Goal: Information Seeking & Learning: Check status

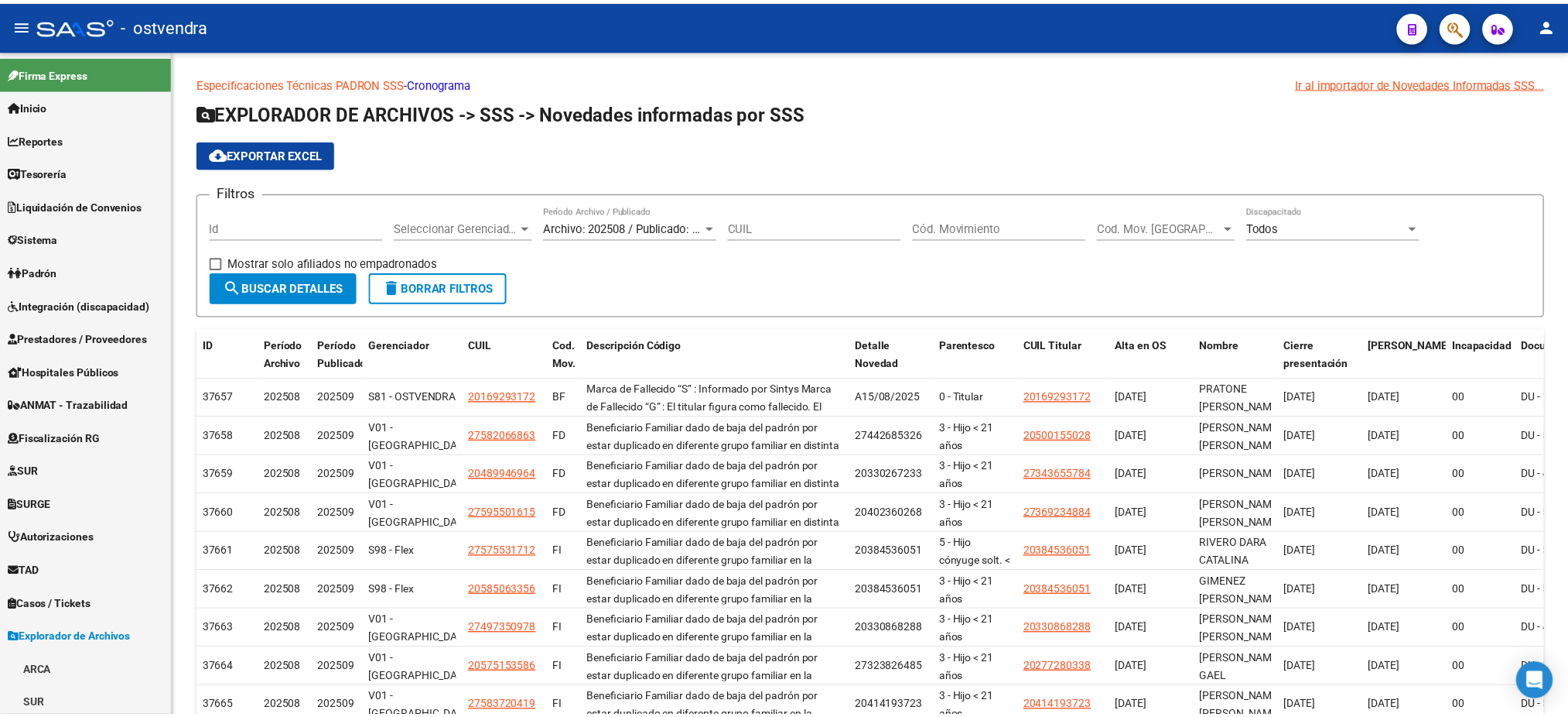
scroll to position [3354, 0]
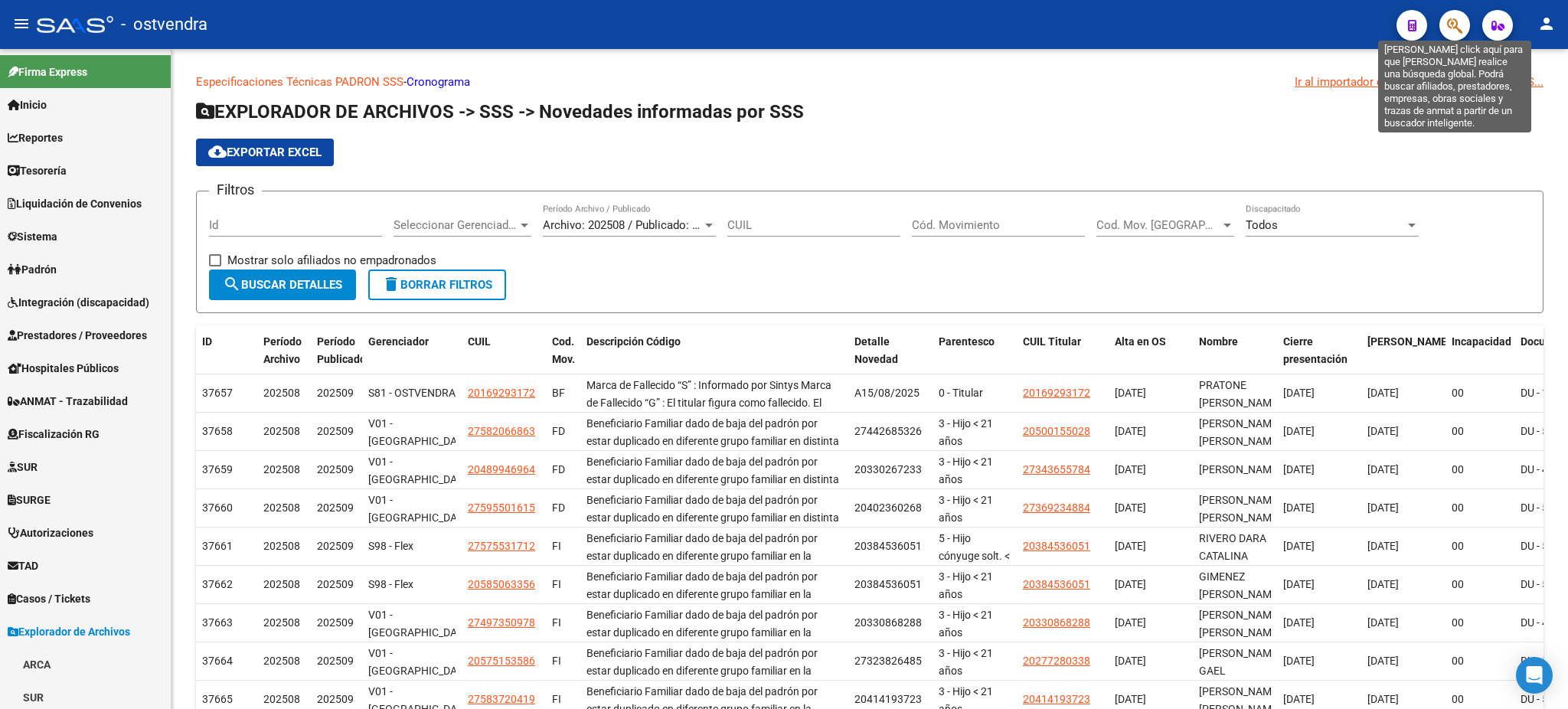
click at [1448, 30] on icon "button" at bounding box center [1454, 26] width 15 height 18
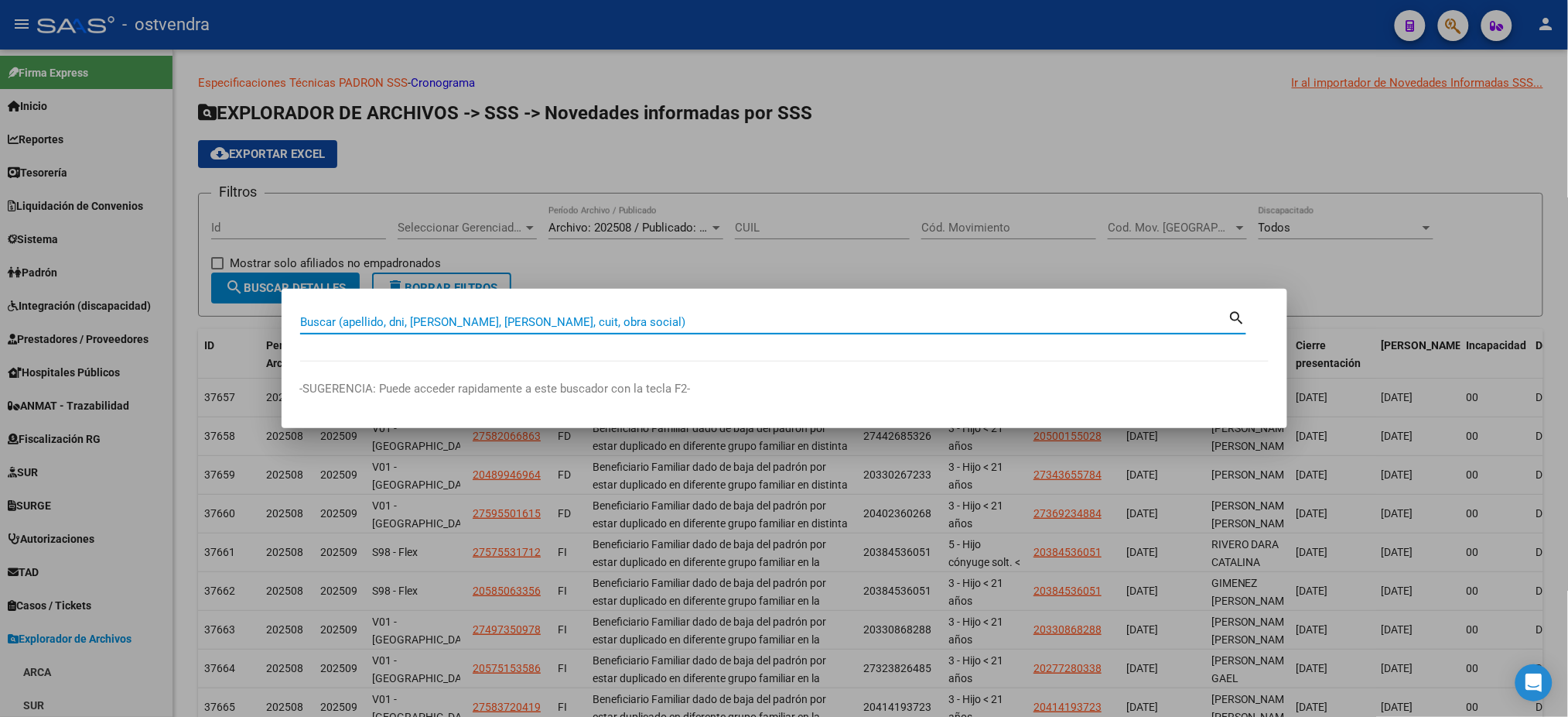
paste input "40132723"
type input "40132723"
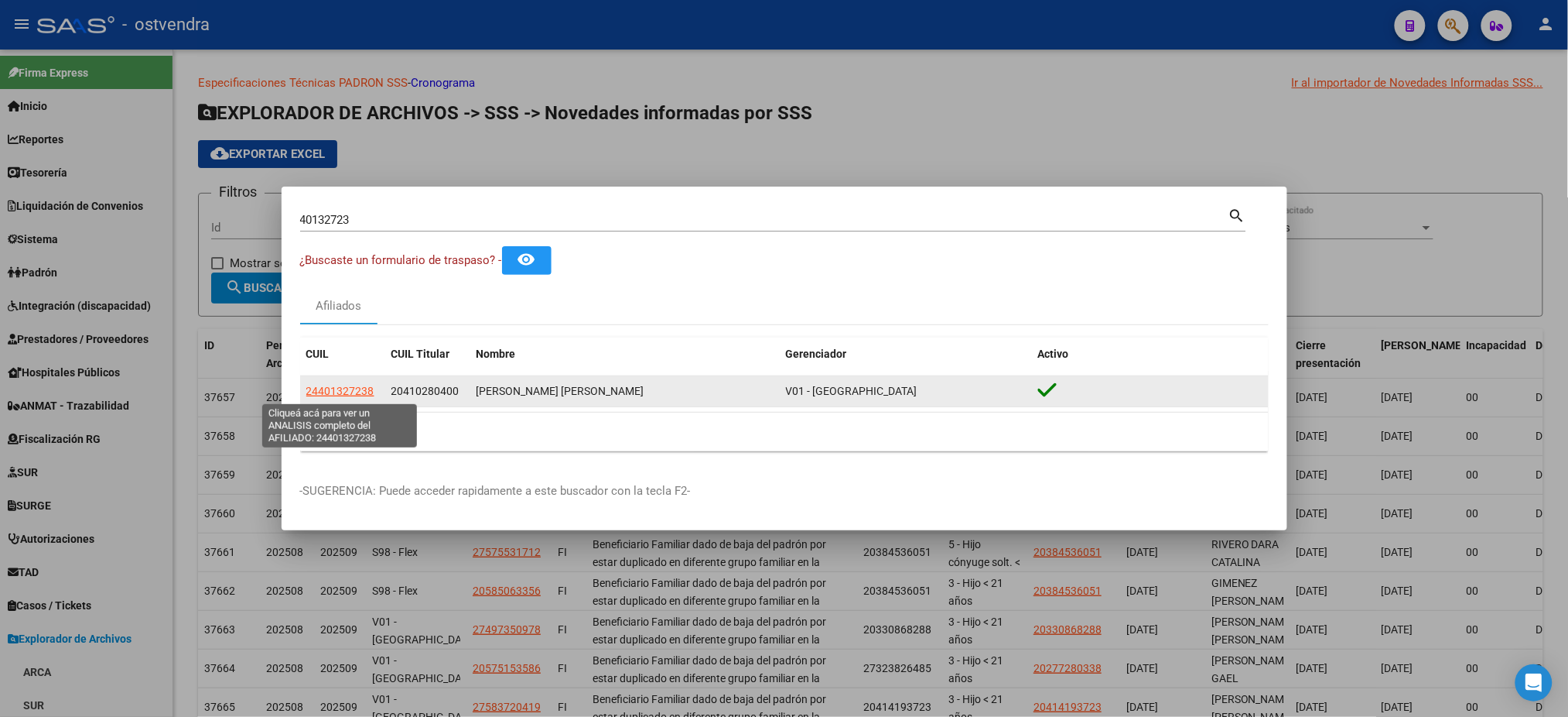
click at [354, 394] on span "24401327238" at bounding box center [340, 391] width 68 height 13
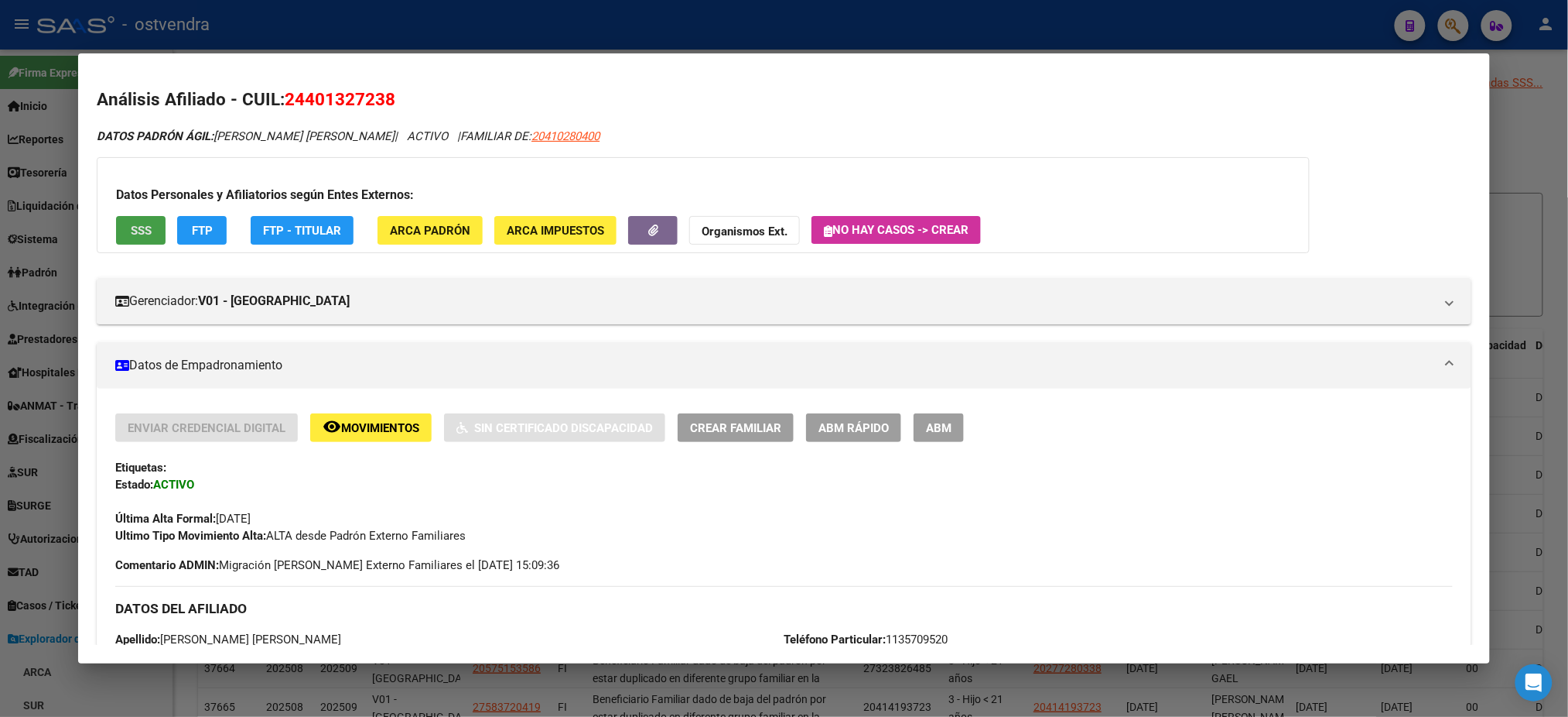
click at [133, 230] on span "SSS" at bounding box center [141, 231] width 21 height 14
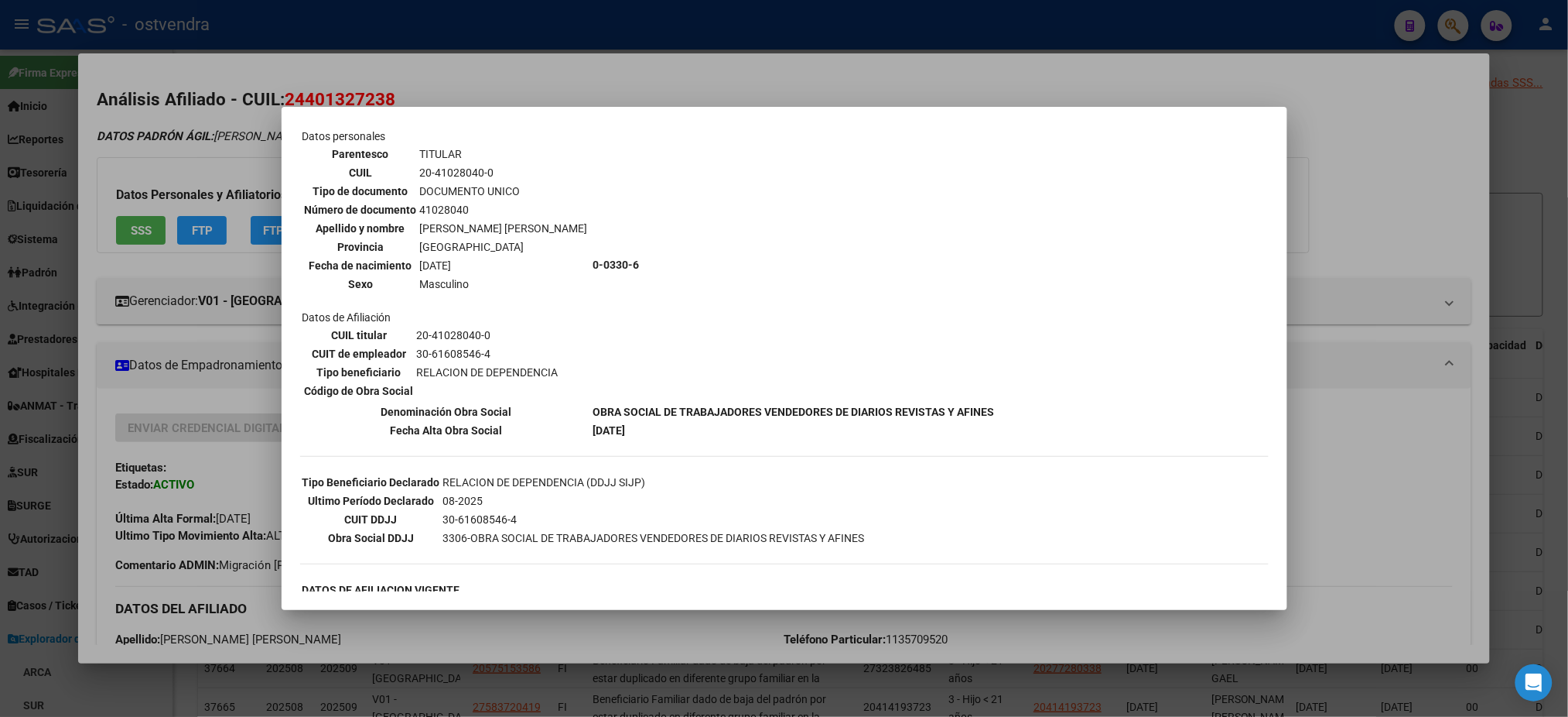
scroll to position [0, 0]
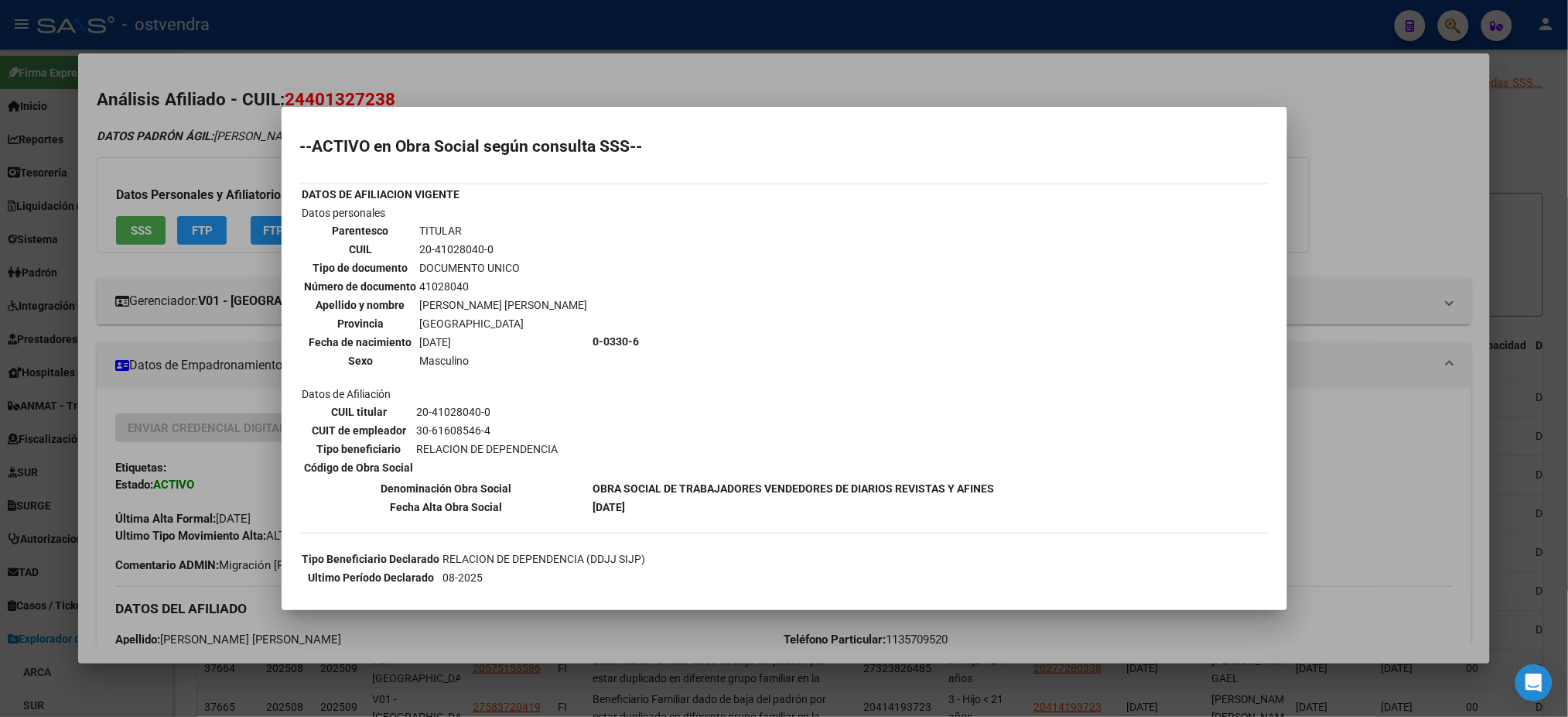
click at [241, 175] on div at bounding box center [784, 358] width 1568 height 717
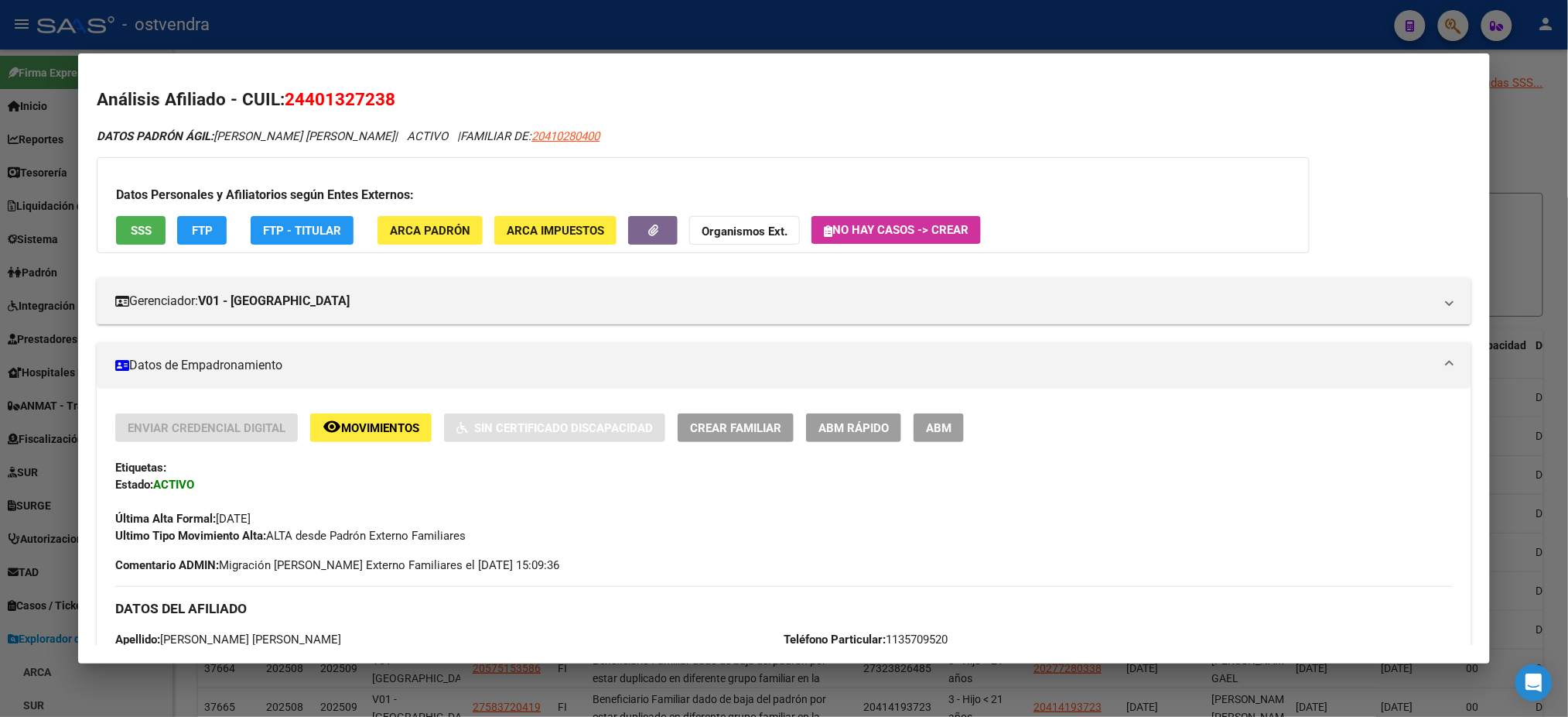
click at [209, 231] on button "FTP" at bounding box center [201, 230] width 49 height 29
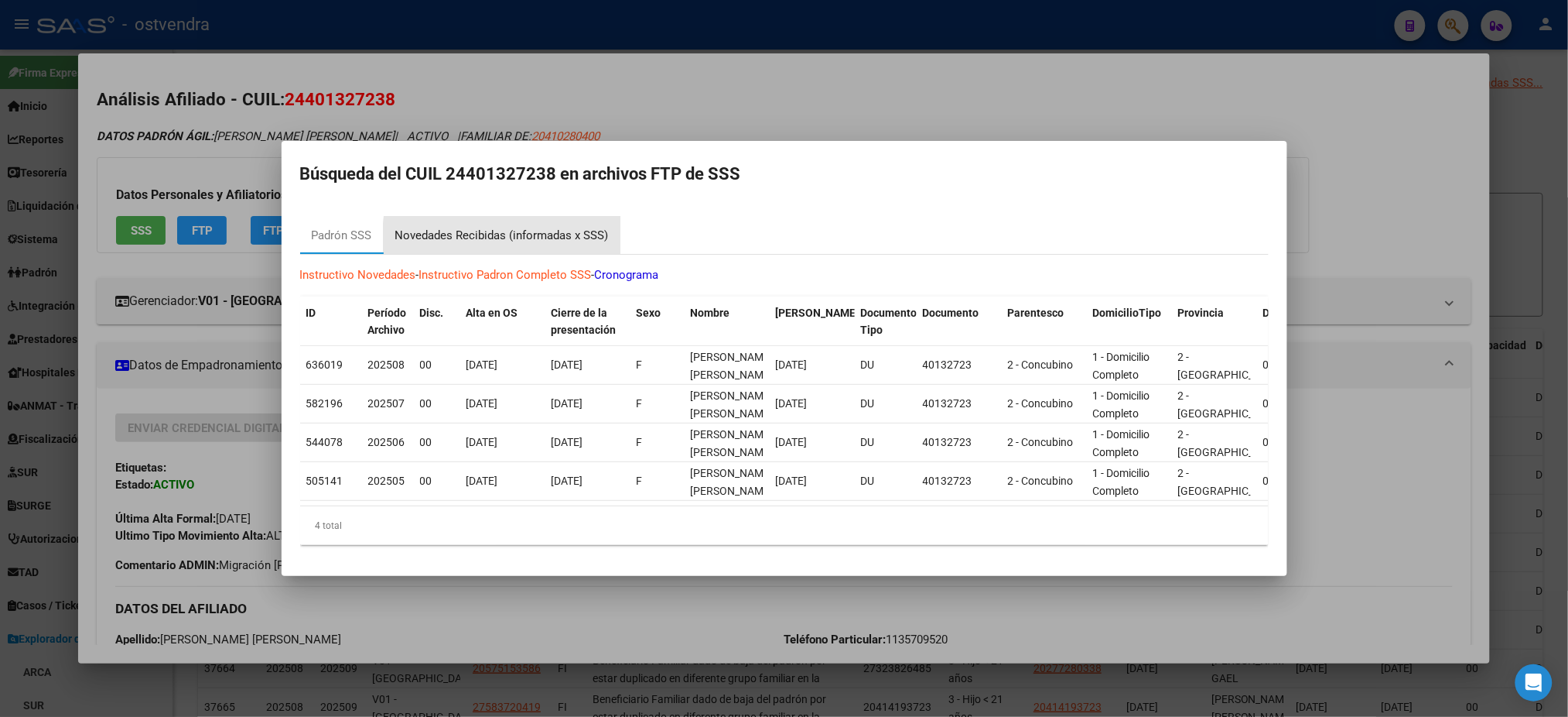
click at [599, 235] on div "Novedades Recibidas (informadas x SSS)" at bounding box center [502, 235] width 214 height 18
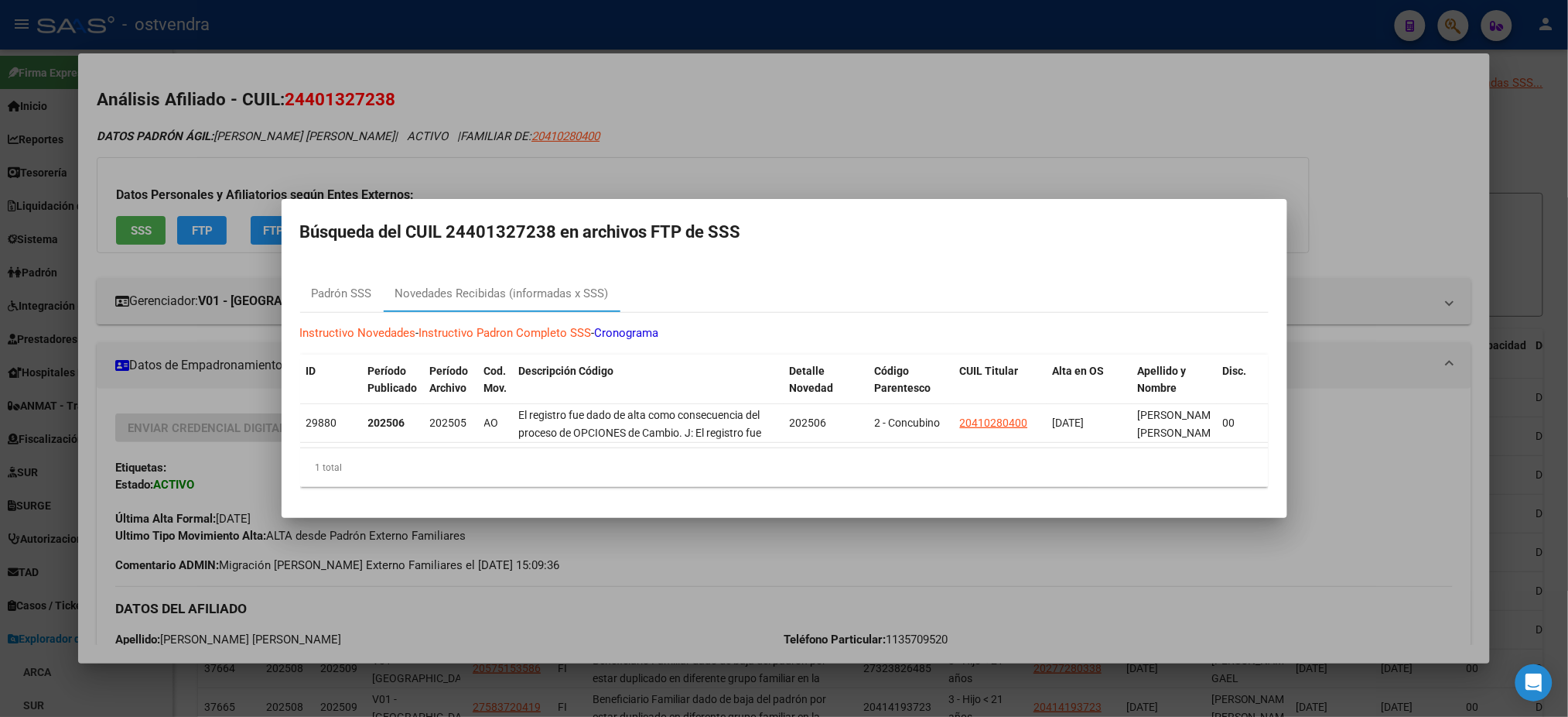
click at [803, 155] on div at bounding box center [784, 358] width 1568 height 717
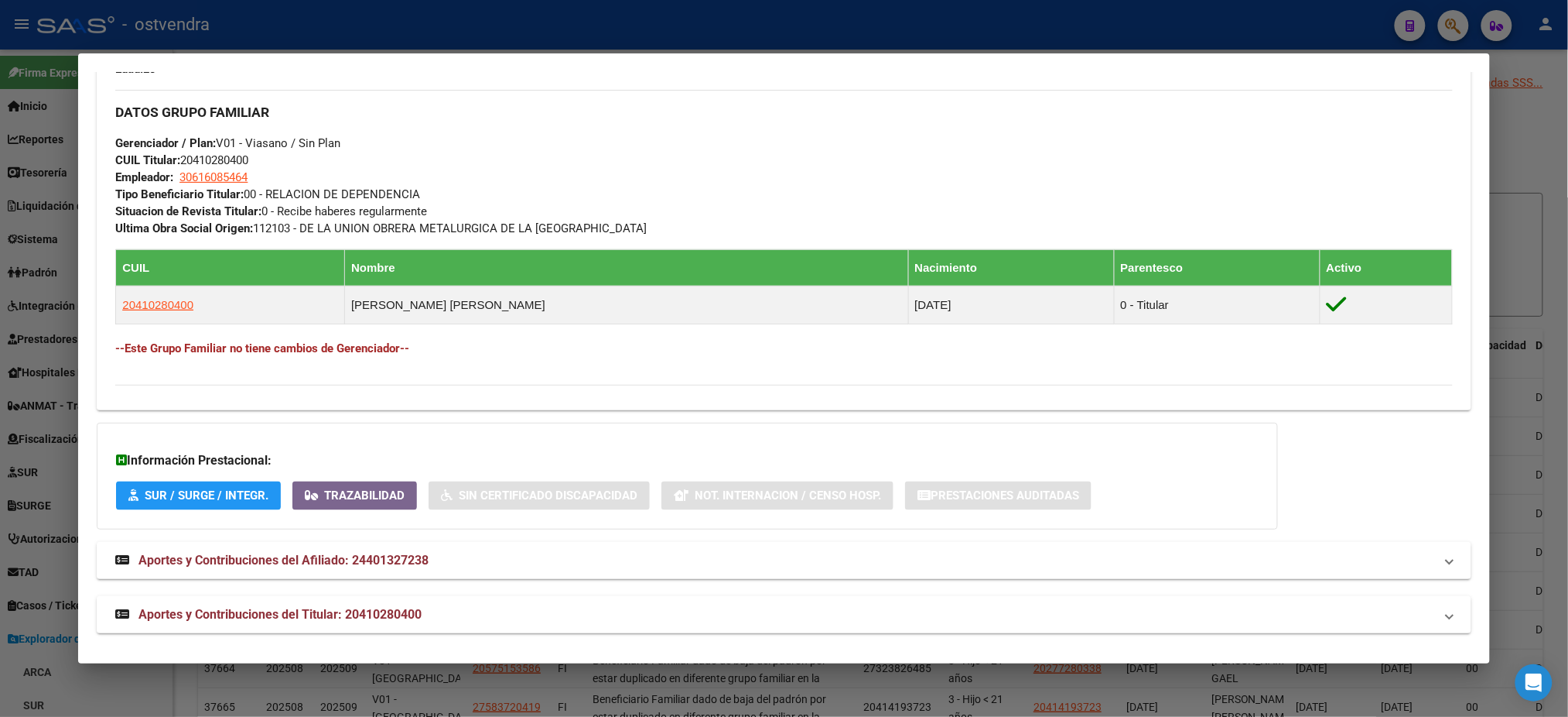
scroll to position [728, 0]
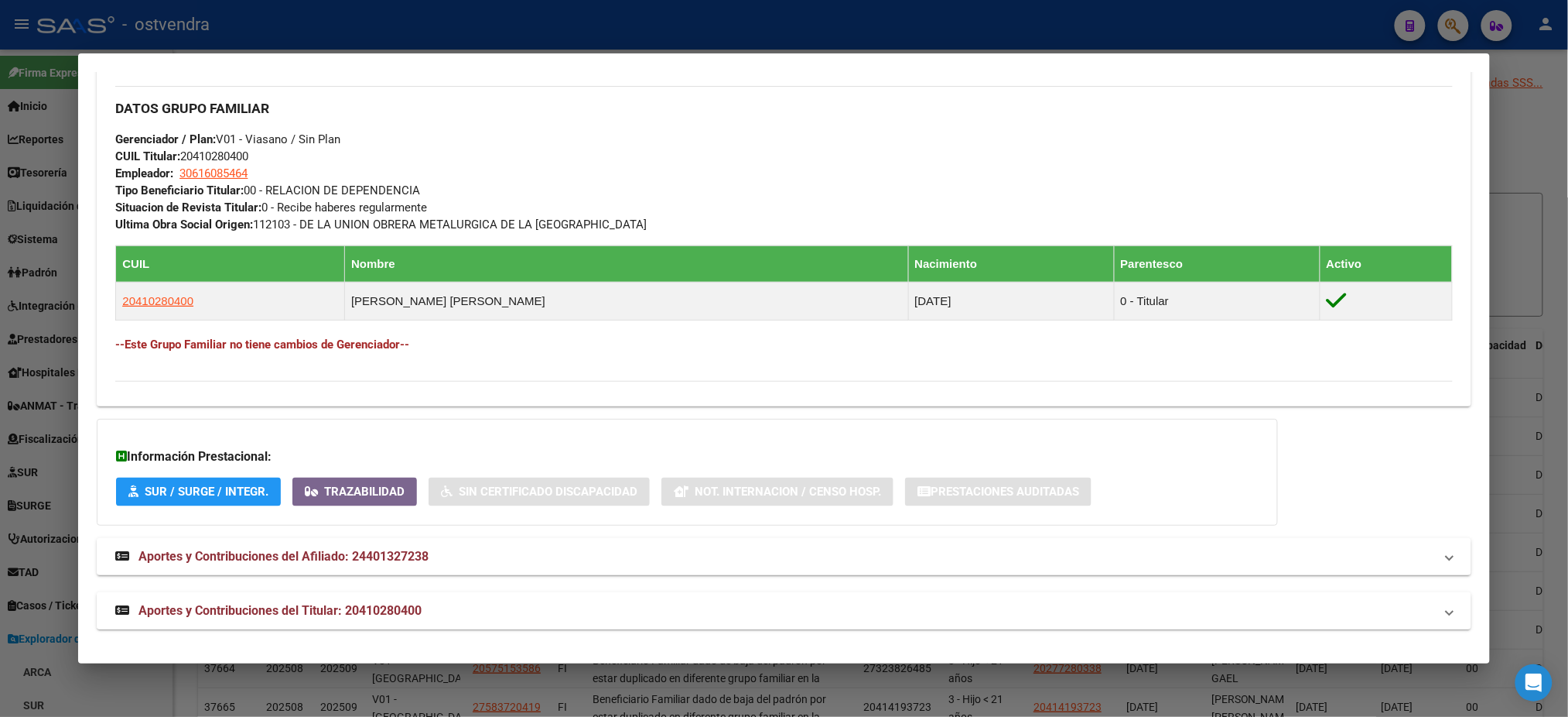
click at [663, 605] on mat-panel-title "Aportes y Contribuciones del Titular: 20410280400" at bounding box center [774, 610] width 1318 height 19
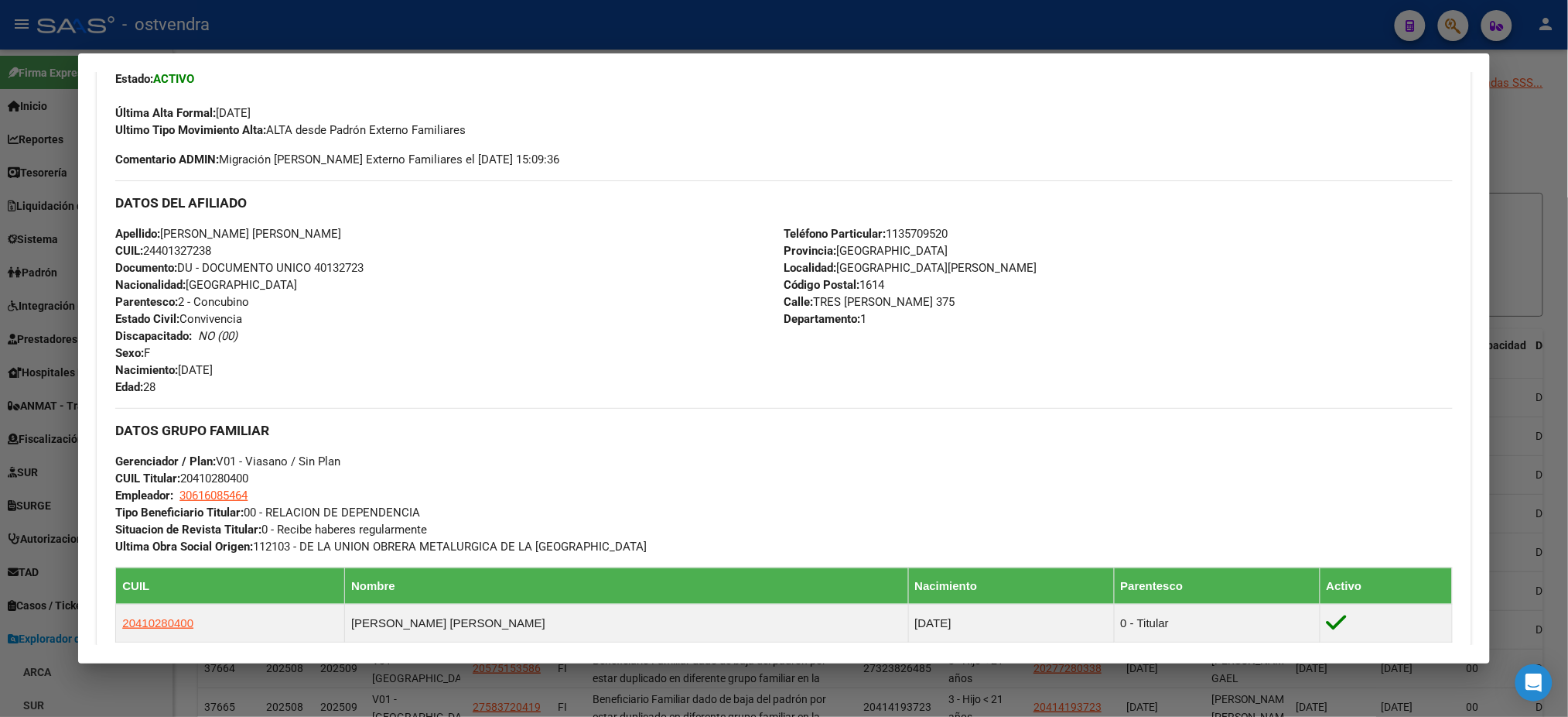
scroll to position [0, 0]
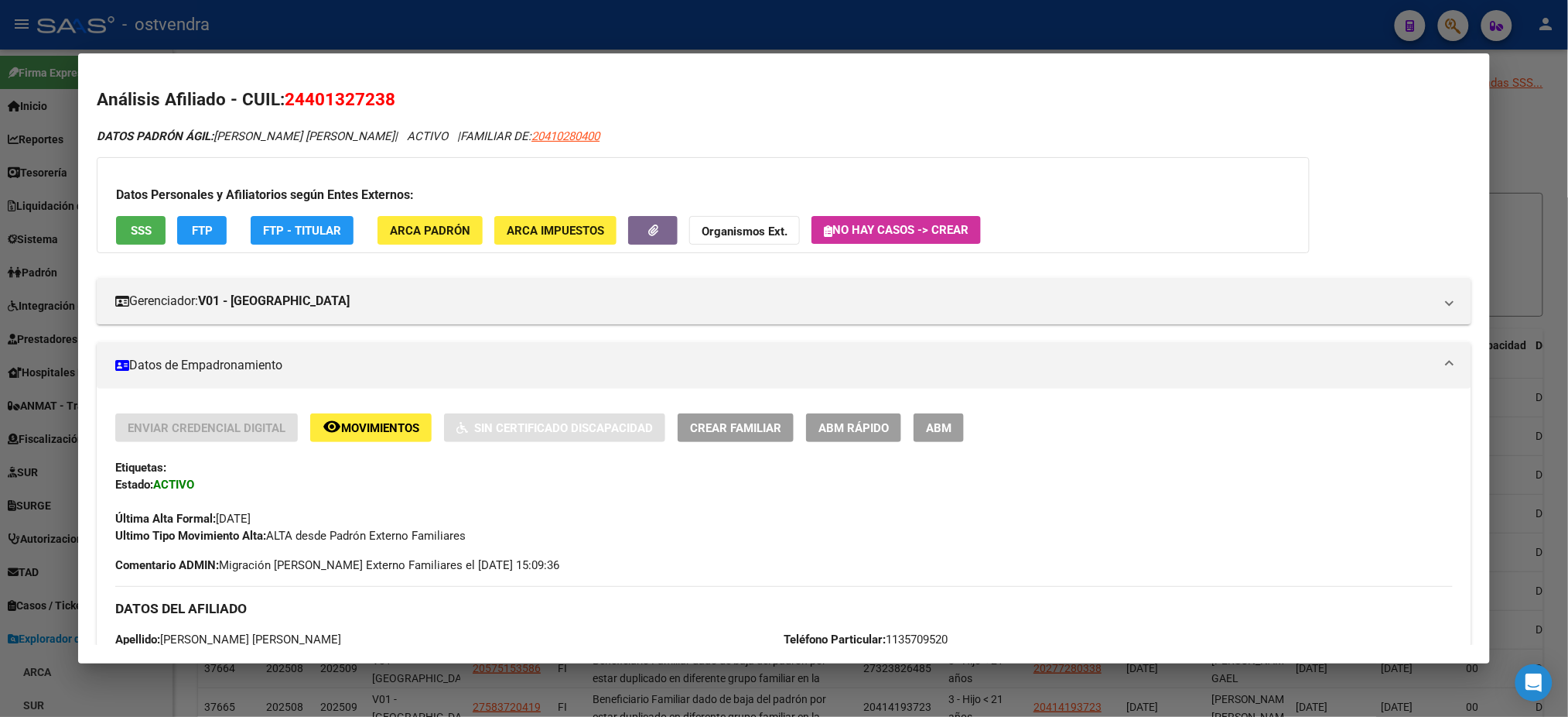
click at [1290, 15] on div at bounding box center [784, 358] width 1568 height 717
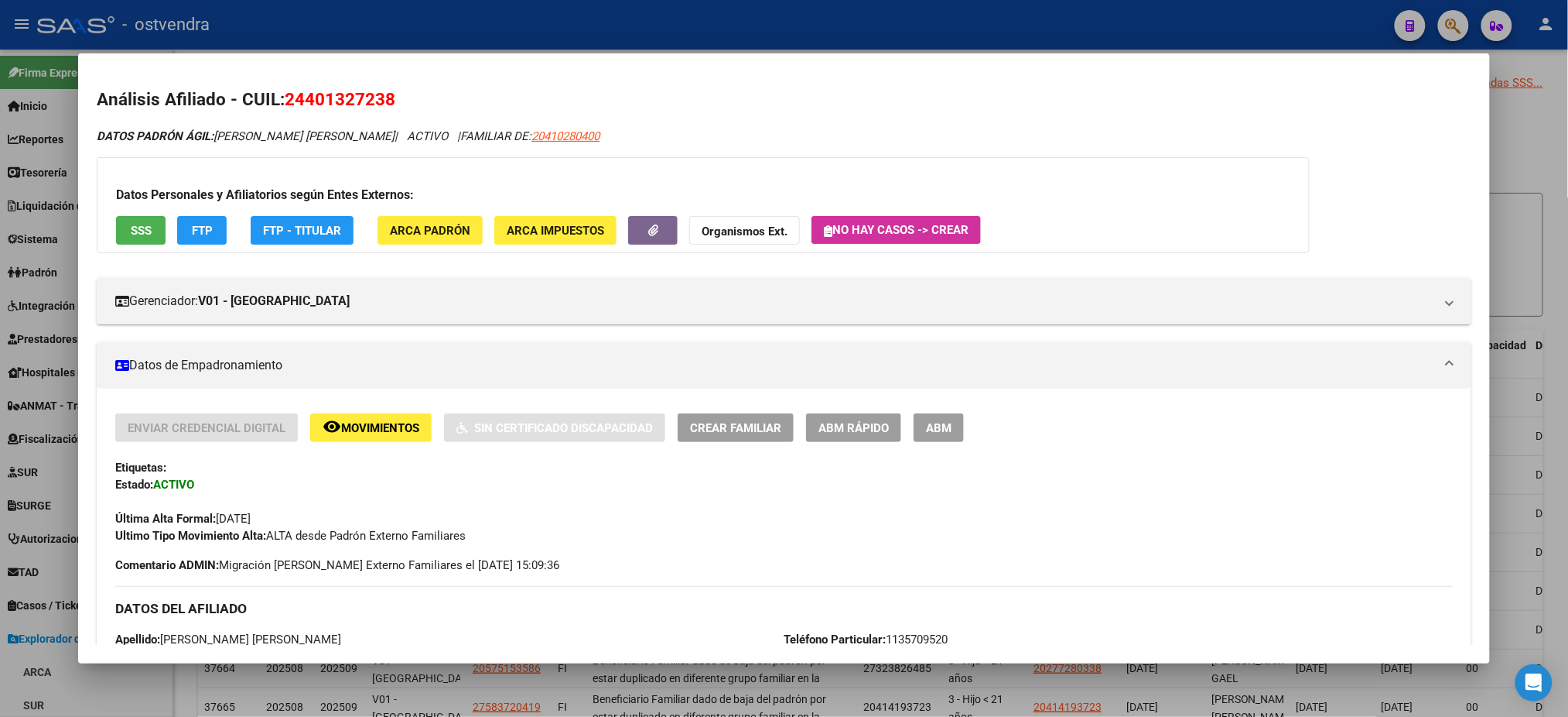
type textarea "24401327238"
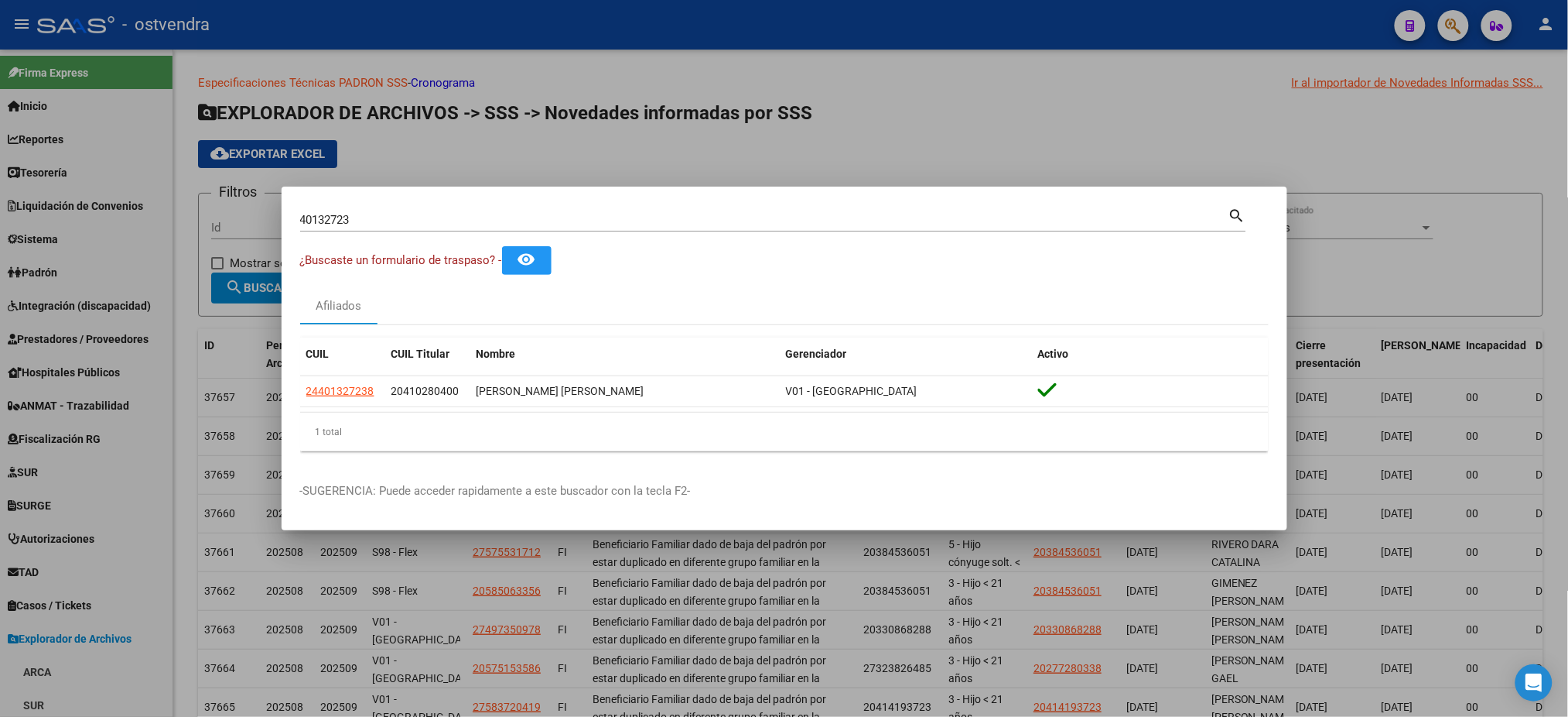
click at [449, 202] on mat-dialog-container "40132723 Buscar (apellido, dni, cuil, nro traspaso, cuit, obra social) search ¿…" at bounding box center [785, 358] width 1006 height 344
drag, startPoint x: 442, startPoint y: 229, endPoint x: 433, endPoint y: 224, distance: 10.3
click at [436, 226] on div "40132723 Buscar (apellido, dni, [PERSON_NAME], nro traspaso, cuit, obra social)" at bounding box center [763, 220] width 928 height 23
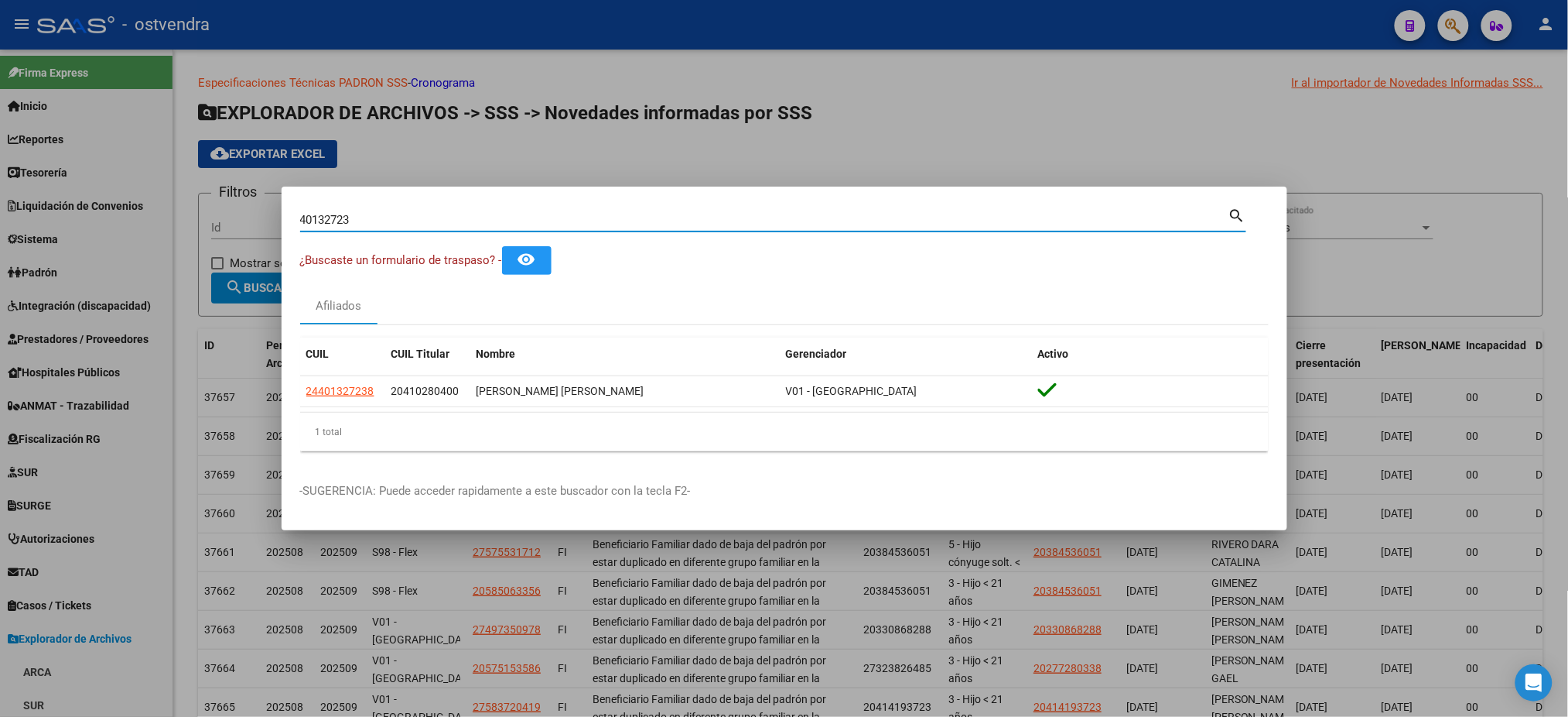
drag, startPoint x: 431, startPoint y: 220, endPoint x: 208, endPoint y: 211, distance: 223.2
click at [208, 211] on div "40132723 Buscar (apellido, dni, cuil, nro traspaso, cuit, obra social) search ¿…" at bounding box center [784, 358] width 1568 height 717
paste input "57904467"
type input "57904467"
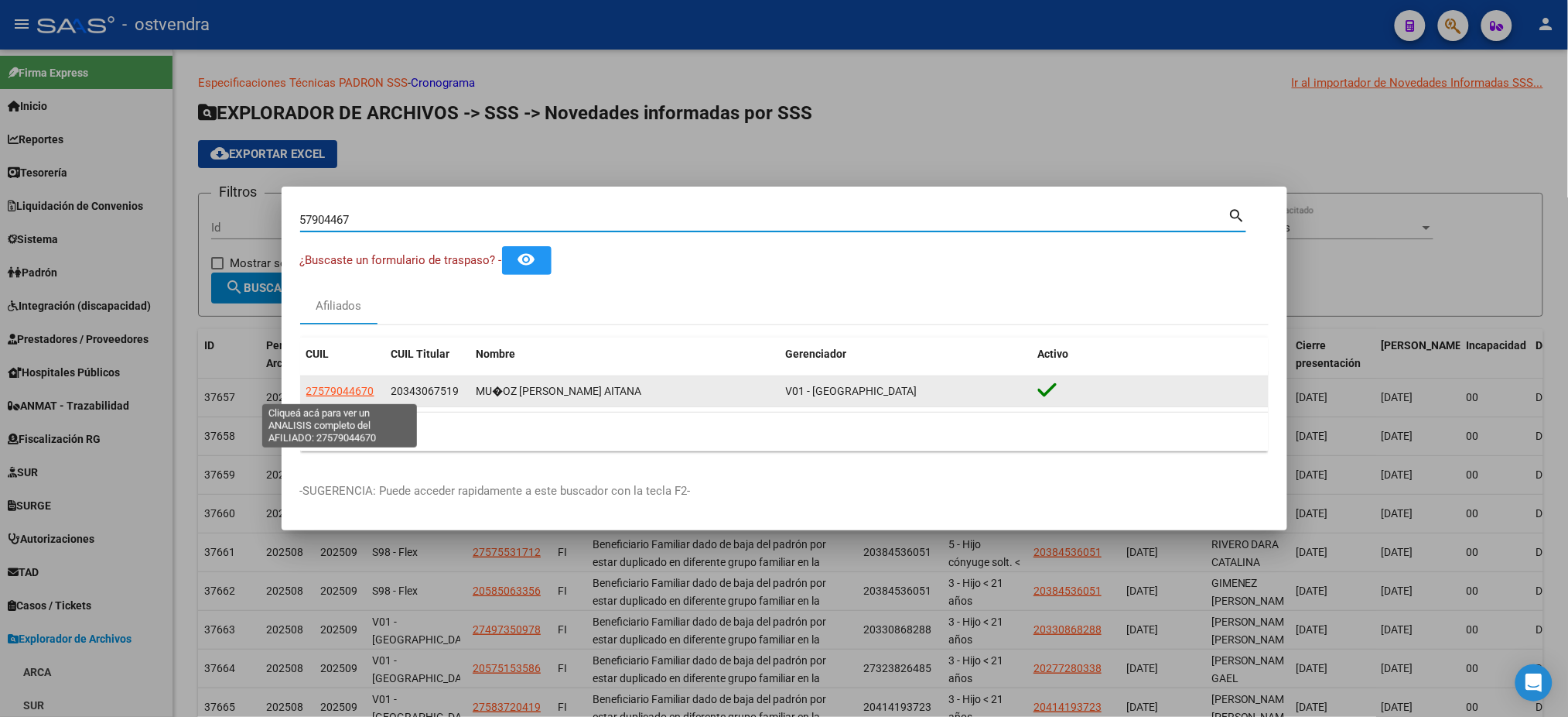
click at [357, 388] on span "27579044670" at bounding box center [340, 391] width 68 height 13
type textarea "27579044670"
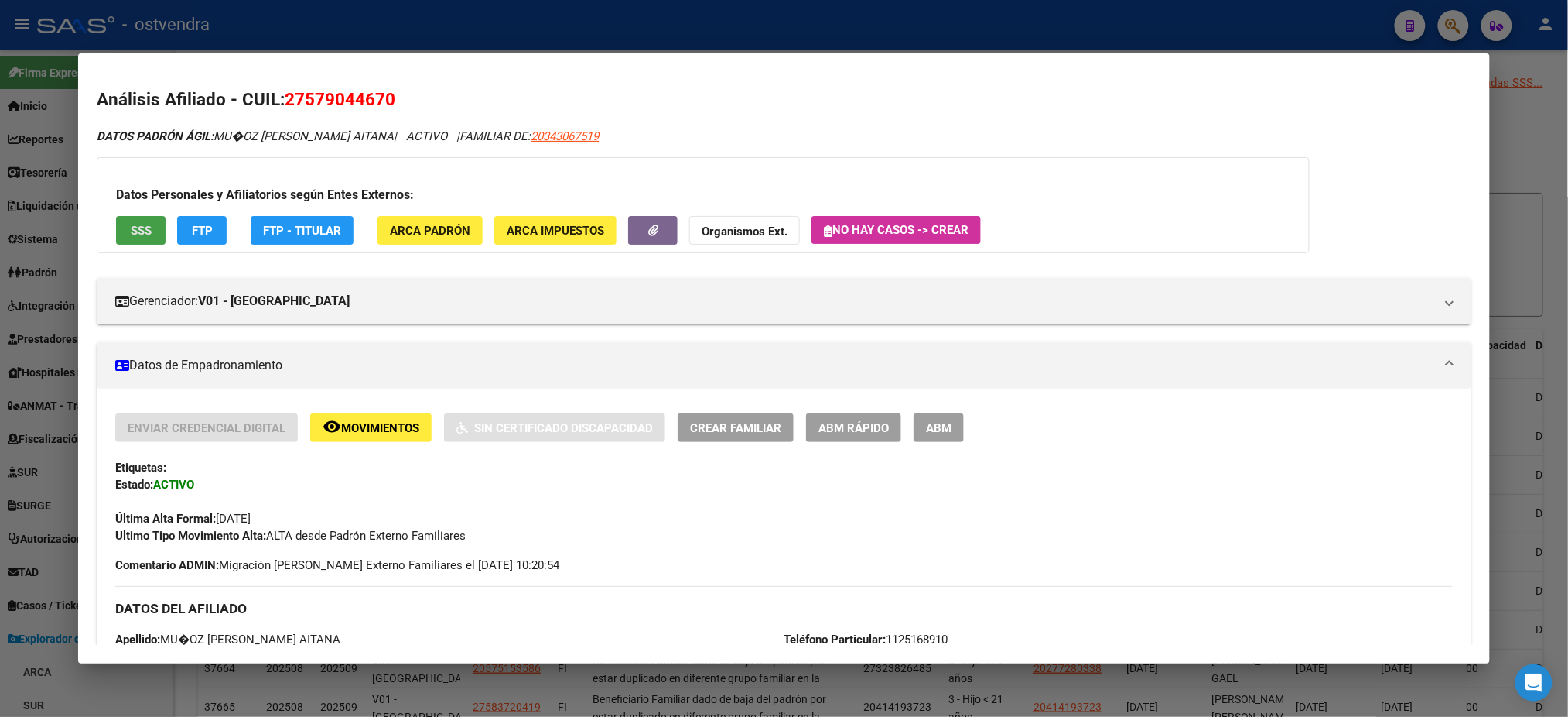
click at [133, 234] on span "SSS" at bounding box center [141, 231] width 21 height 14
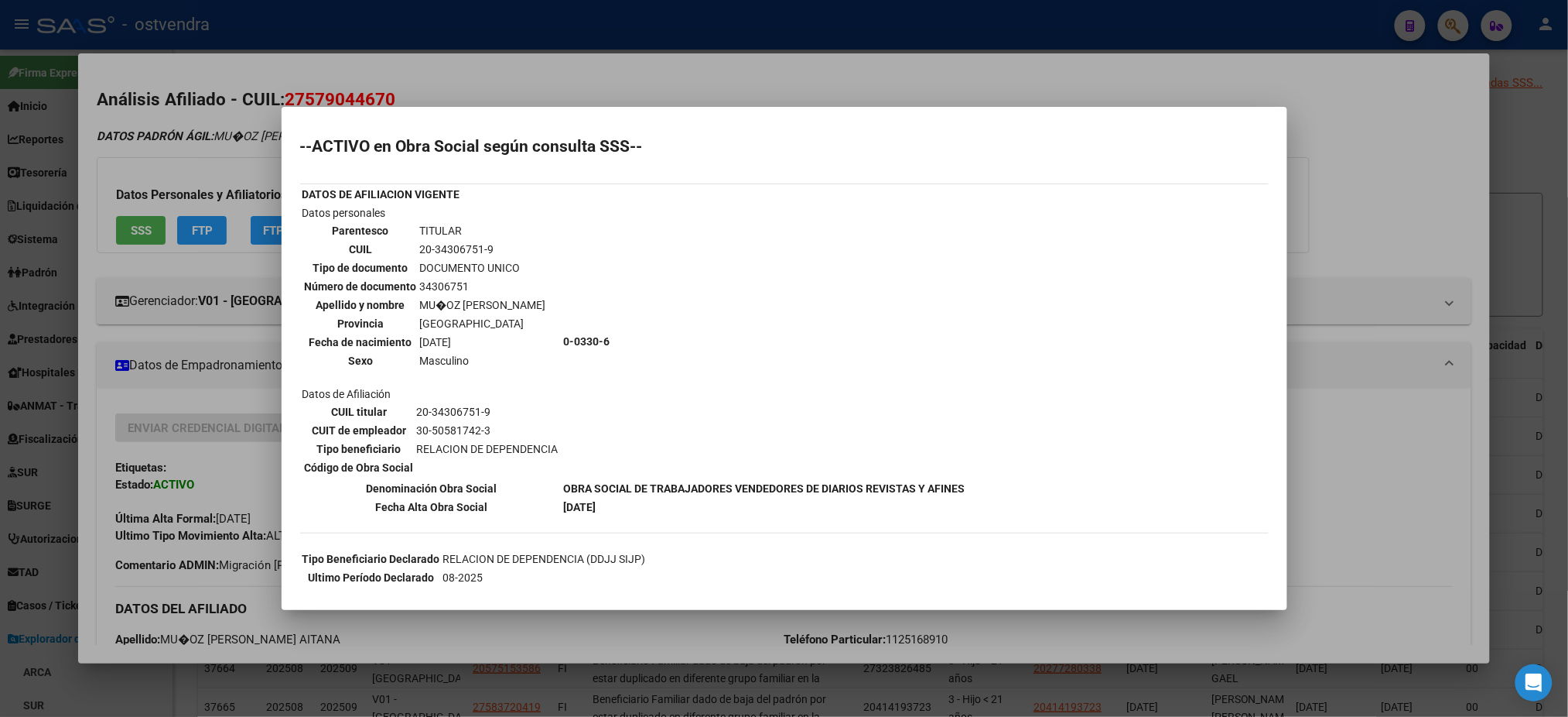
click at [538, 86] on div at bounding box center [784, 358] width 1568 height 717
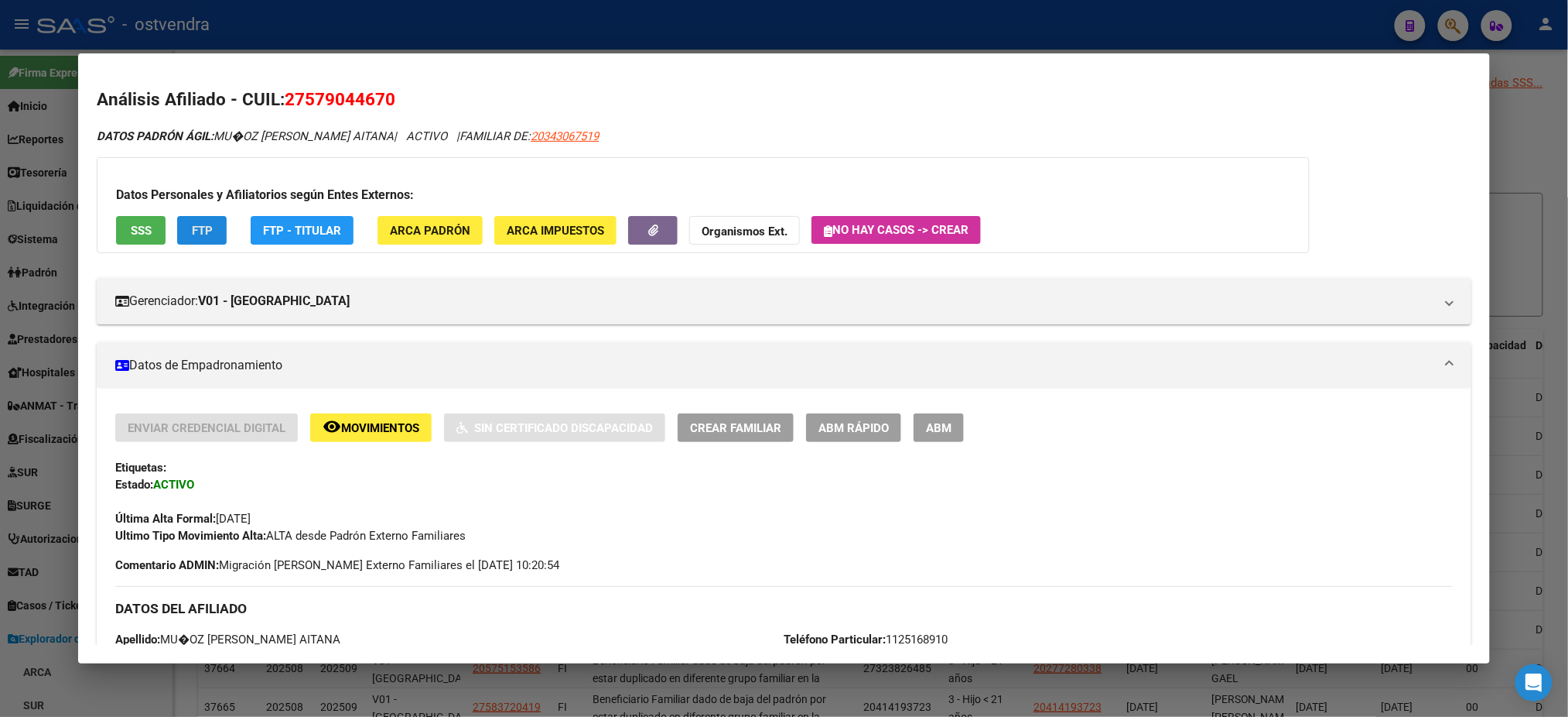
click at [209, 225] on button "FTP" at bounding box center [201, 230] width 49 height 29
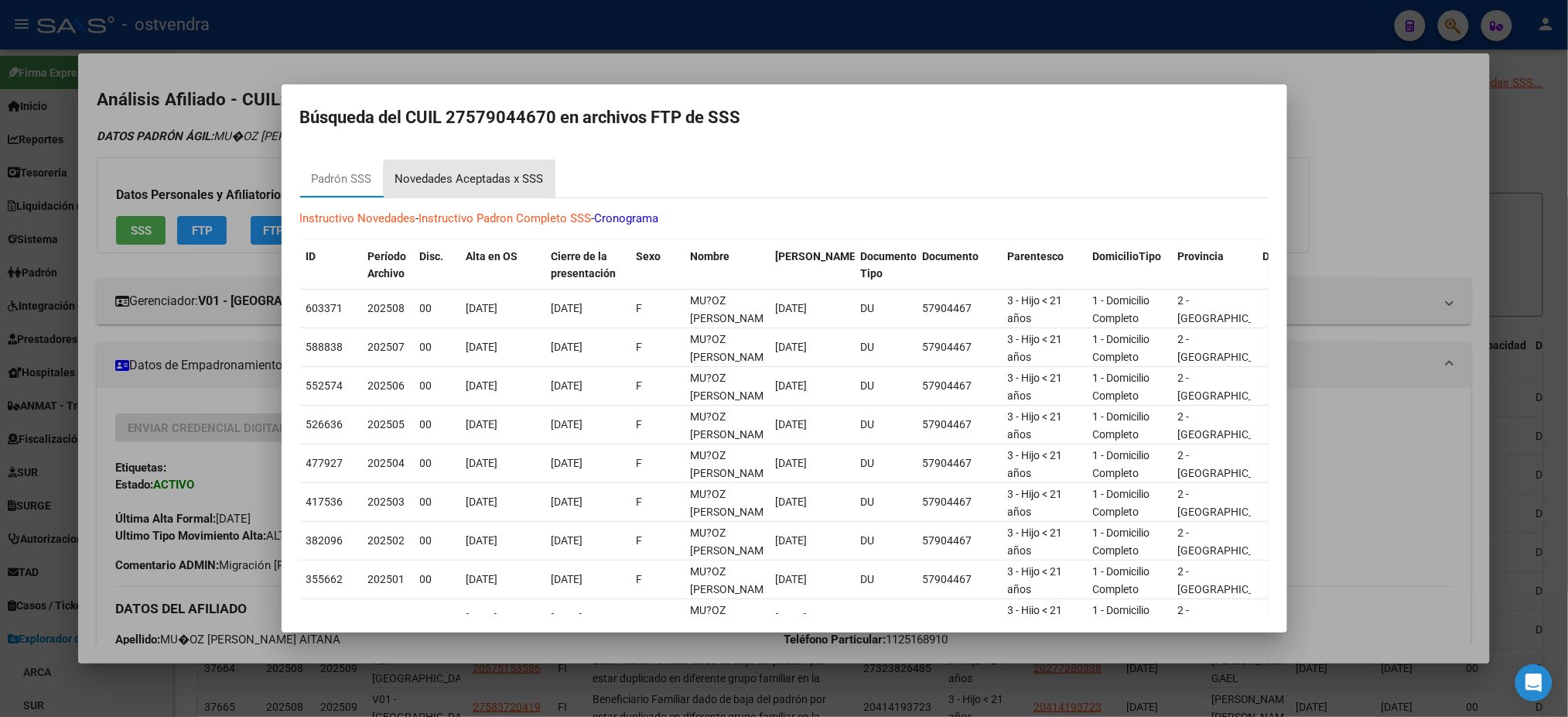
click at [486, 185] on div "Novedades Aceptadas x SSS" at bounding box center [470, 179] width 149 height 18
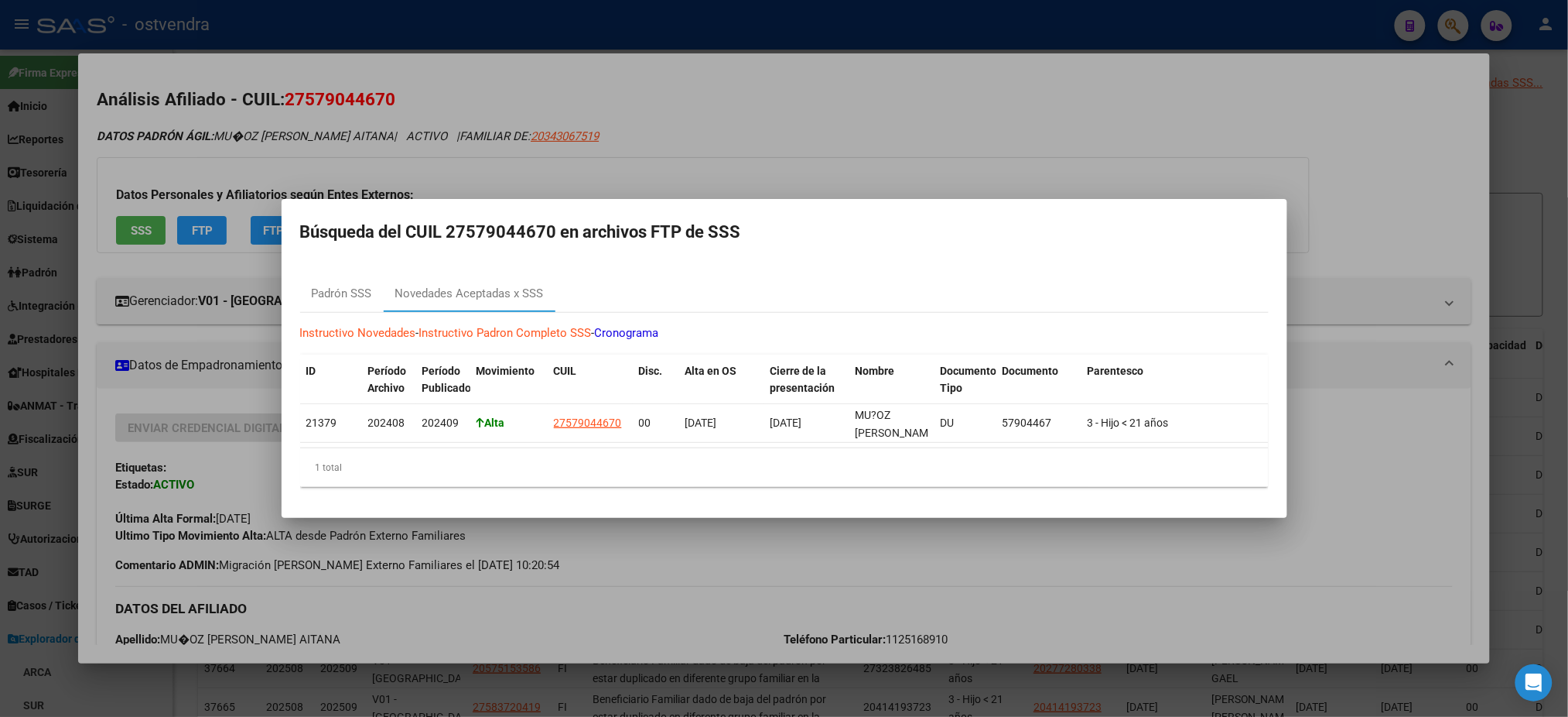
click at [225, 127] on div at bounding box center [784, 358] width 1568 height 717
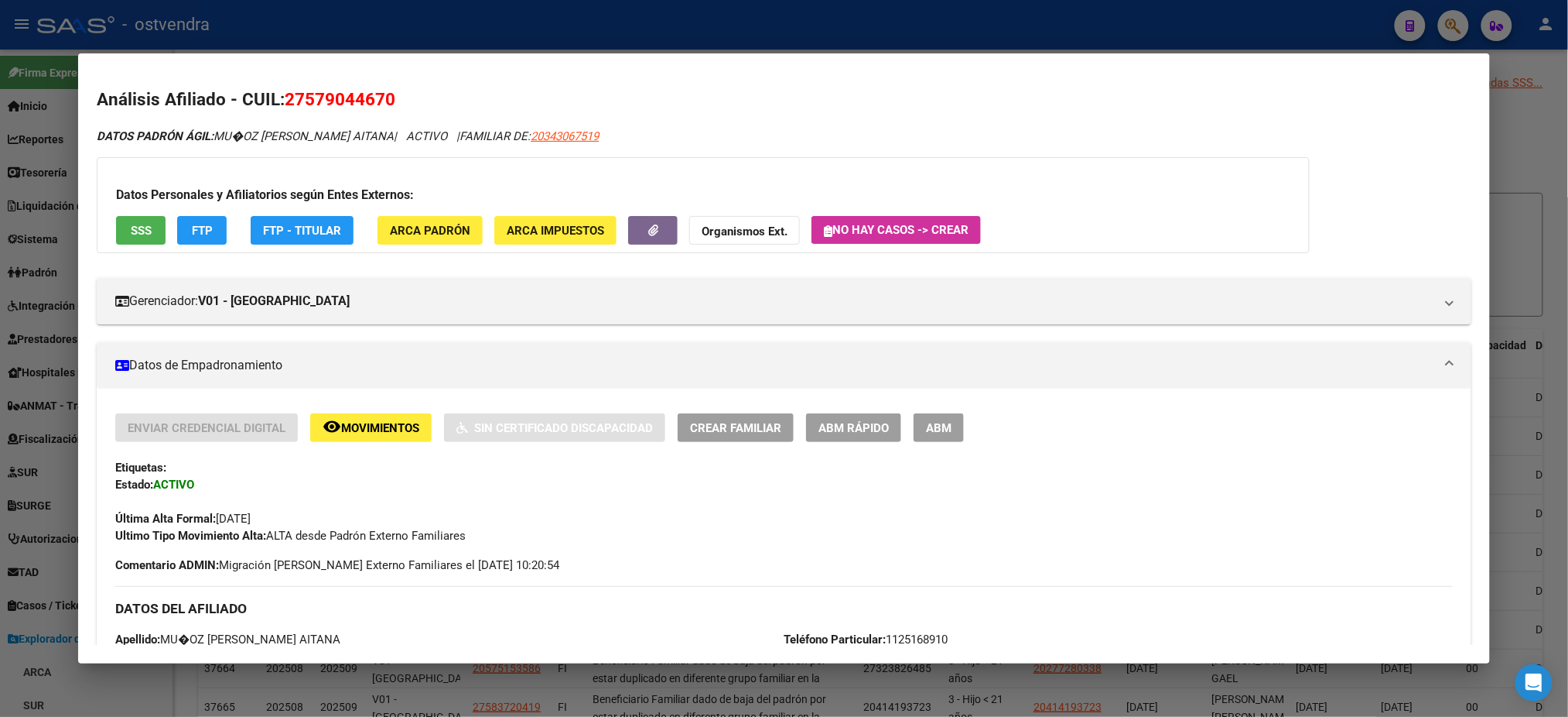
click at [131, 233] on span "SSS" at bounding box center [141, 231] width 21 height 14
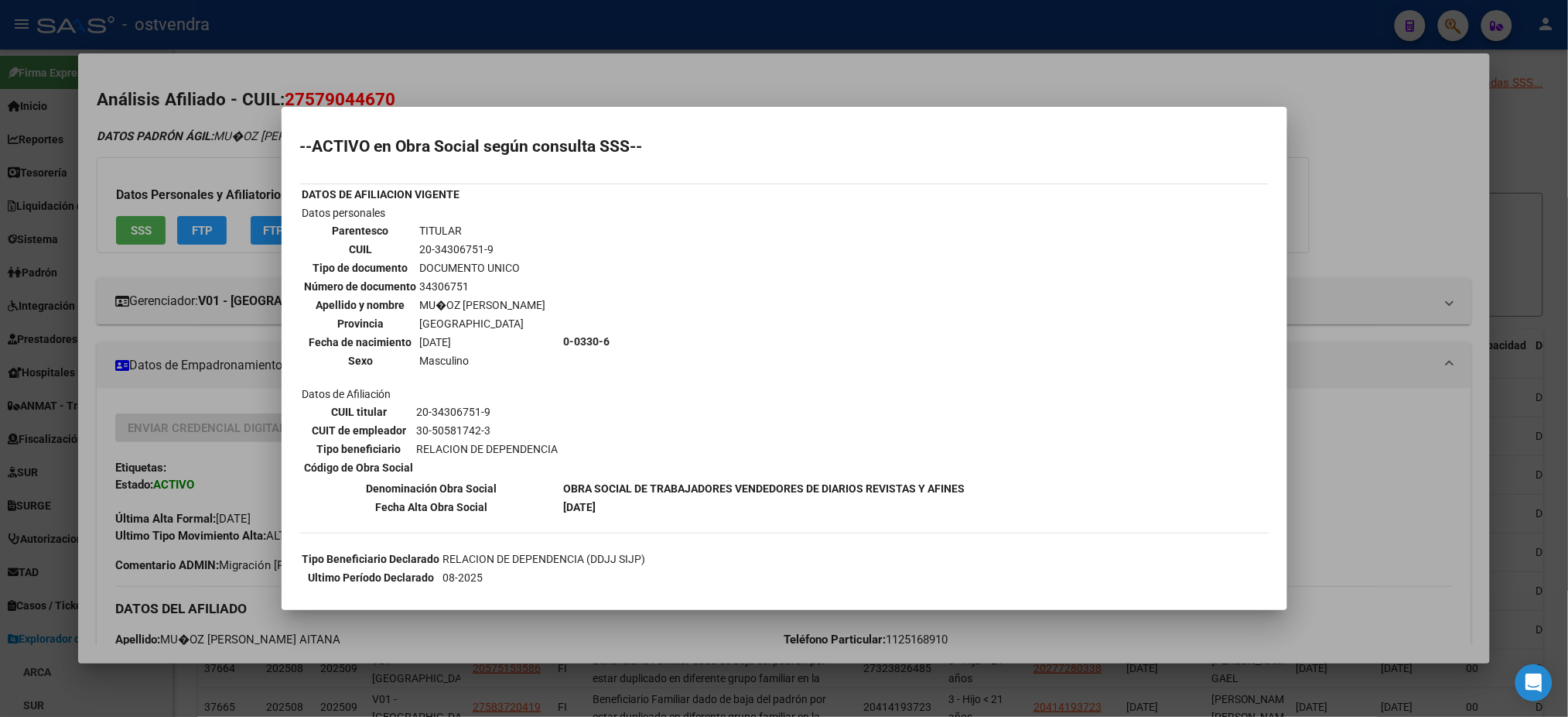
click at [137, 137] on div at bounding box center [784, 358] width 1568 height 717
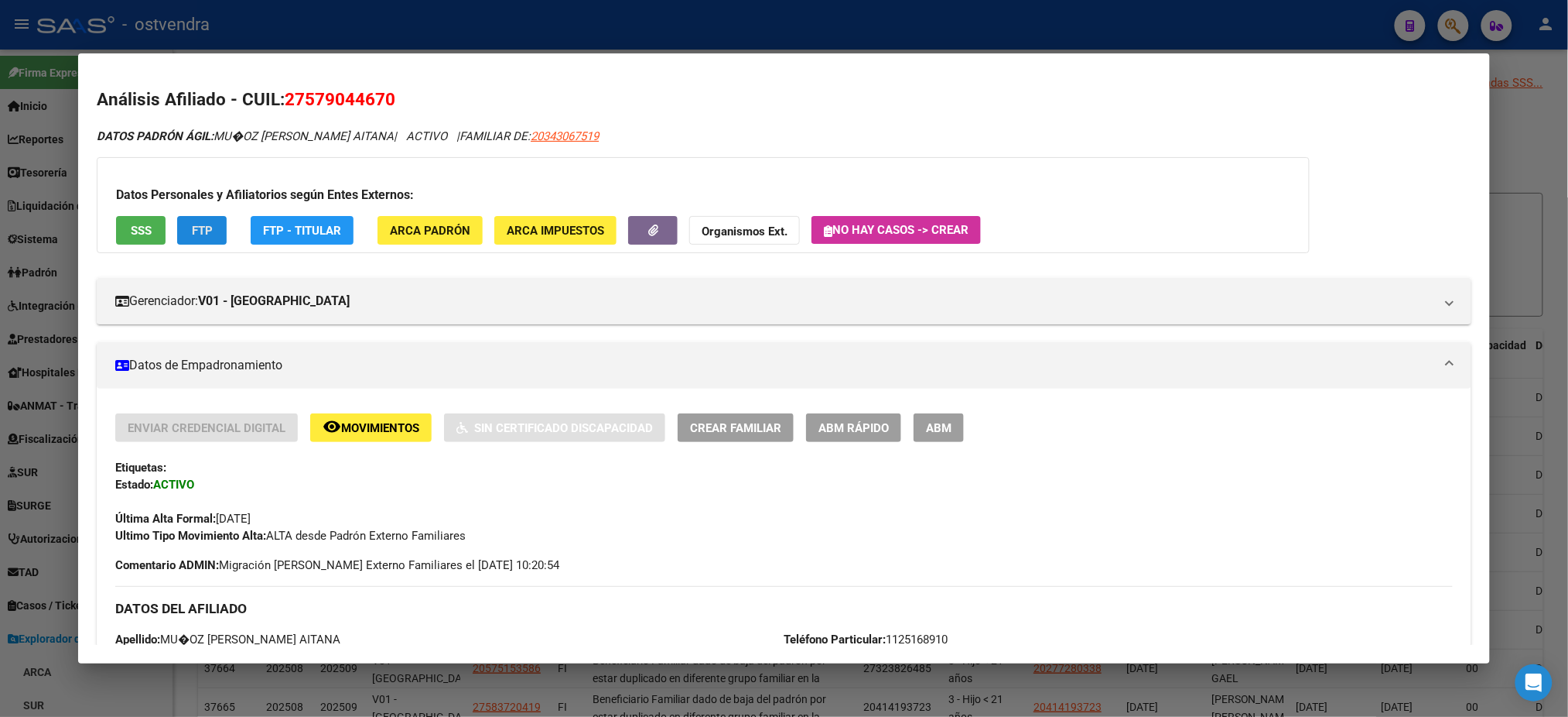
click at [197, 220] on button "FTP" at bounding box center [201, 230] width 49 height 29
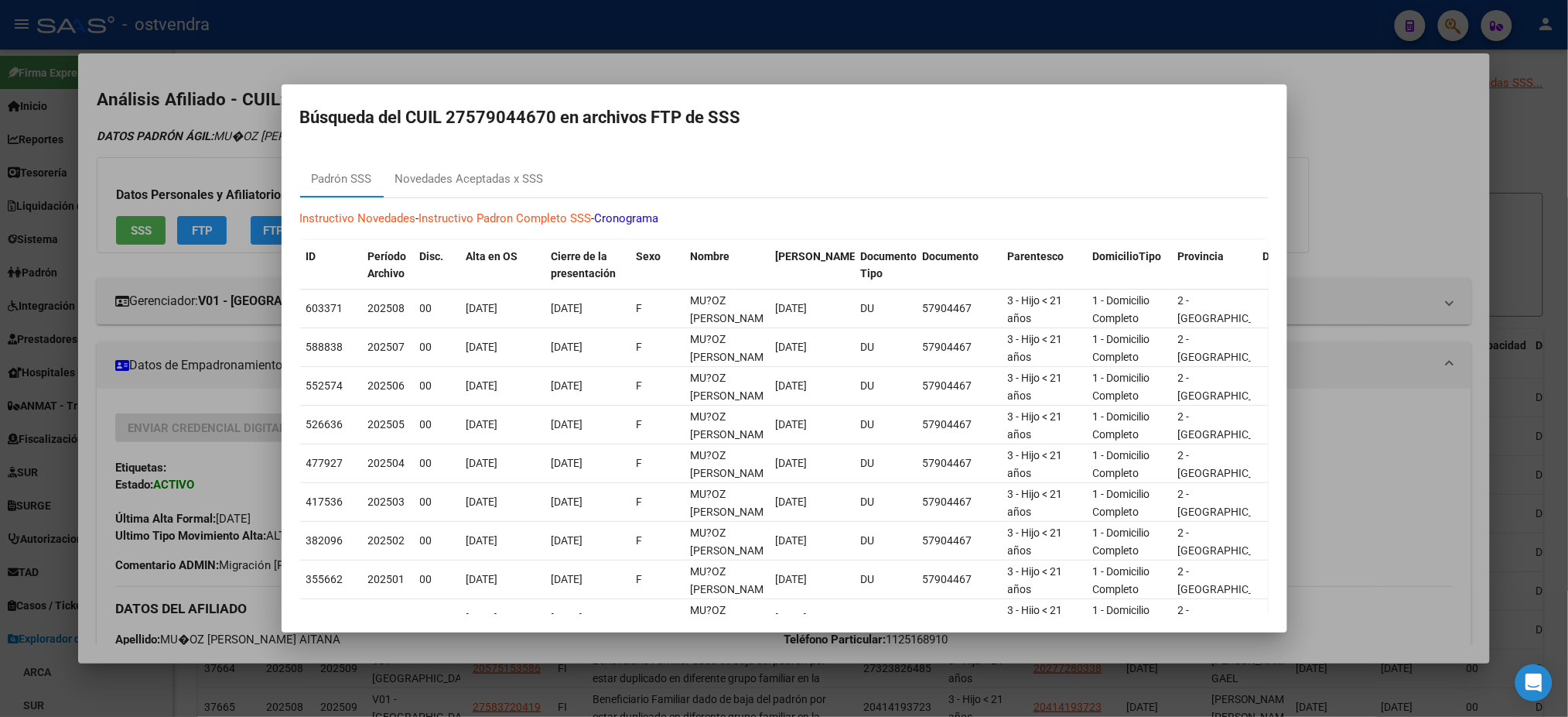
click at [640, 21] on div at bounding box center [784, 358] width 1568 height 717
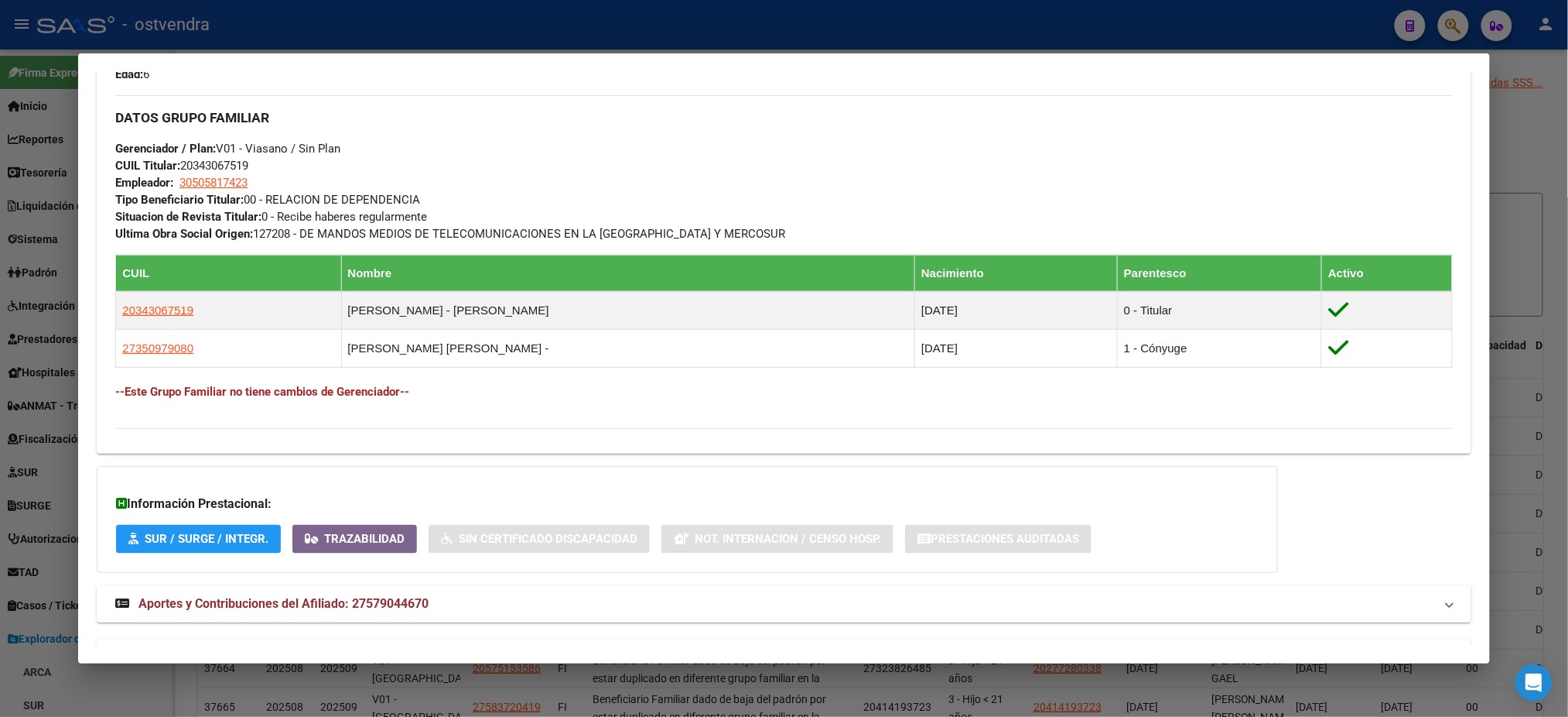
scroll to position [764, 0]
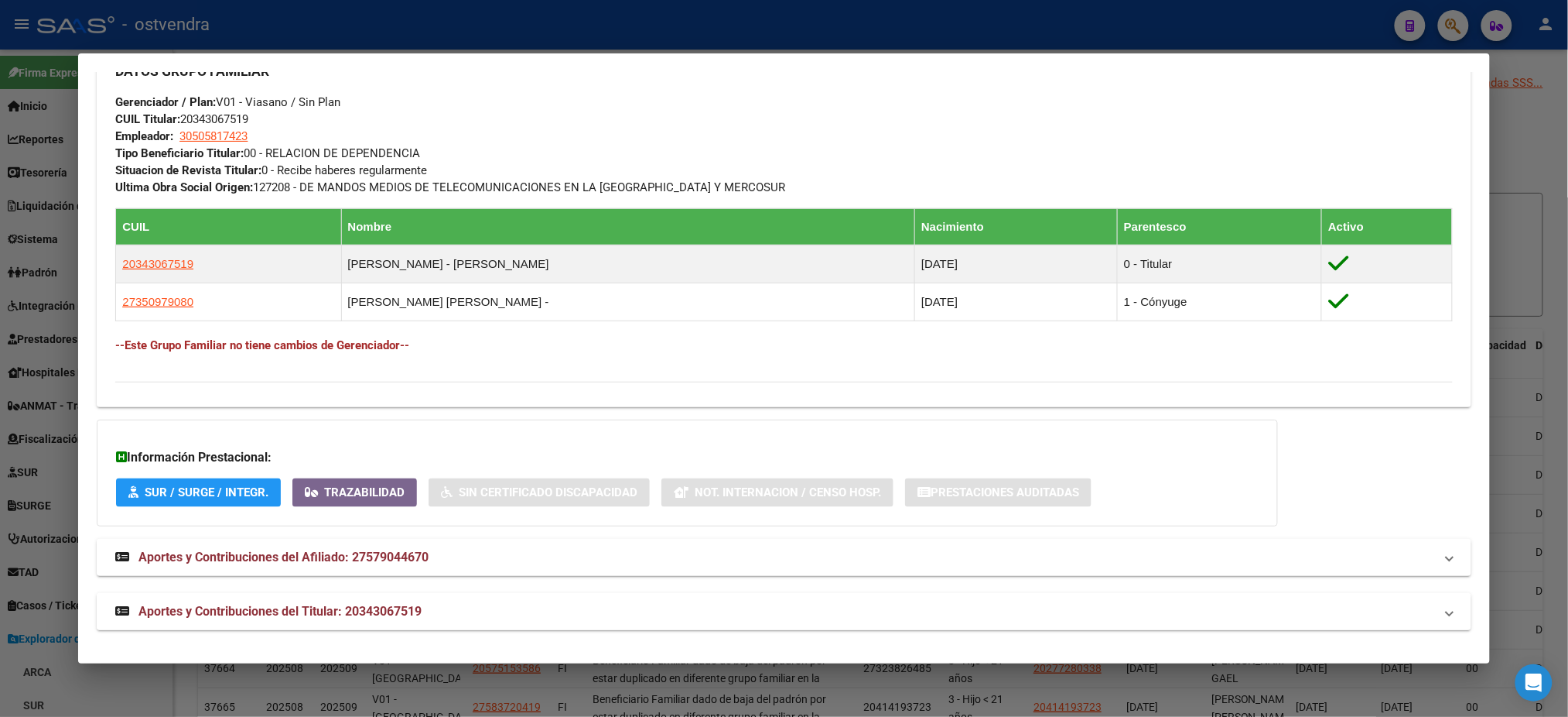
click at [480, 602] on mat-panel-title "Aportes y Contribuciones del Titular: 20343067519" at bounding box center [774, 611] width 1318 height 19
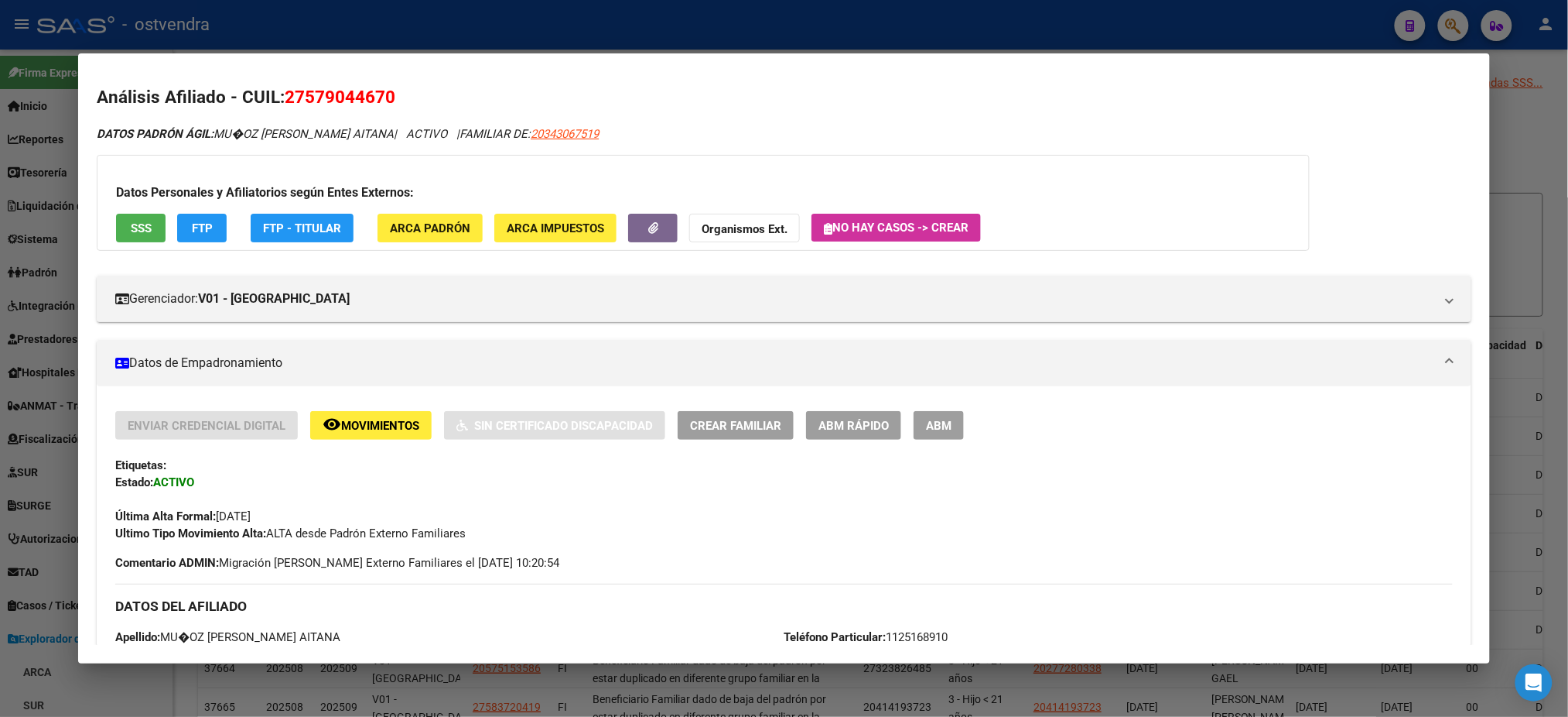
scroll to position [0, 0]
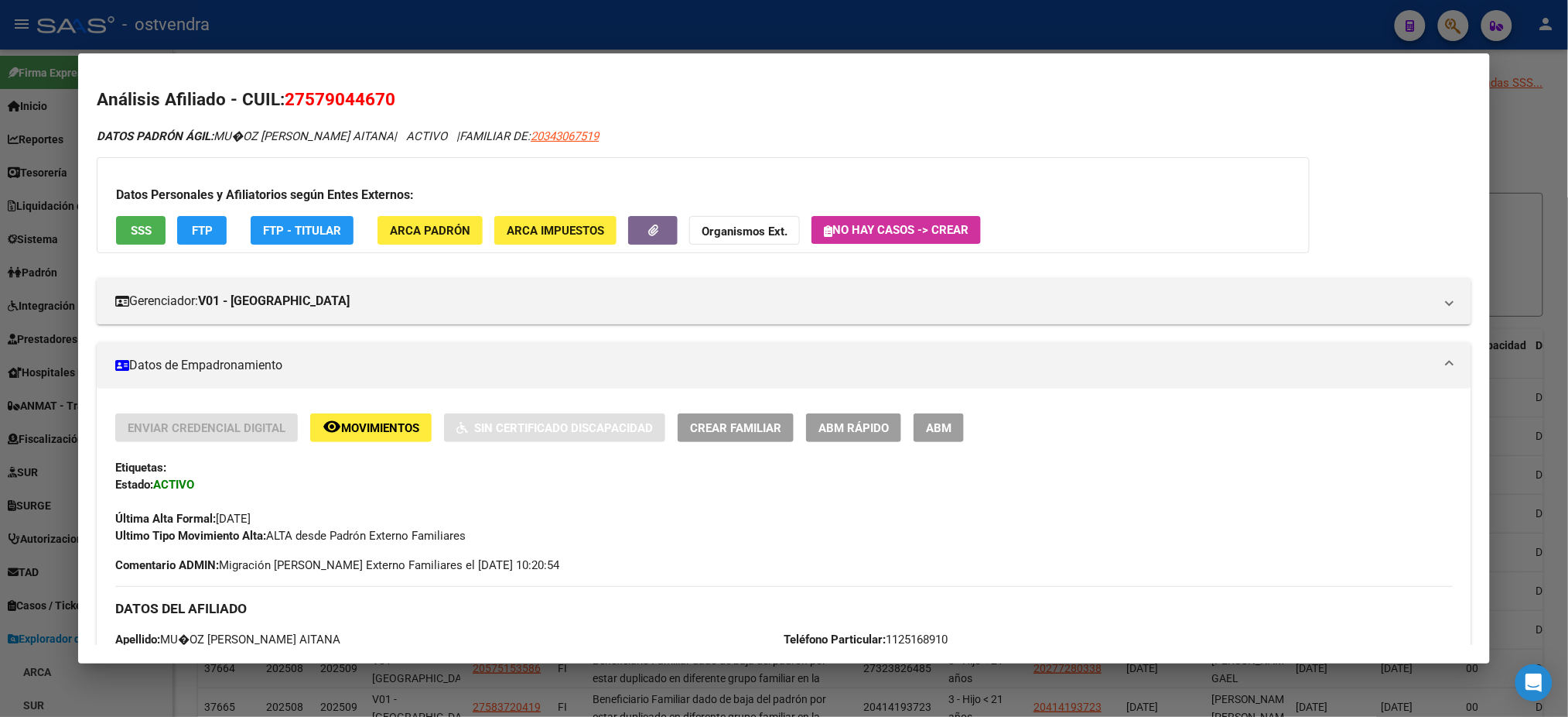
click at [1080, 31] on div at bounding box center [784, 358] width 1568 height 717
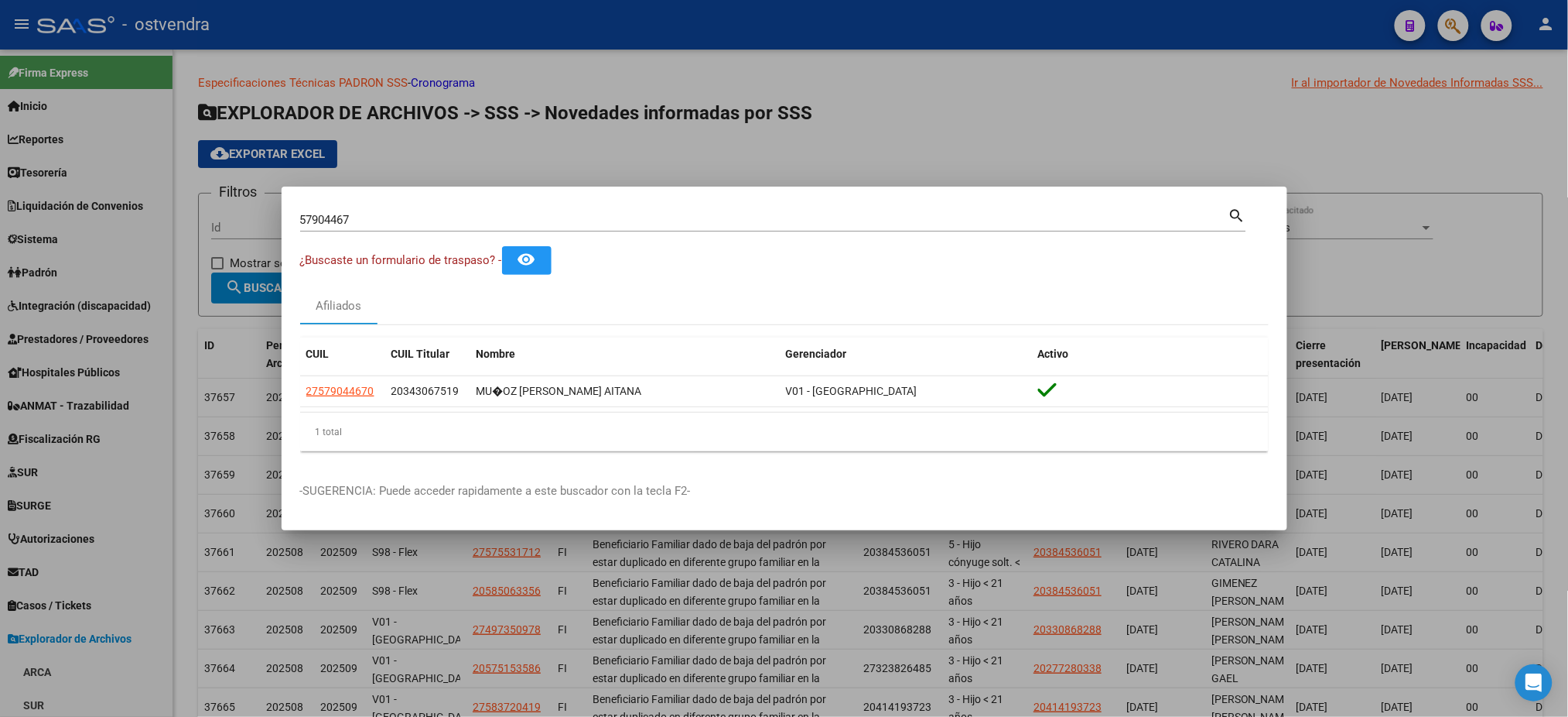
drag, startPoint x: 374, startPoint y: 209, endPoint x: 354, endPoint y: 220, distance: 22.8
click at [372, 209] on div "57904467 Buscar (apellido, dni, [PERSON_NAME], [PERSON_NAME], cuit, obra social)" at bounding box center [763, 220] width 928 height 23
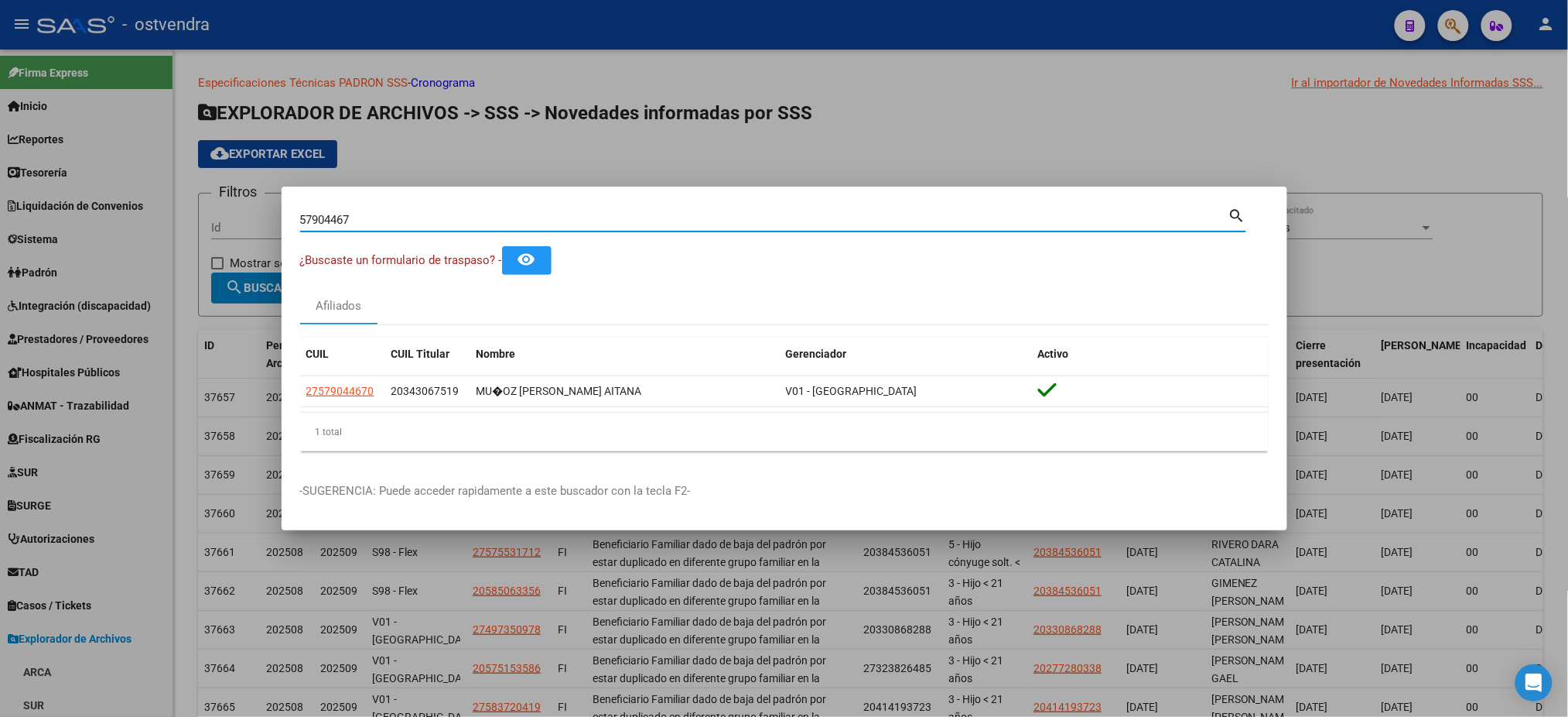
drag, startPoint x: 356, startPoint y: 221, endPoint x: 232, endPoint y: 212, distance: 124.3
click at [232, 212] on div "57904467 Buscar (apellido, dni, cuil, nro traspaso, cuit, obra social) search ¿…" at bounding box center [784, 358] width 1568 height 717
paste input "94492736"
type input "94492736"
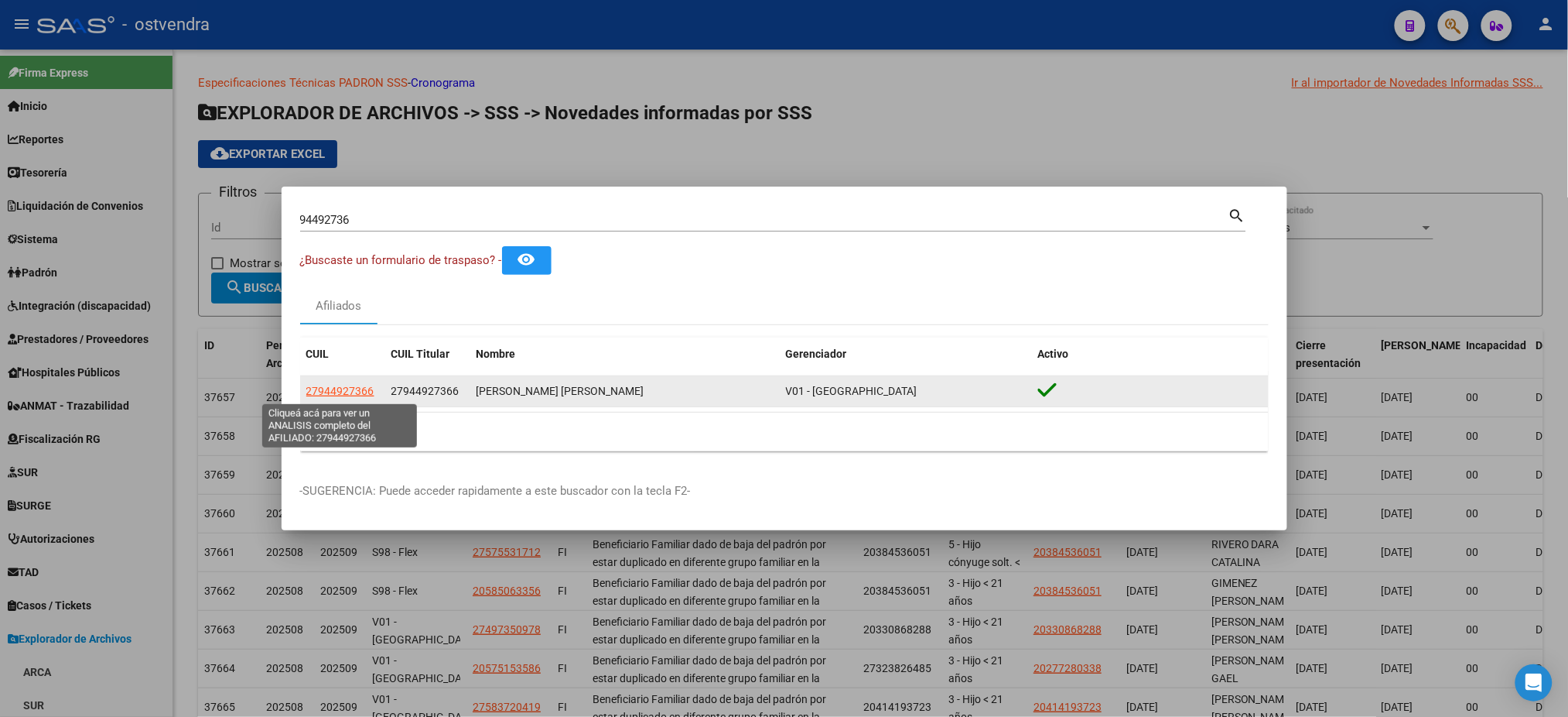
click at [322, 395] on span "27944927366" at bounding box center [340, 391] width 68 height 13
type textarea "27944927366"
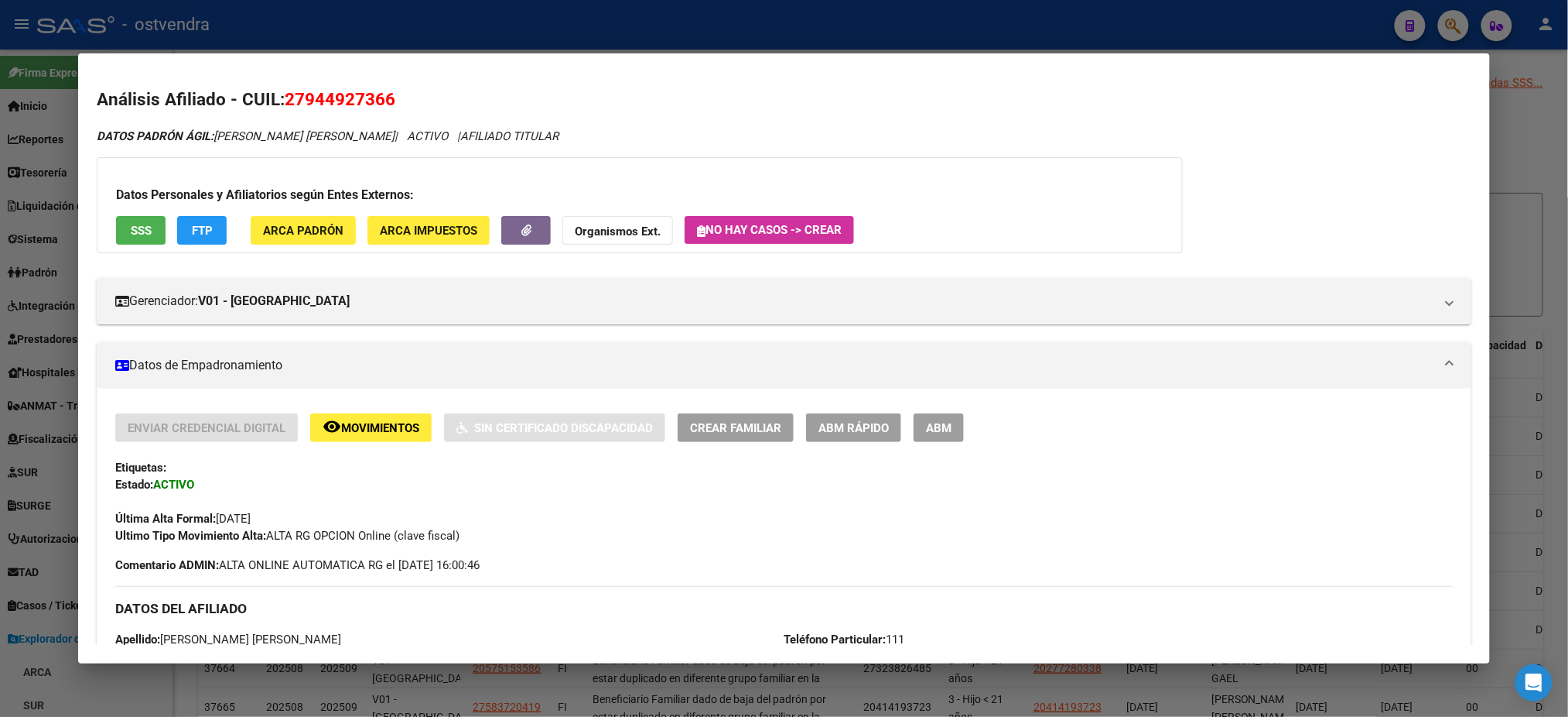
click at [134, 216] on button "SSS" at bounding box center [141, 230] width 49 height 29
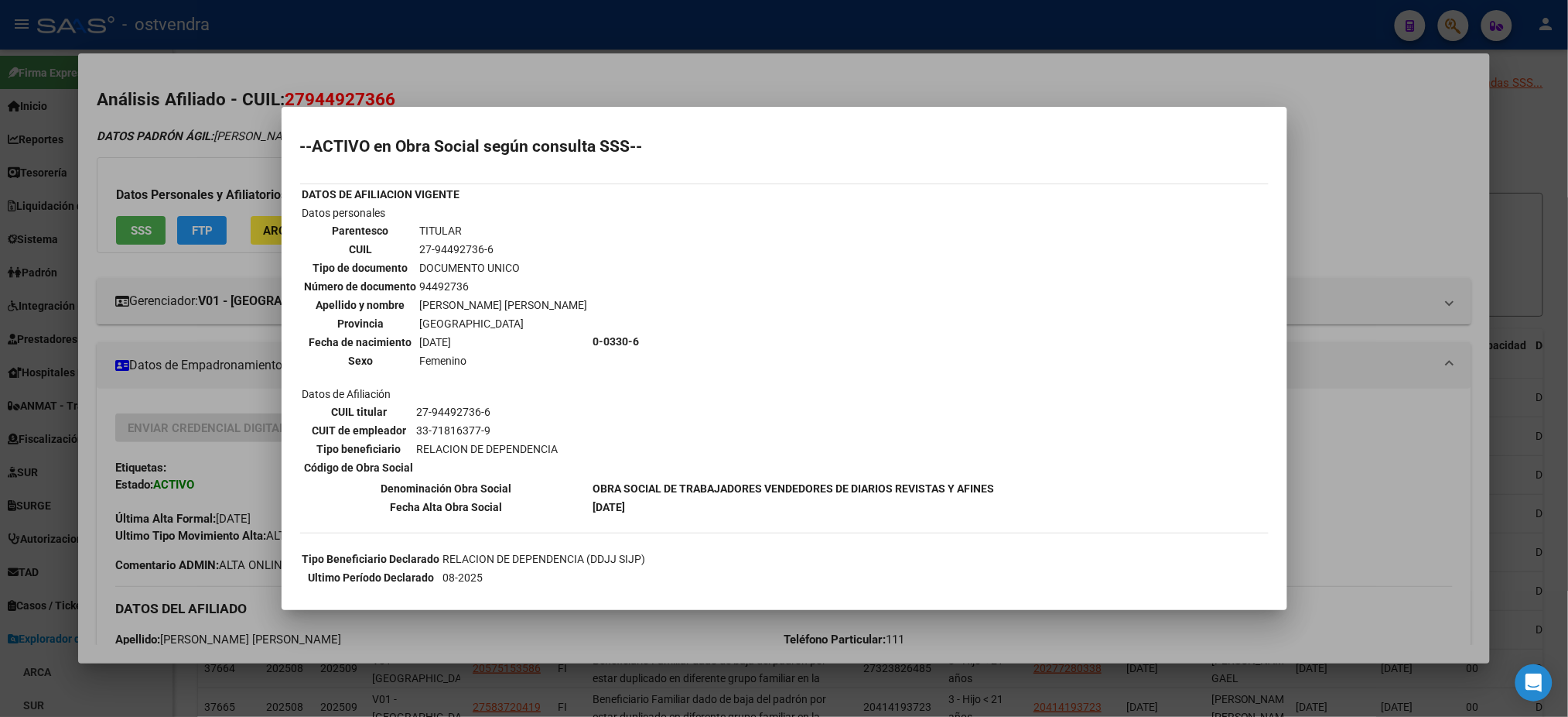
click at [167, 138] on div at bounding box center [784, 358] width 1568 height 717
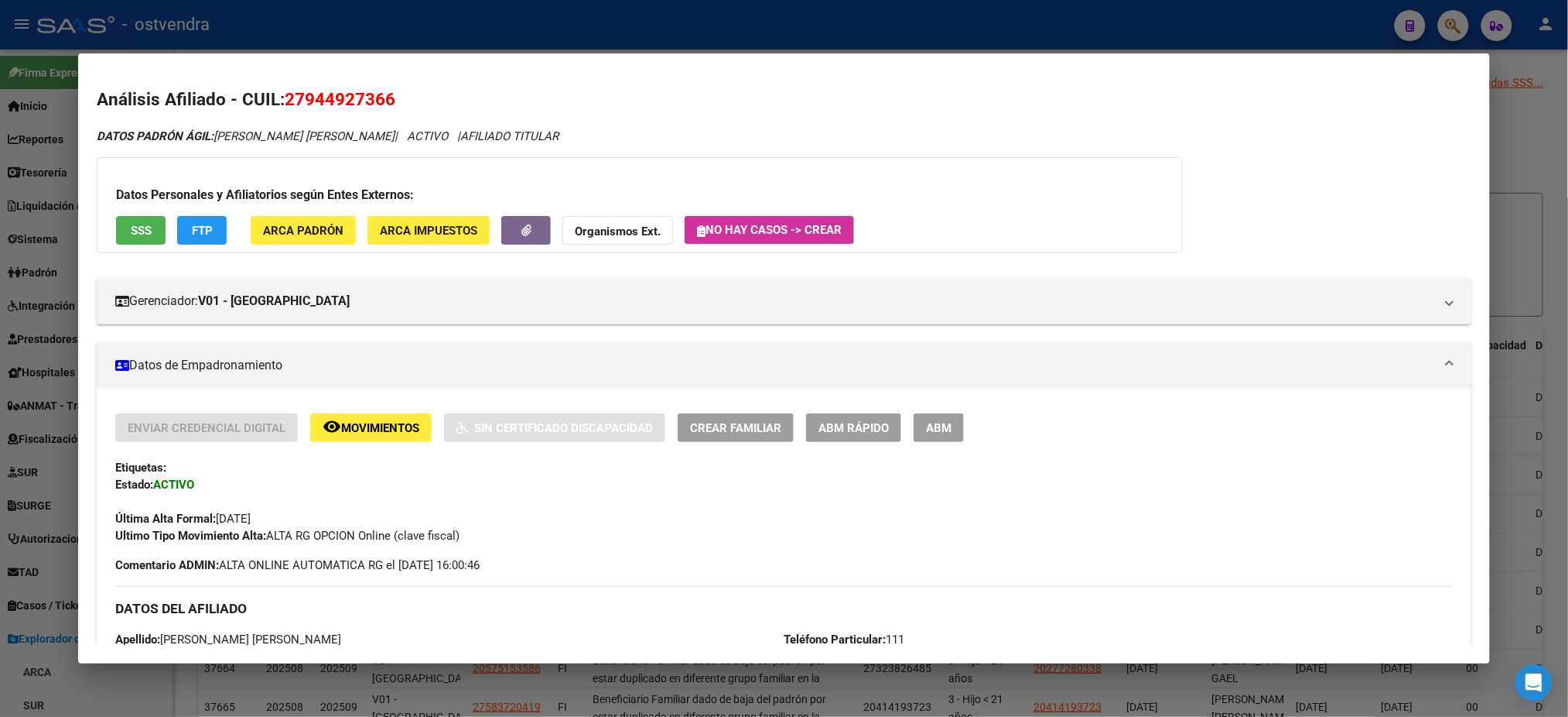
click at [192, 229] on span "FTP" at bounding box center [201, 231] width 21 height 14
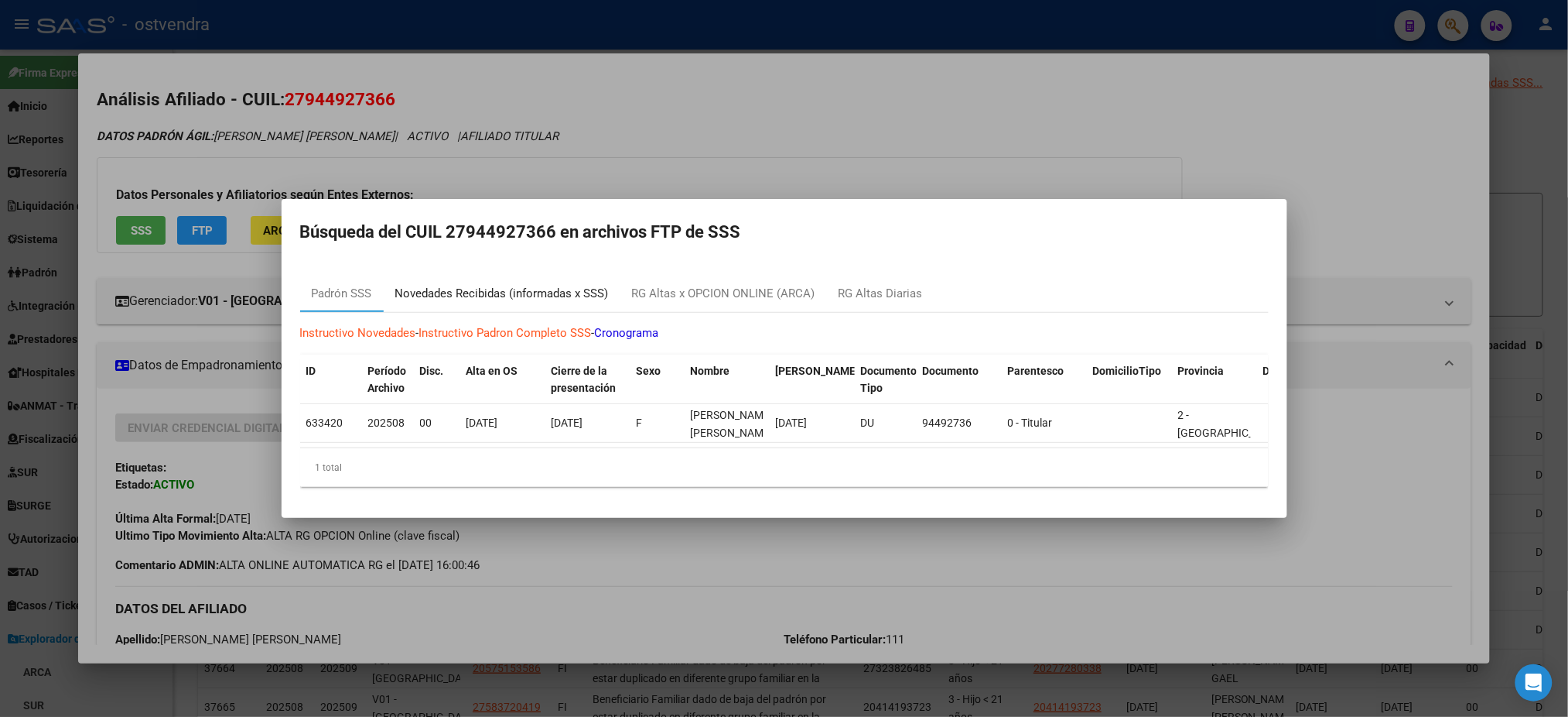
click at [453, 285] on div "Novedades Recibidas (informadas x SSS)" at bounding box center [502, 294] width 214 height 18
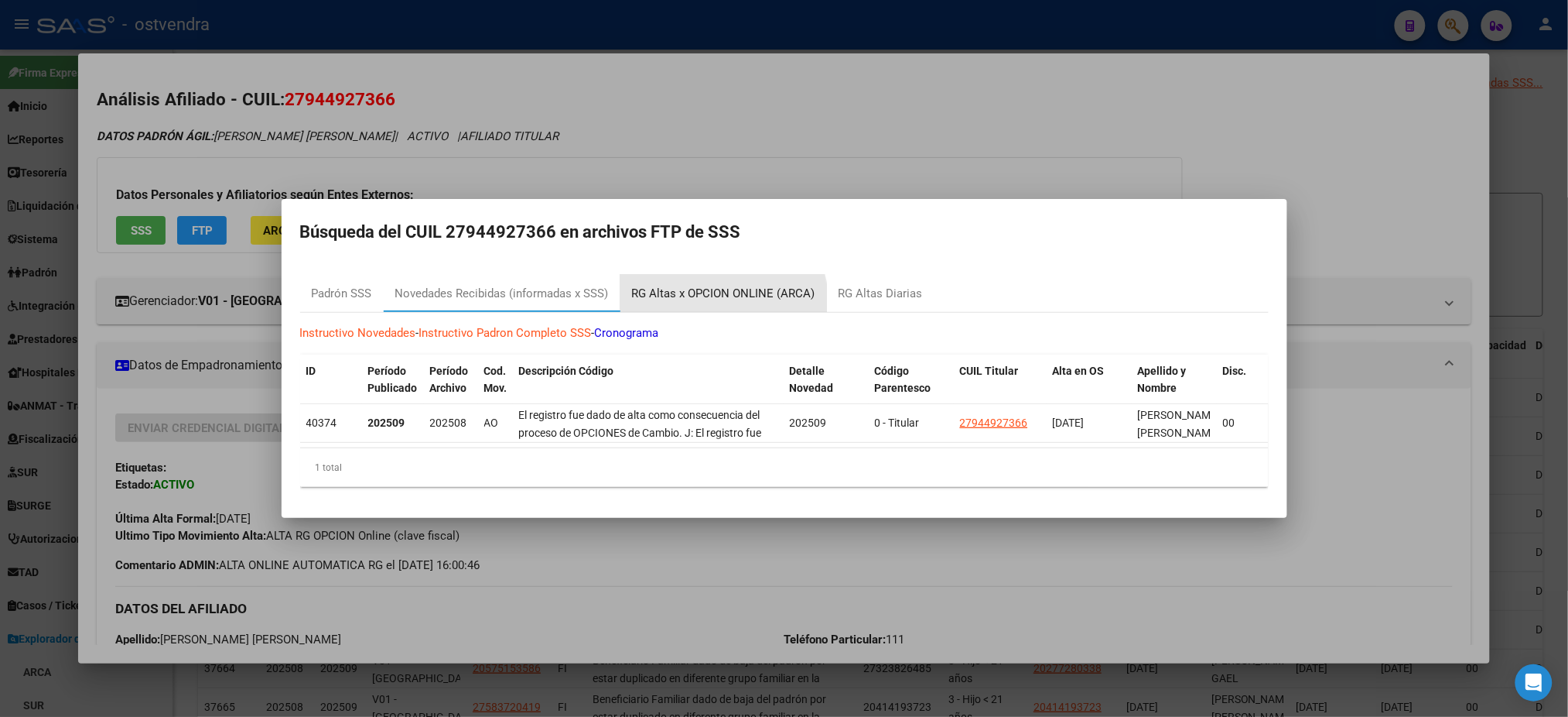
click at [690, 300] on div "RG Altas x OPCION ONLINE (ARCA)" at bounding box center [723, 293] width 207 height 37
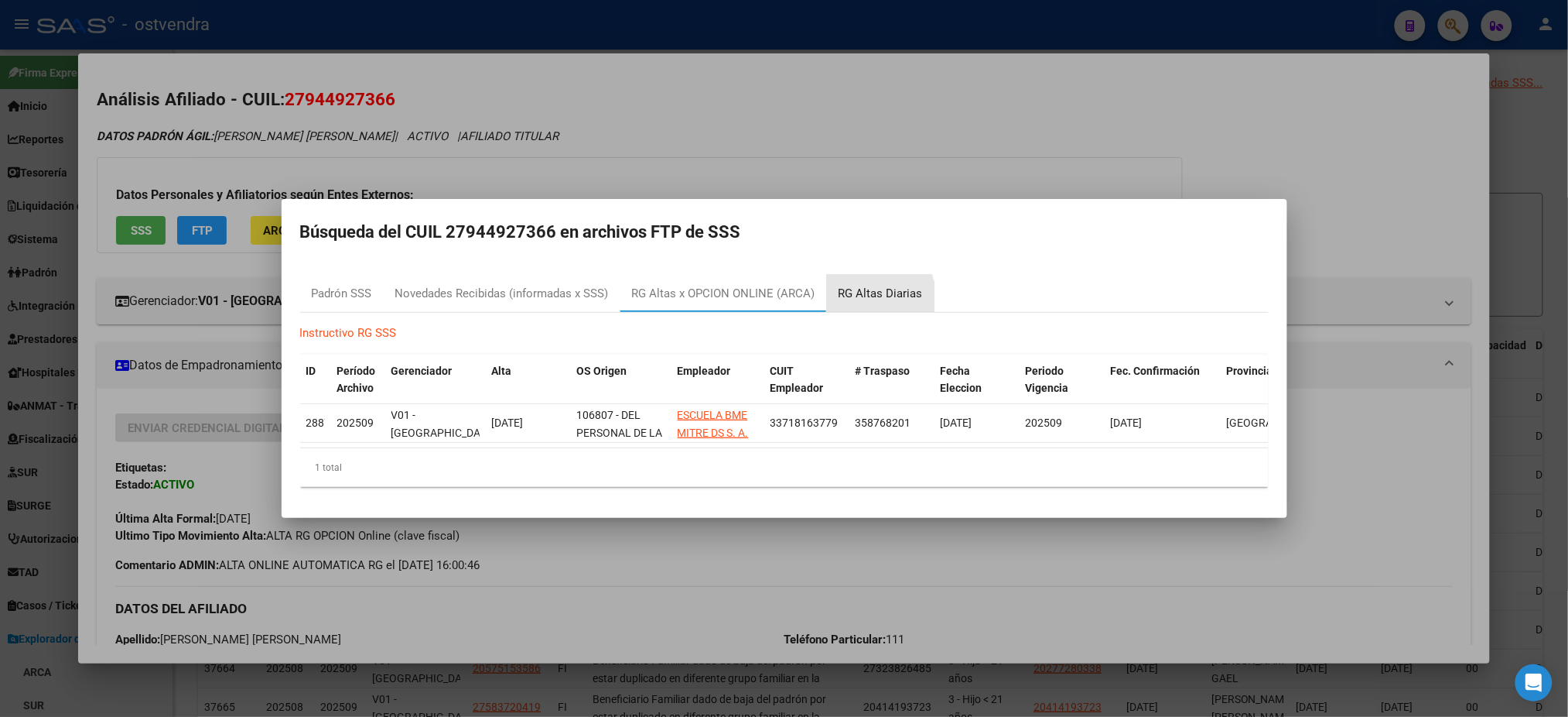
click at [859, 293] on div "RG Altas Diarias" at bounding box center [881, 294] width 84 height 18
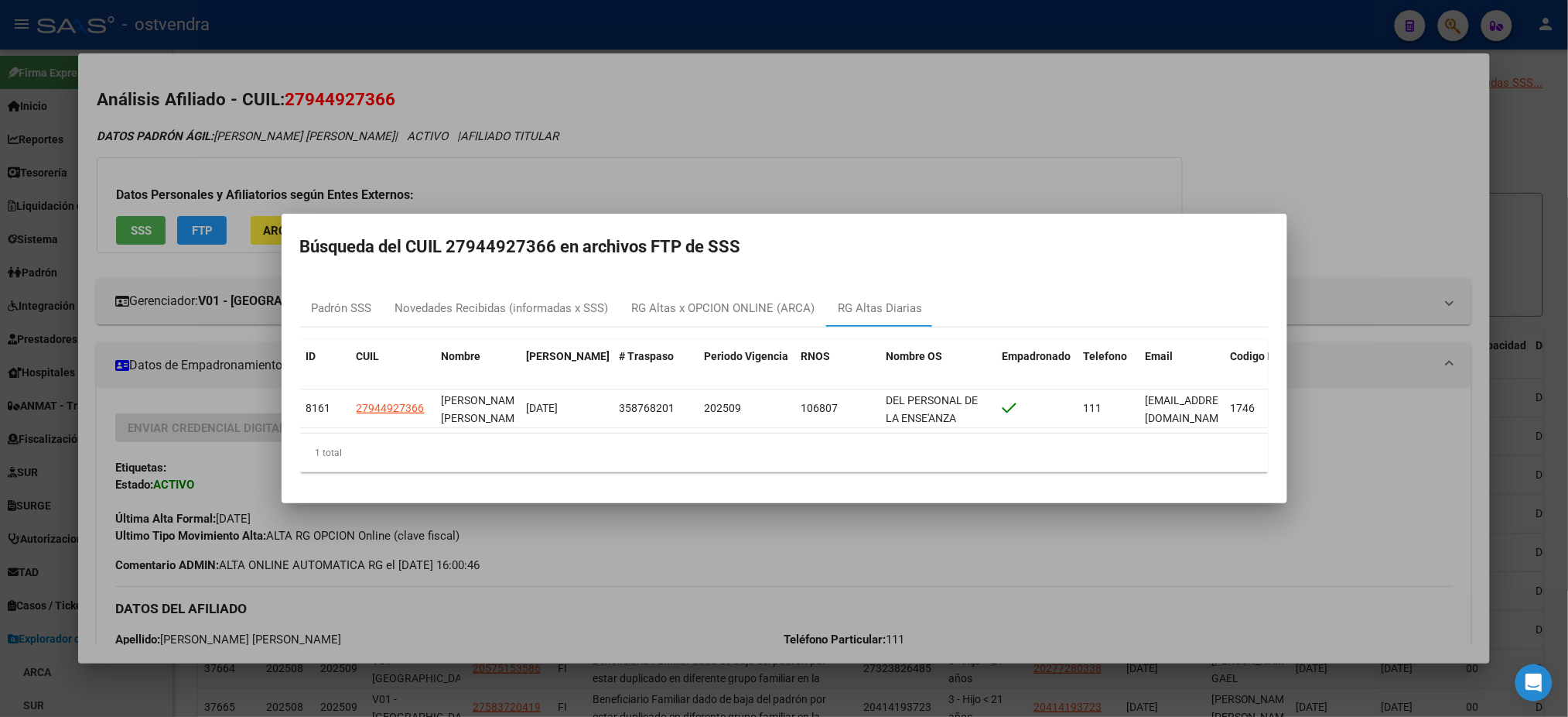
click at [676, 135] on div at bounding box center [784, 358] width 1568 height 717
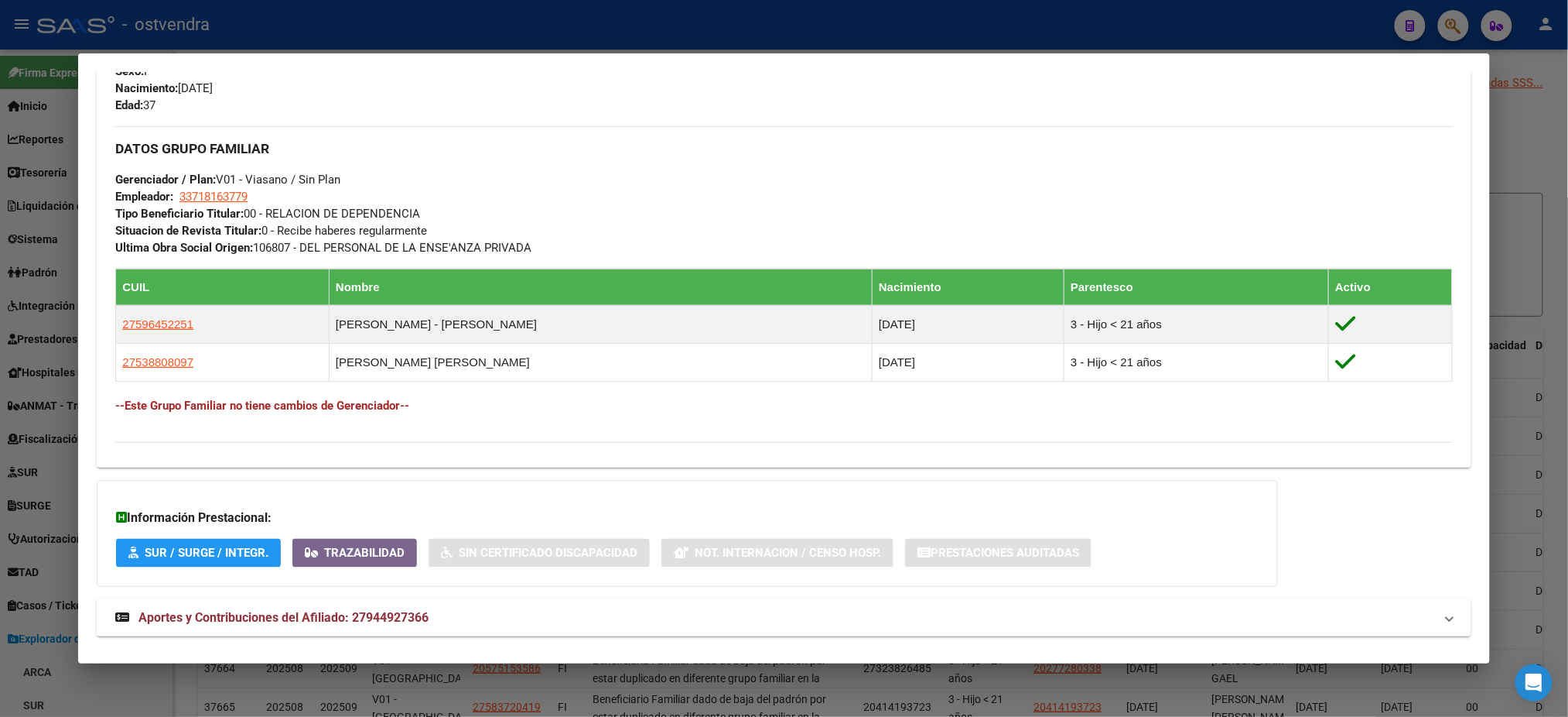
scroll to position [711, 0]
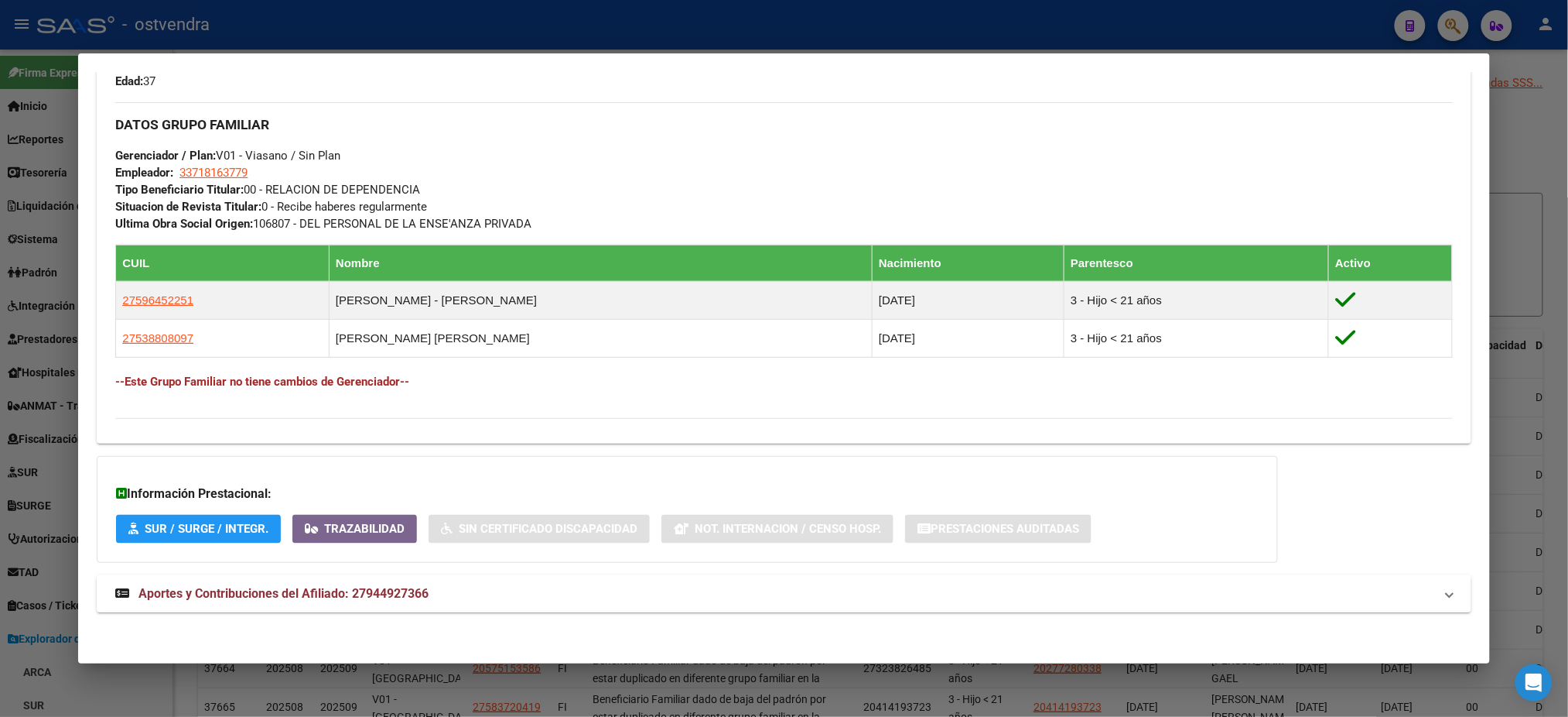
click at [676, 606] on mat-expansion-panel-header "Aportes y Contribuciones del Afiliado: 27944927366" at bounding box center [783, 593] width 1374 height 37
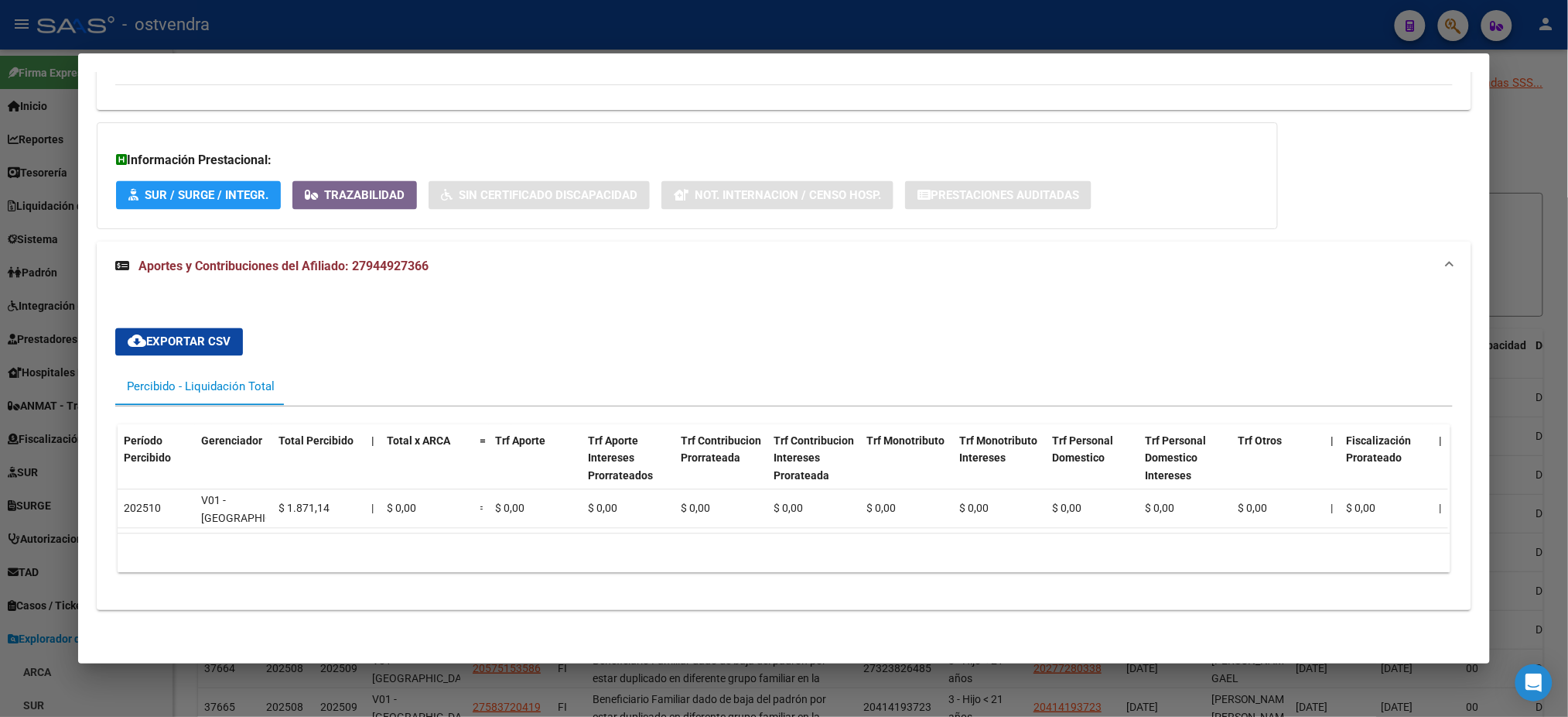
scroll to position [1059, 0]
drag, startPoint x: 674, startPoint y: 540, endPoint x: 733, endPoint y: 380, distance: 170.5
click at [1299, 524] on div "Período Percibido Gerenciador Total Percibido | Total x ARCA = Trf Aporte Trf A…" at bounding box center [783, 499] width 1333 height 148
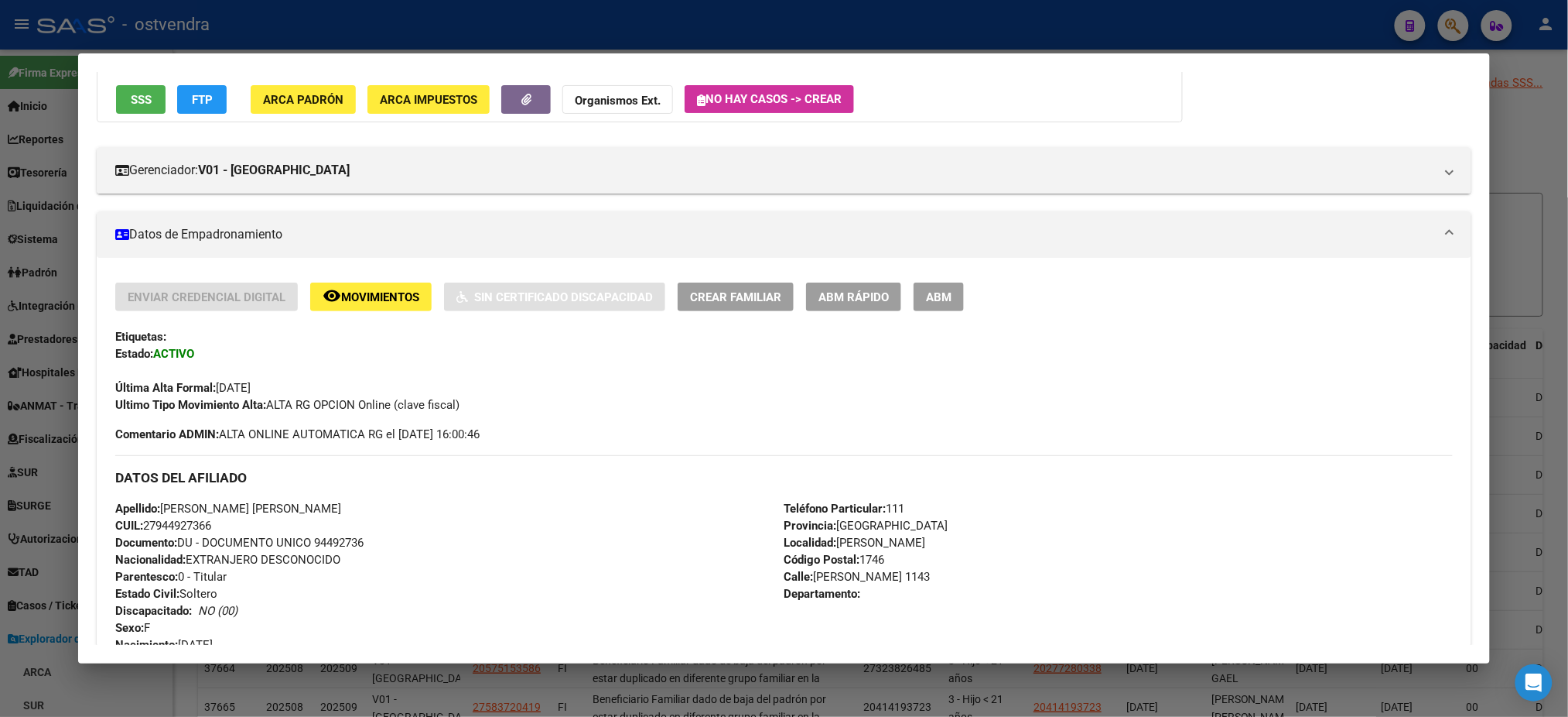
scroll to position [0, 0]
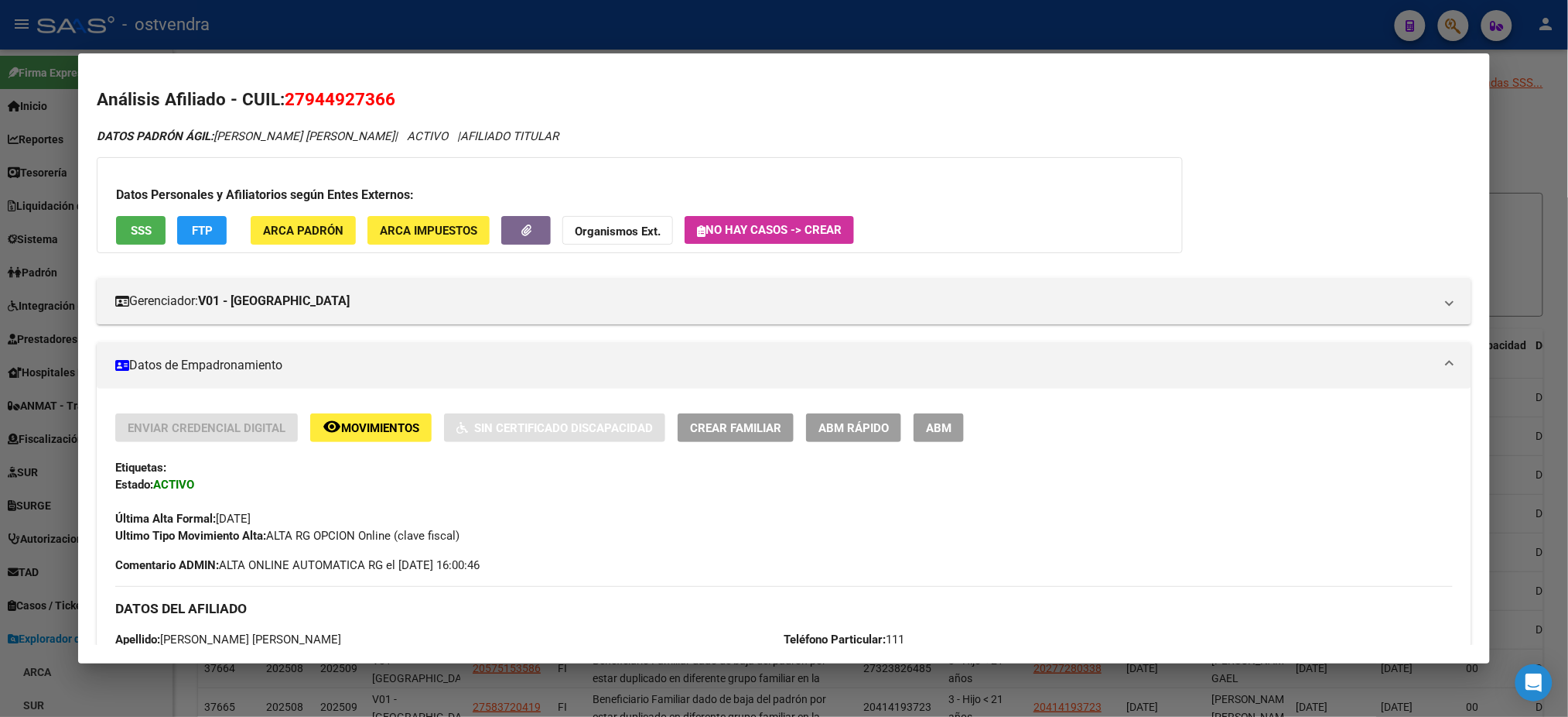
click at [942, 4] on div at bounding box center [784, 358] width 1568 height 717
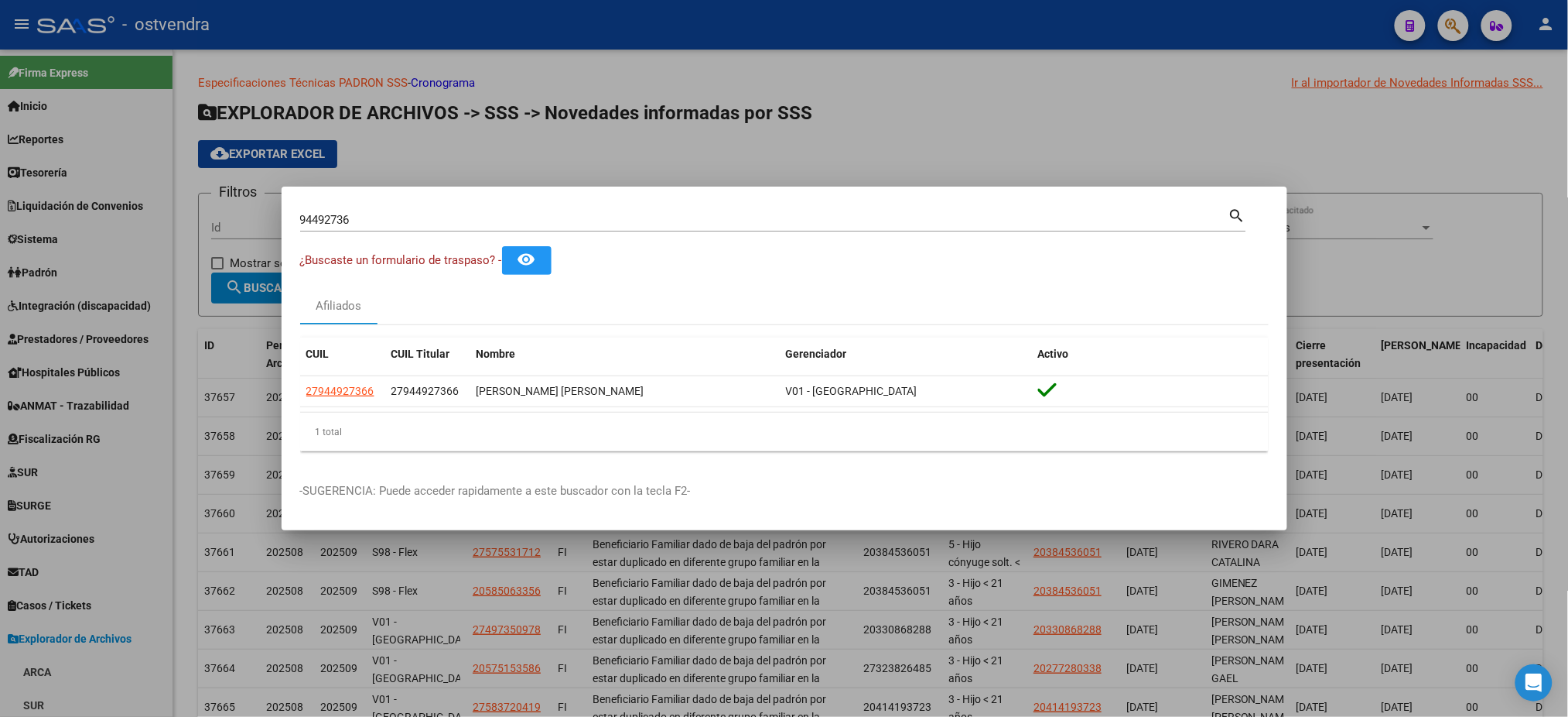
click at [444, 212] on div "94492736 Buscar (apellido, dni, [PERSON_NAME], [PERSON_NAME], cuit, obra social)" at bounding box center [763, 220] width 928 height 23
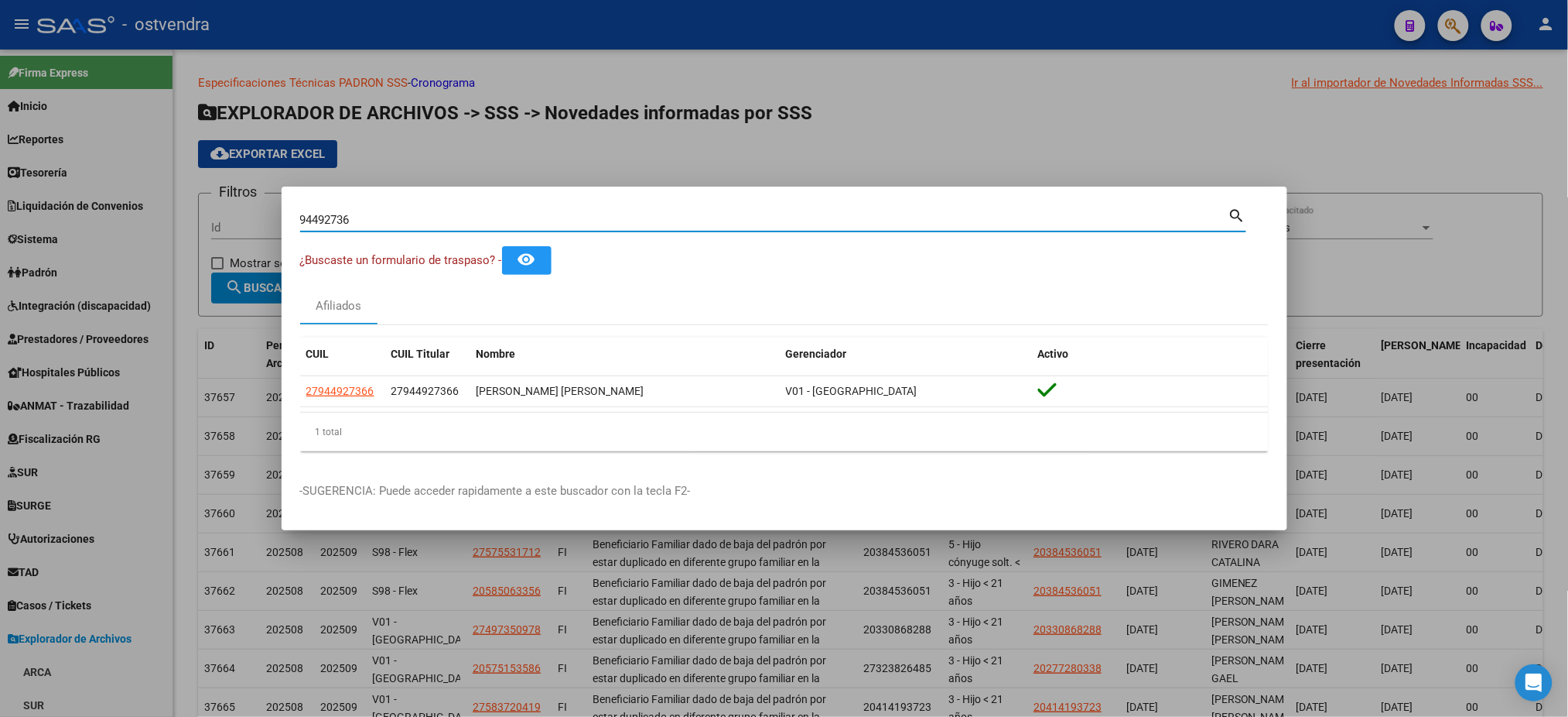
drag, startPoint x: 446, startPoint y: 221, endPoint x: 51, endPoint y: 237, distance: 395.3
click at [51, 237] on div "94492736 Buscar (apellido, dni, cuil, nro traspaso, cuit, obra social) search ¿…" at bounding box center [784, 358] width 1568 height 717
paste input "45912780"
type input "45912780"
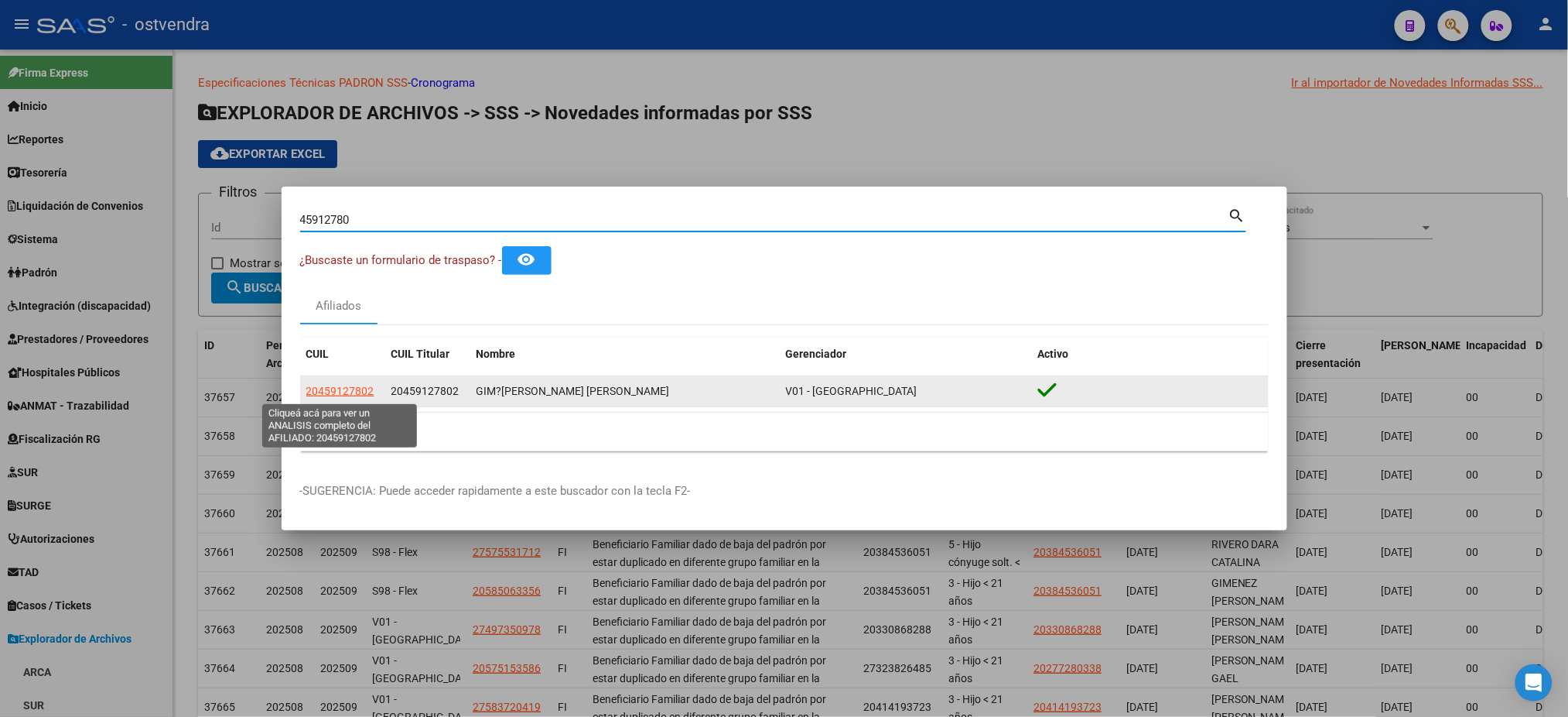
click at [362, 389] on span "20459127802" at bounding box center [340, 391] width 68 height 13
type textarea "20459127802"
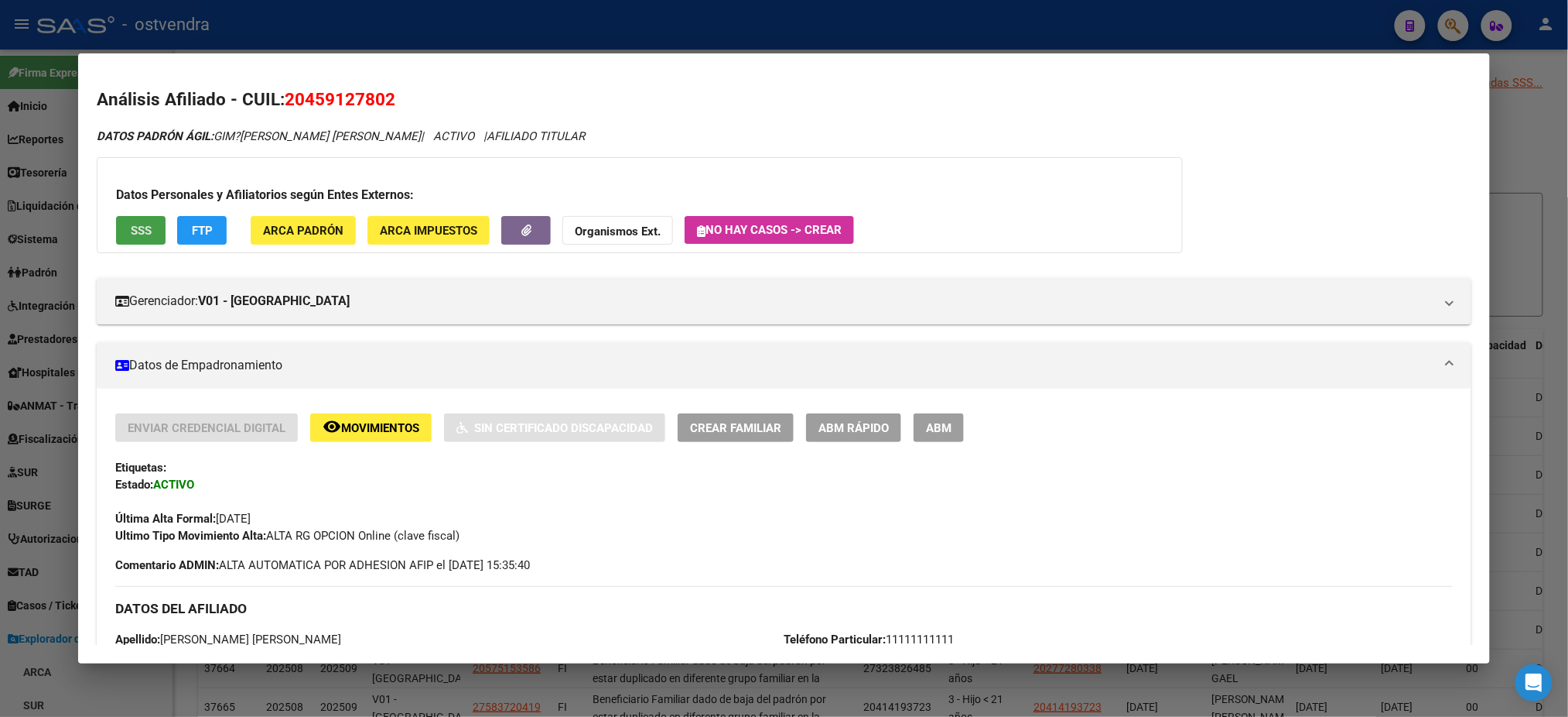
click at [139, 220] on button "SSS" at bounding box center [141, 230] width 49 height 29
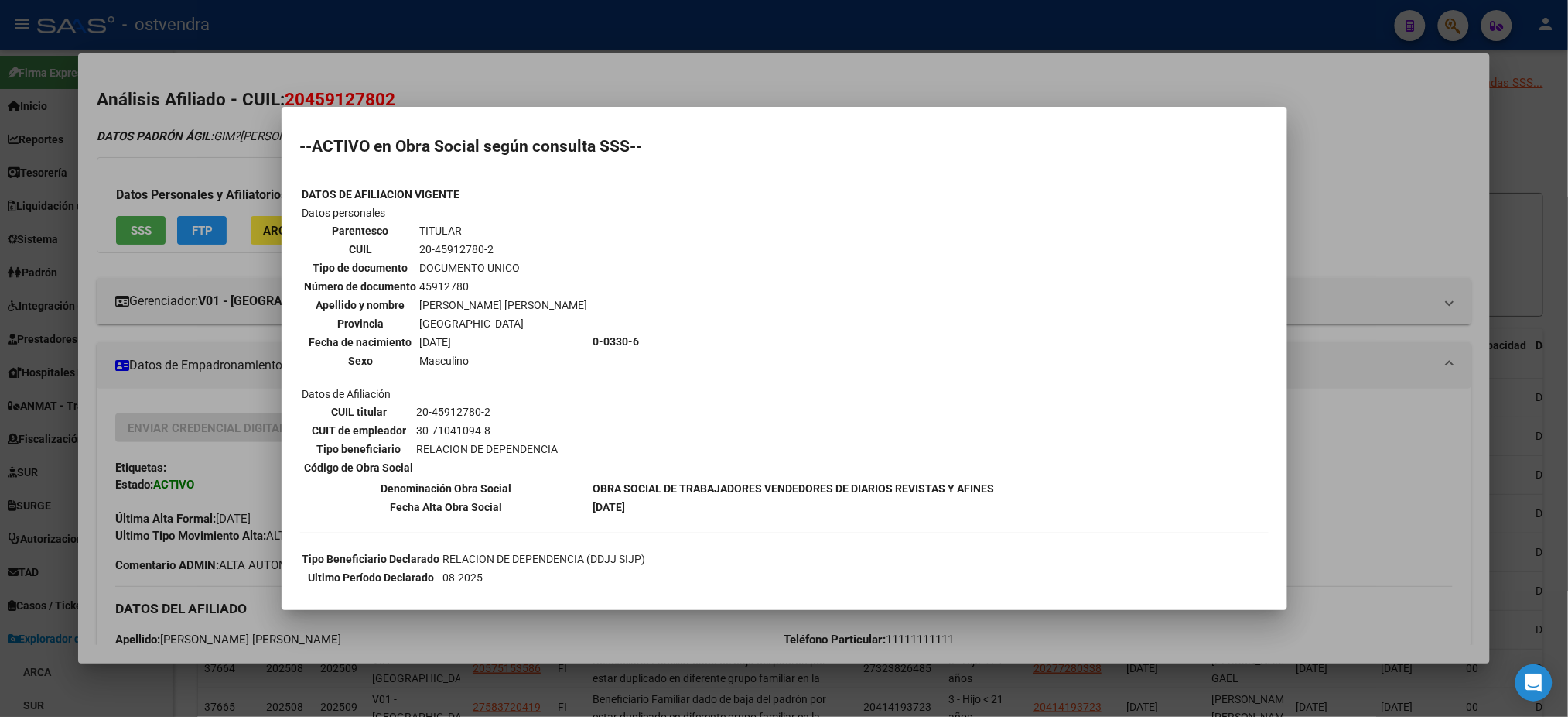
click at [619, 72] on div at bounding box center [784, 358] width 1568 height 717
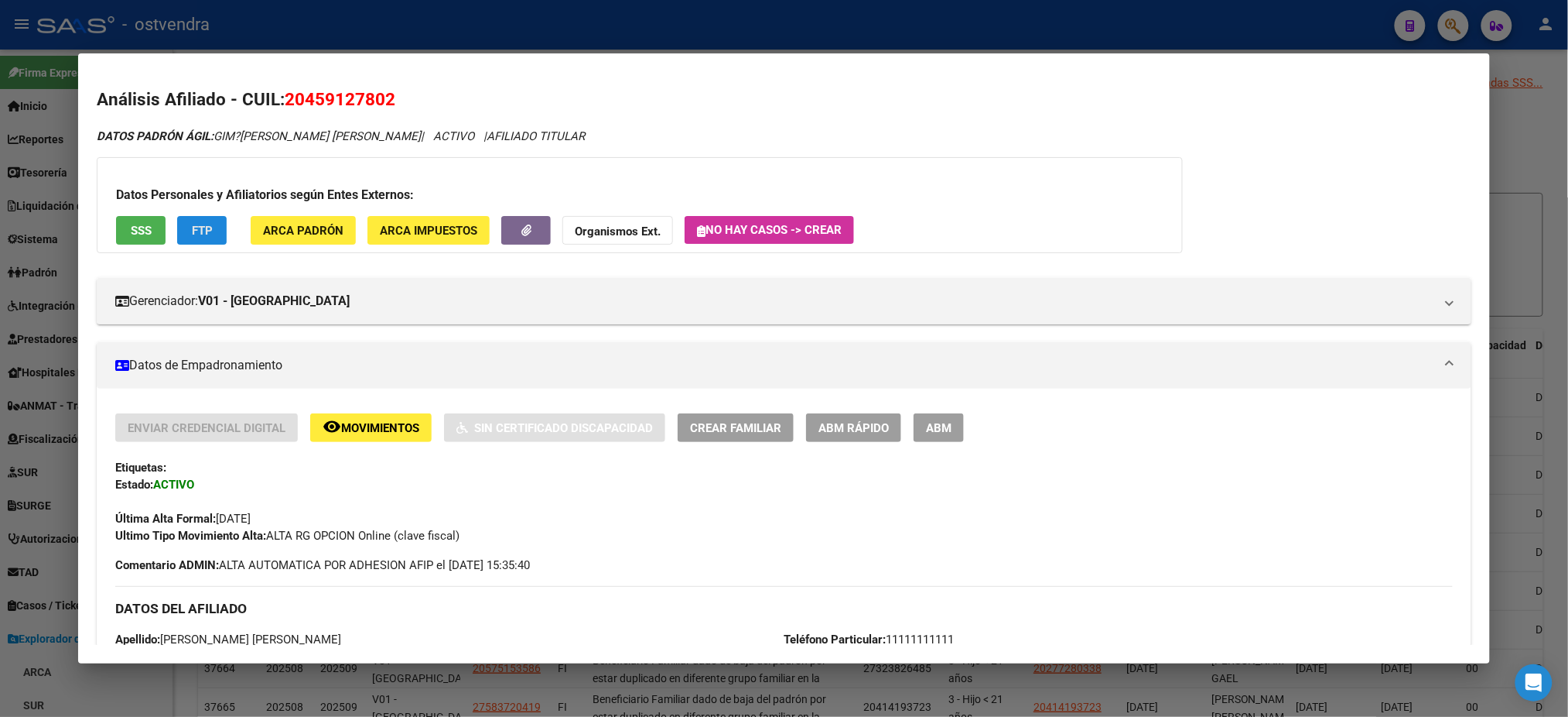
click at [192, 225] on span "FTP" at bounding box center [201, 231] width 21 height 14
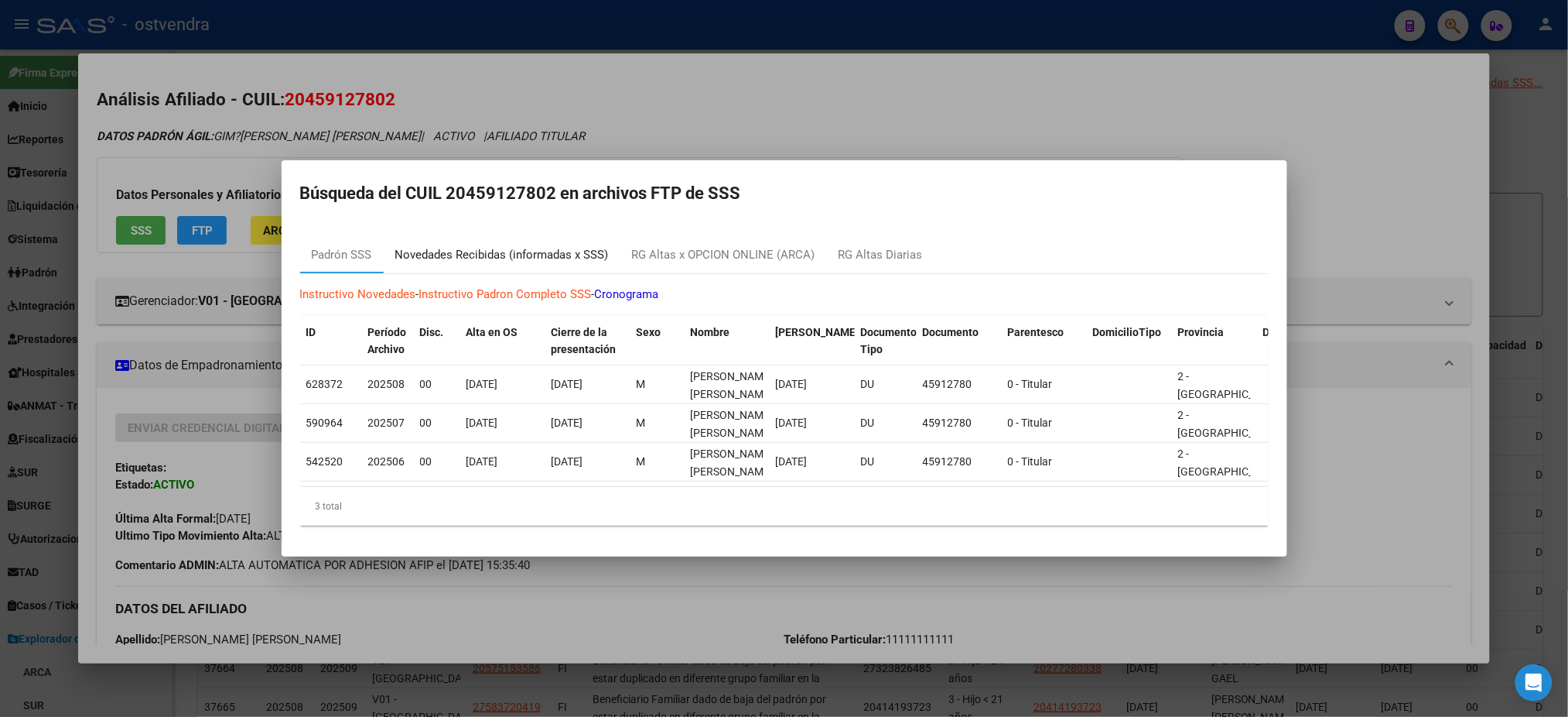
drag, startPoint x: 546, startPoint y: 238, endPoint x: 661, endPoint y: 243, distance: 115.1
click at [546, 246] on div "Novedades Recibidas (informadas x SSS)" at bounding box center [502, 255] width 214 height 18
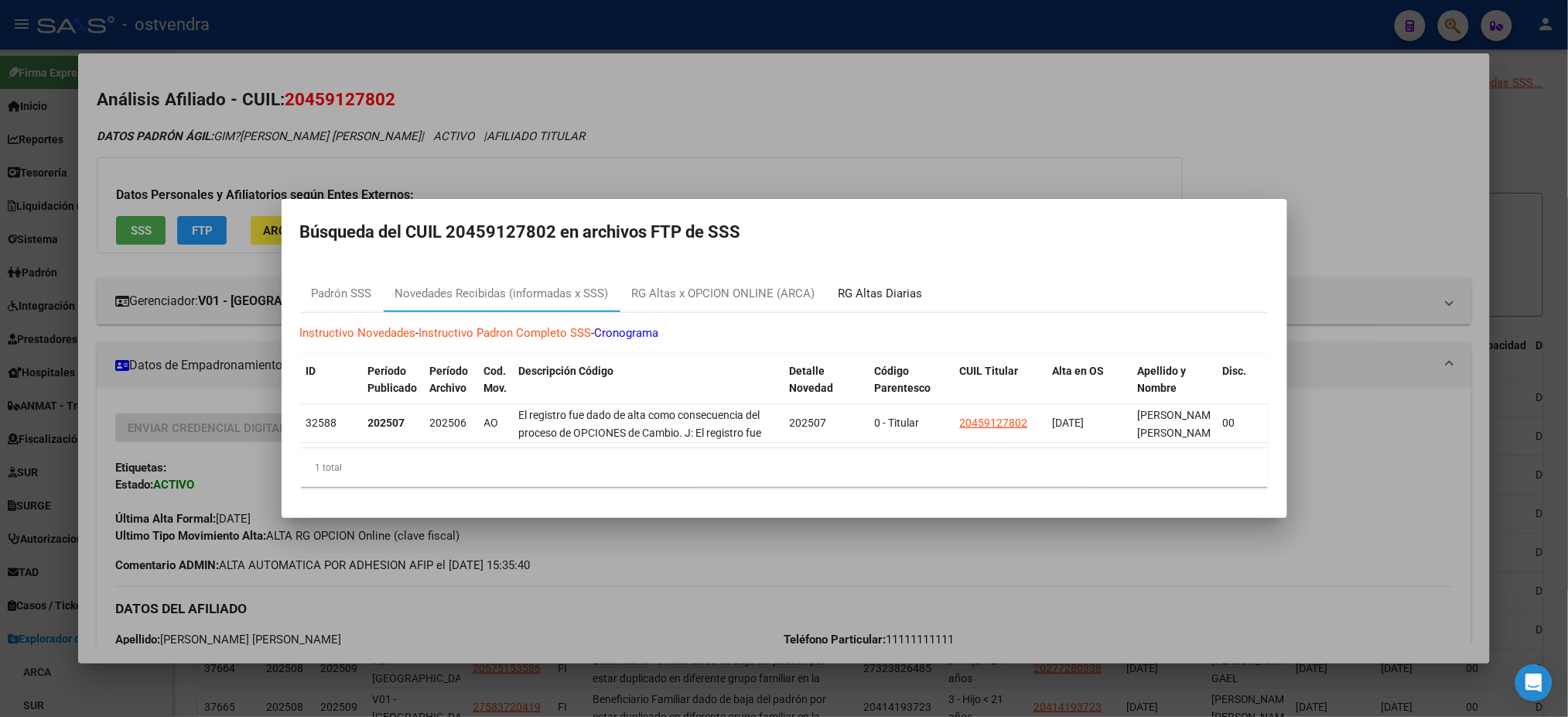
click at [863, 285] on div "RG Altas Diarias" at bounding box center [881, 294] width 84 height 18
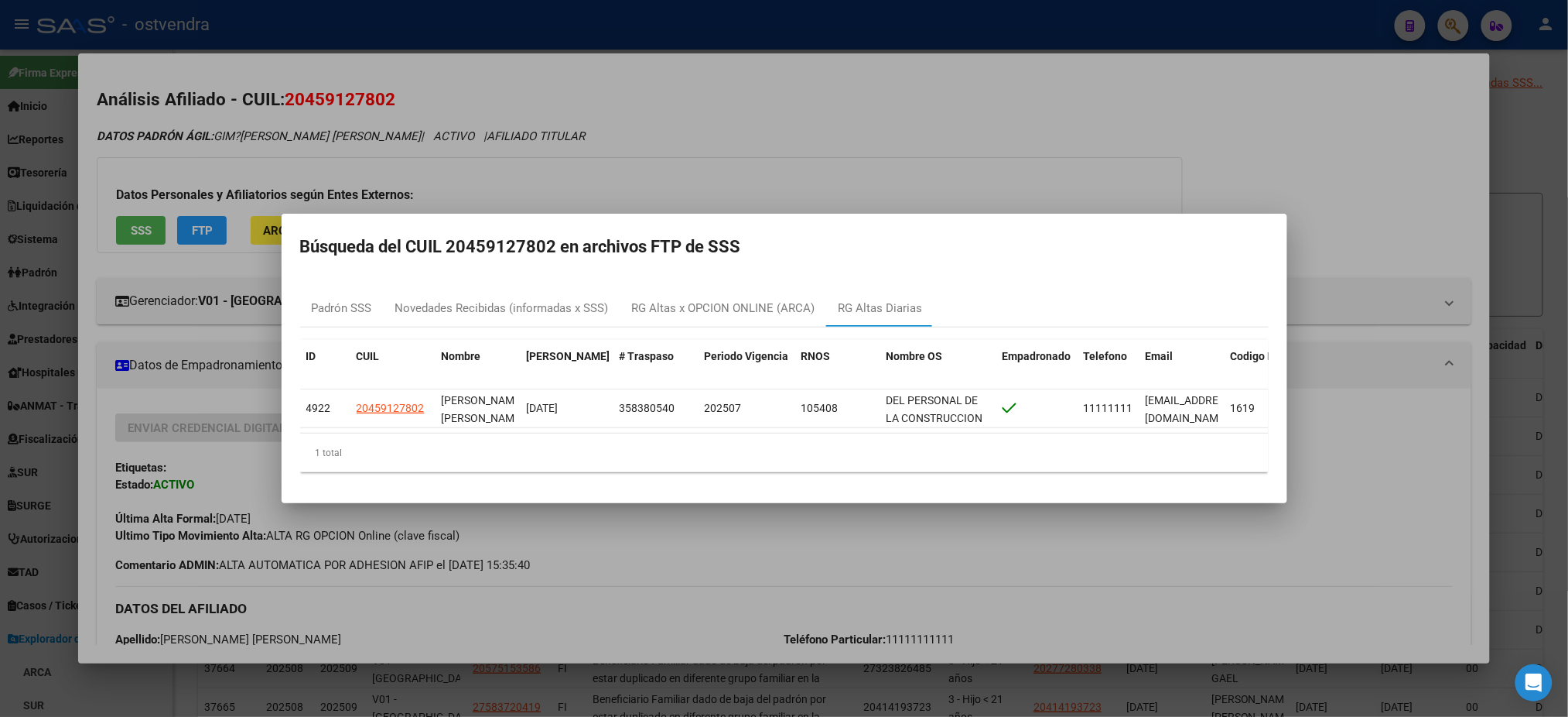
click at [842, 129] on div at bounding box center [784, 358] width 1568 height 717
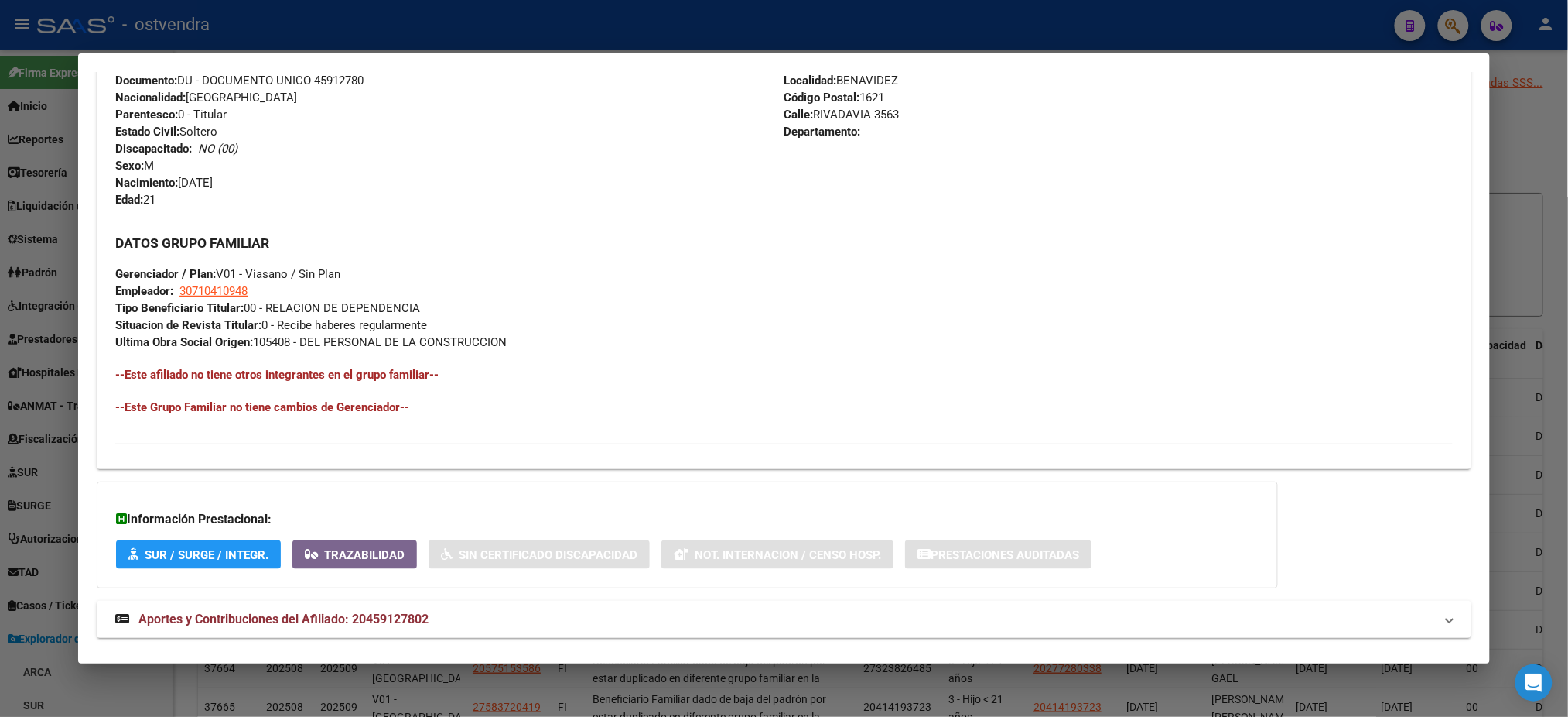
scroll to position [619, 0]
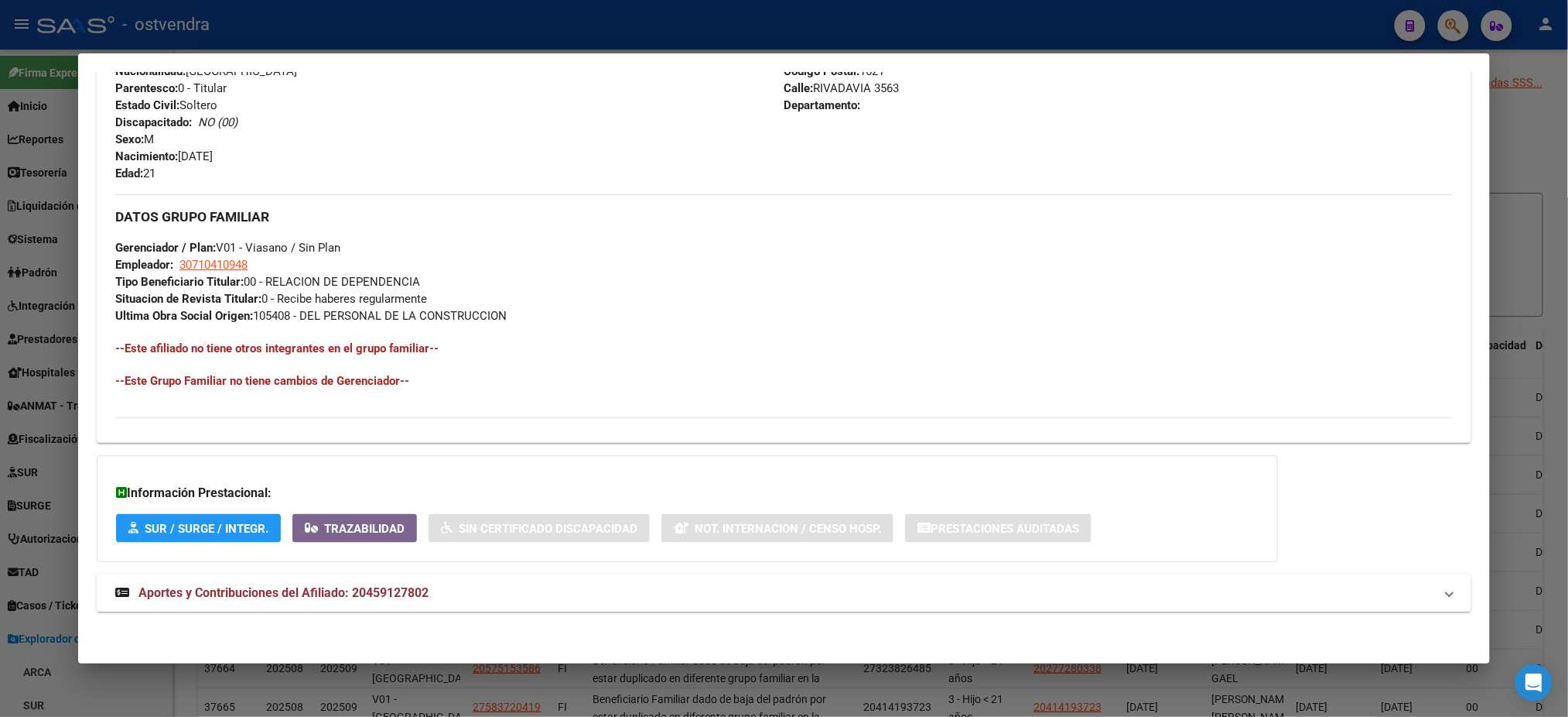
click at [508, 592] on mat-panel-title "Aportes y Contribuciones del Afiliado: 20459127802" at bounding box center [774, 593] width 1318 height 19
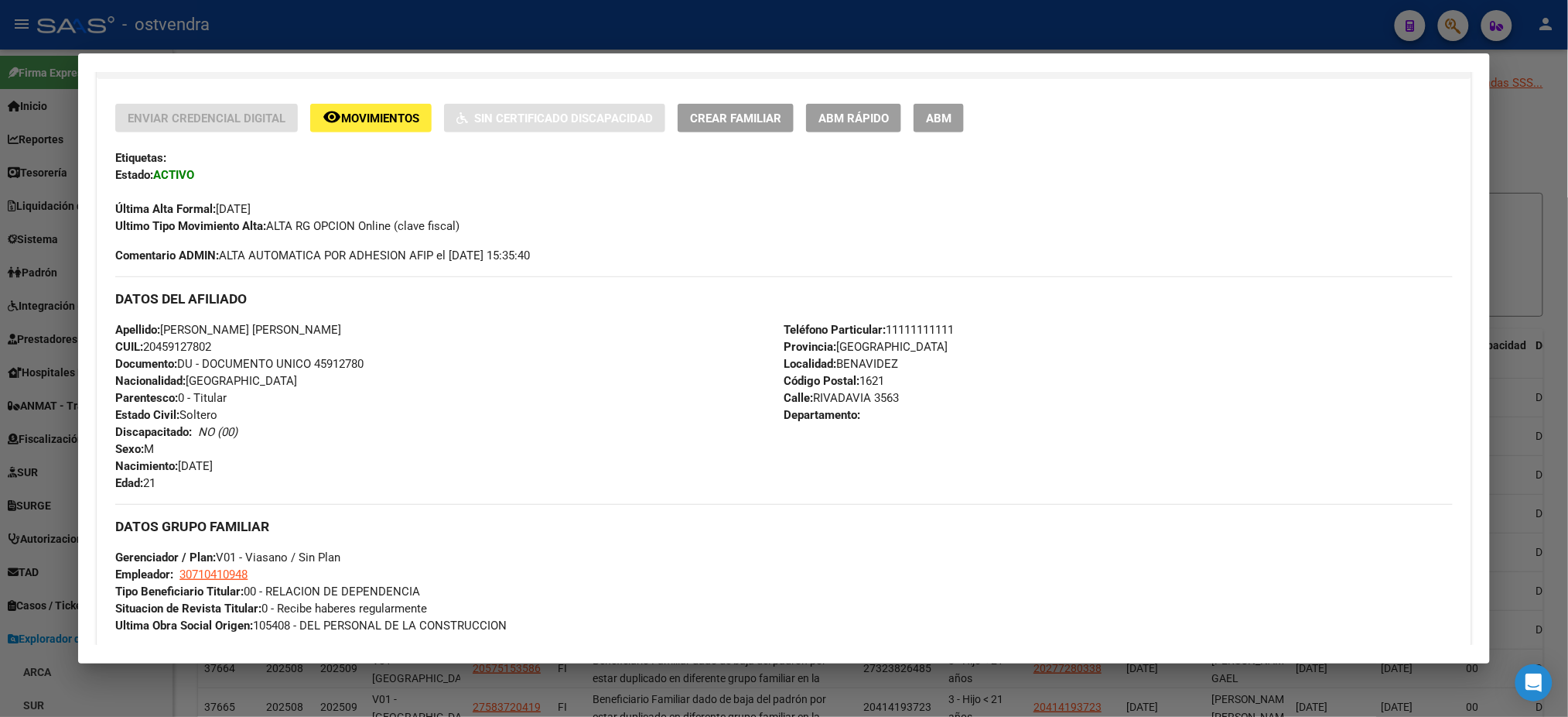
scroll to position [0, 0]
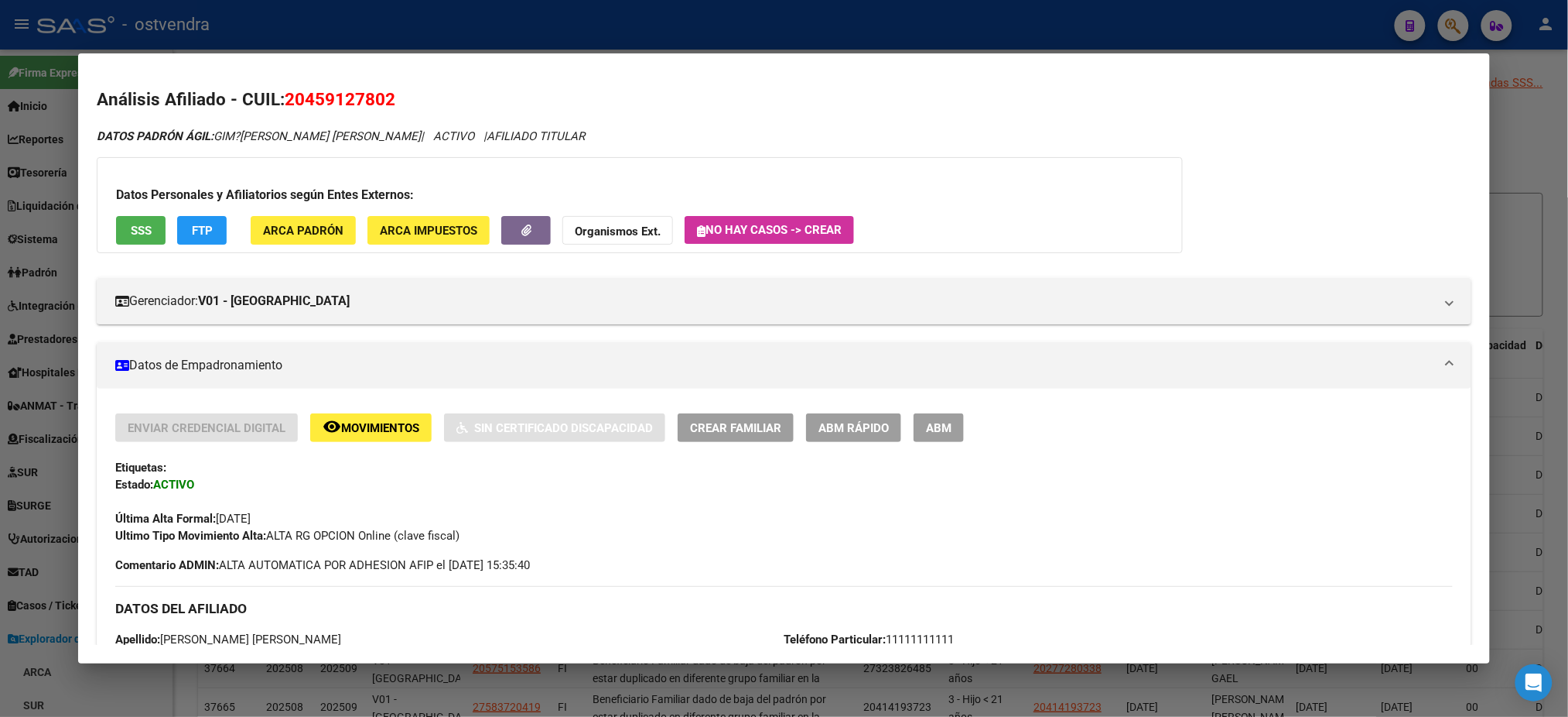
click at [685, 23] on div at bounding box center [784, 358] width 1568 height 717
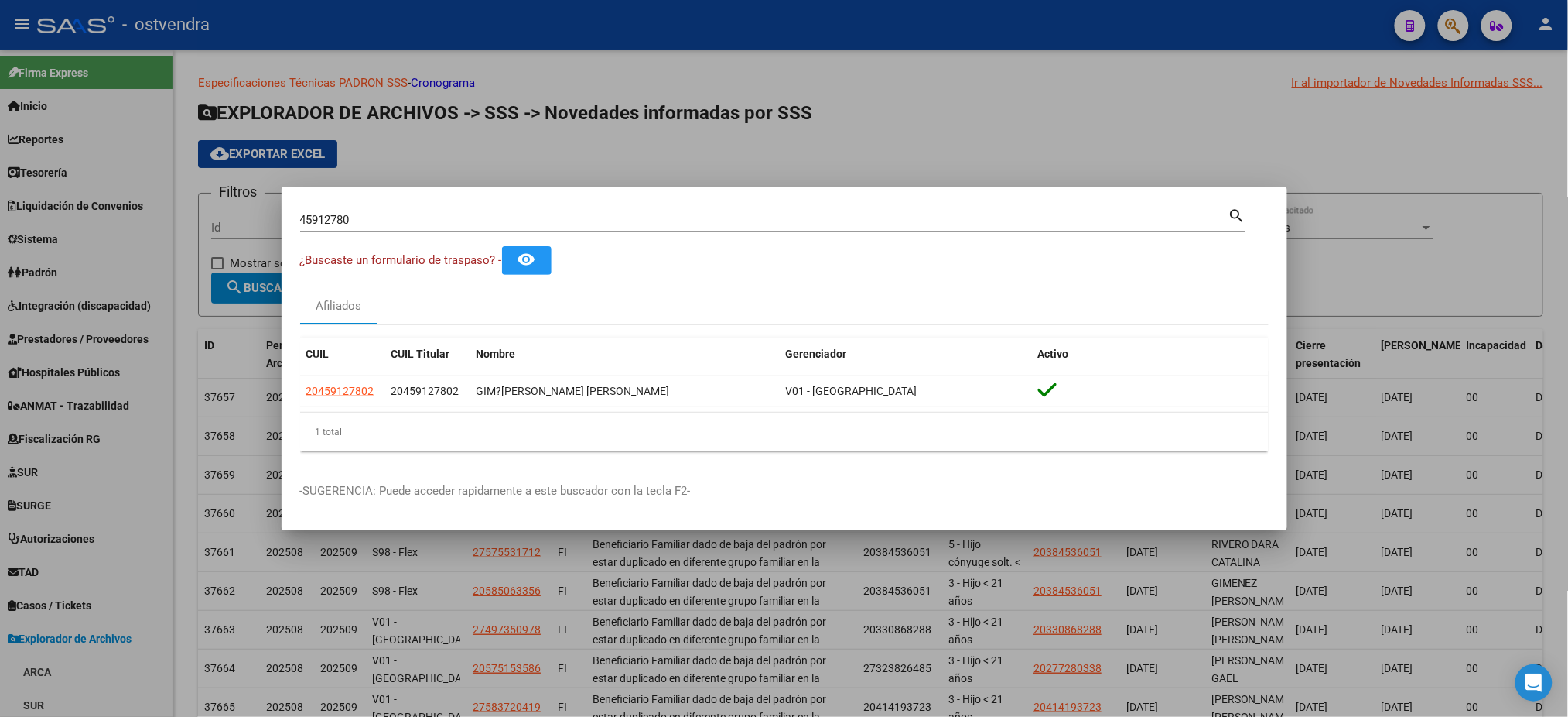
drag, startPoint x: 362, startPoint y: 211, endPoint x: 192, endPoint y: 193, distance: 171.0
click at [192, 193] on div "45912780 Buscar (apellido, dni, cuil, nro traspaso, cuit, obra social) search ¿…" at bounding box center [784, 358] width 1568 height 717
drag, startPoint x: 396, startPoint y: 226, endPoint x: 397, endPoint y: 214, distance: 12.0
click at [396, 226] on input "45912780" at bounding box center [763, 220] width 928 height 14
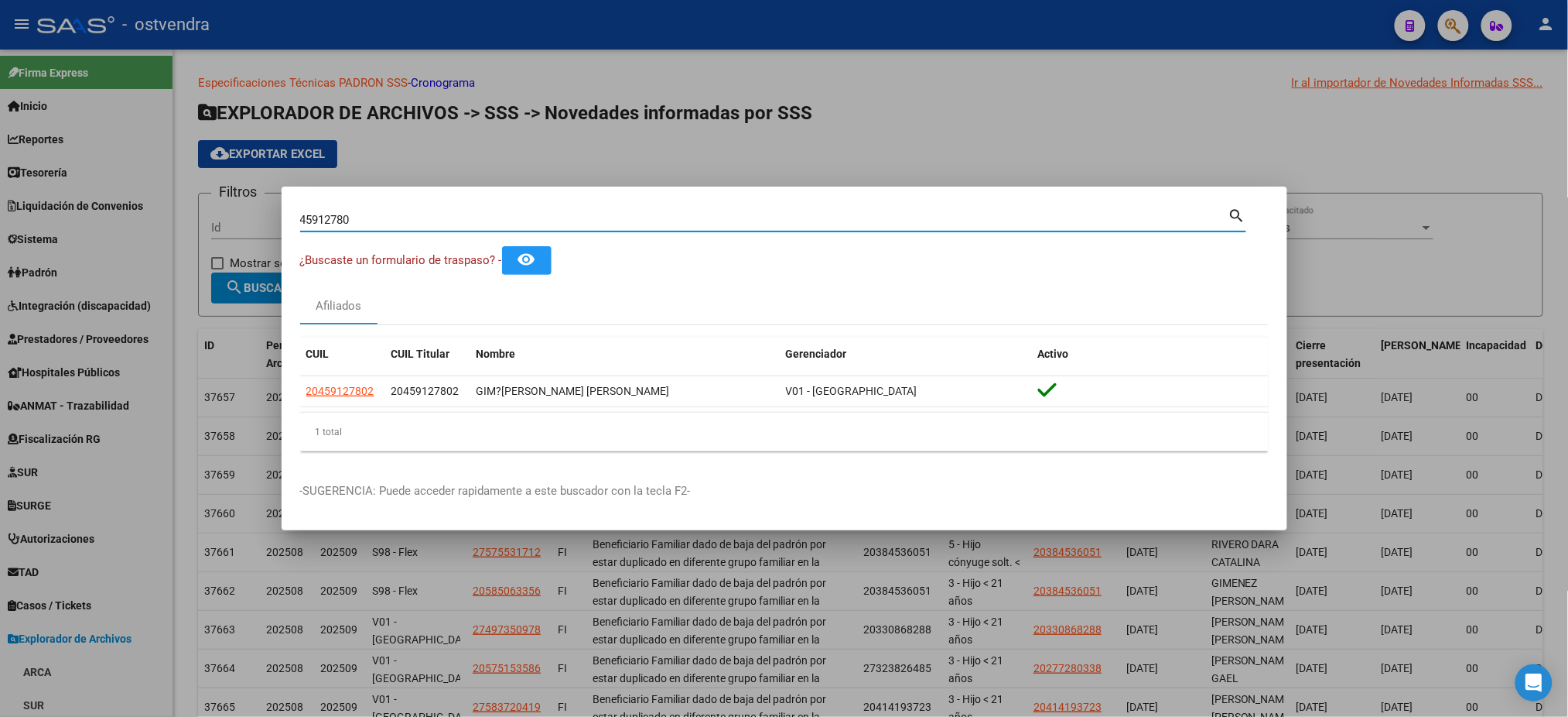
drag, startPoint x: 397, startPoint y: 214, endPoint x: 251, endPoint y: 183, distance: 149.3
click at [192, 208] on div "45912780 Buscar (apellido, dni, cuil, nro traspaso, cuit, obra social) search ¿…" at bounding box center [784, 358] width 1568 height 717
paste input "785936"
type input "47859360"
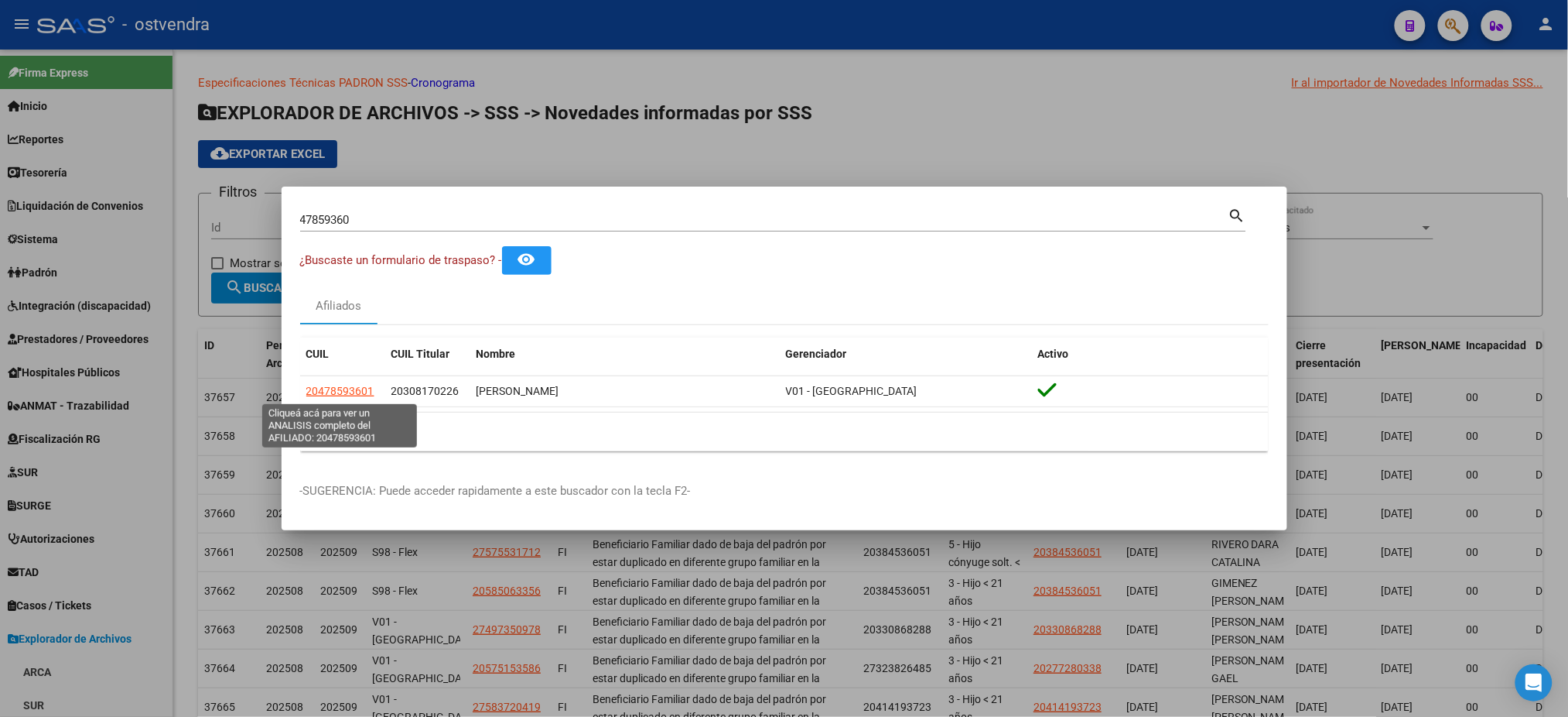
click at [350, 394] on span "20478593601" at bounding box center [340, 391] width 68 height 13
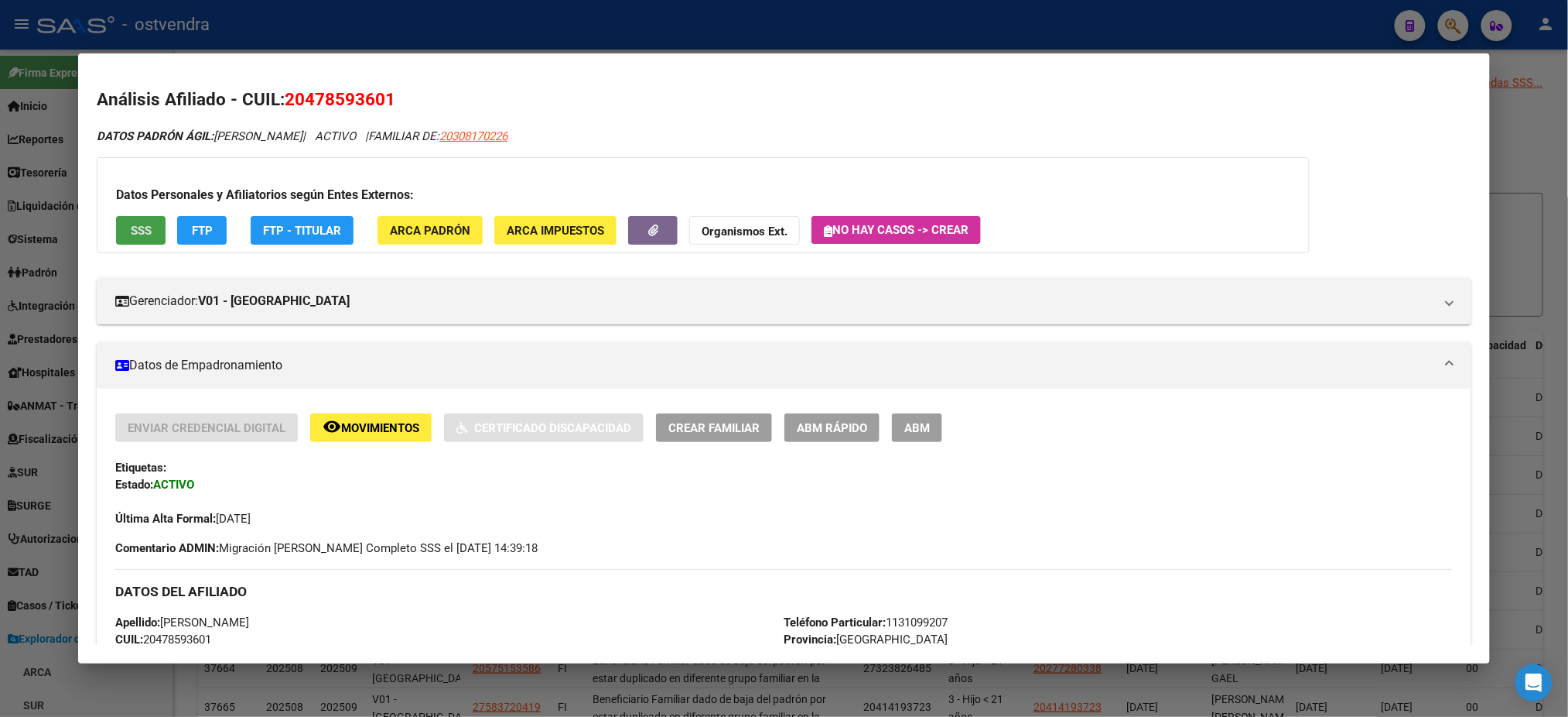
click at [131, 235] on span "SSS" at bounding box center [141, 231] width 21 height 14
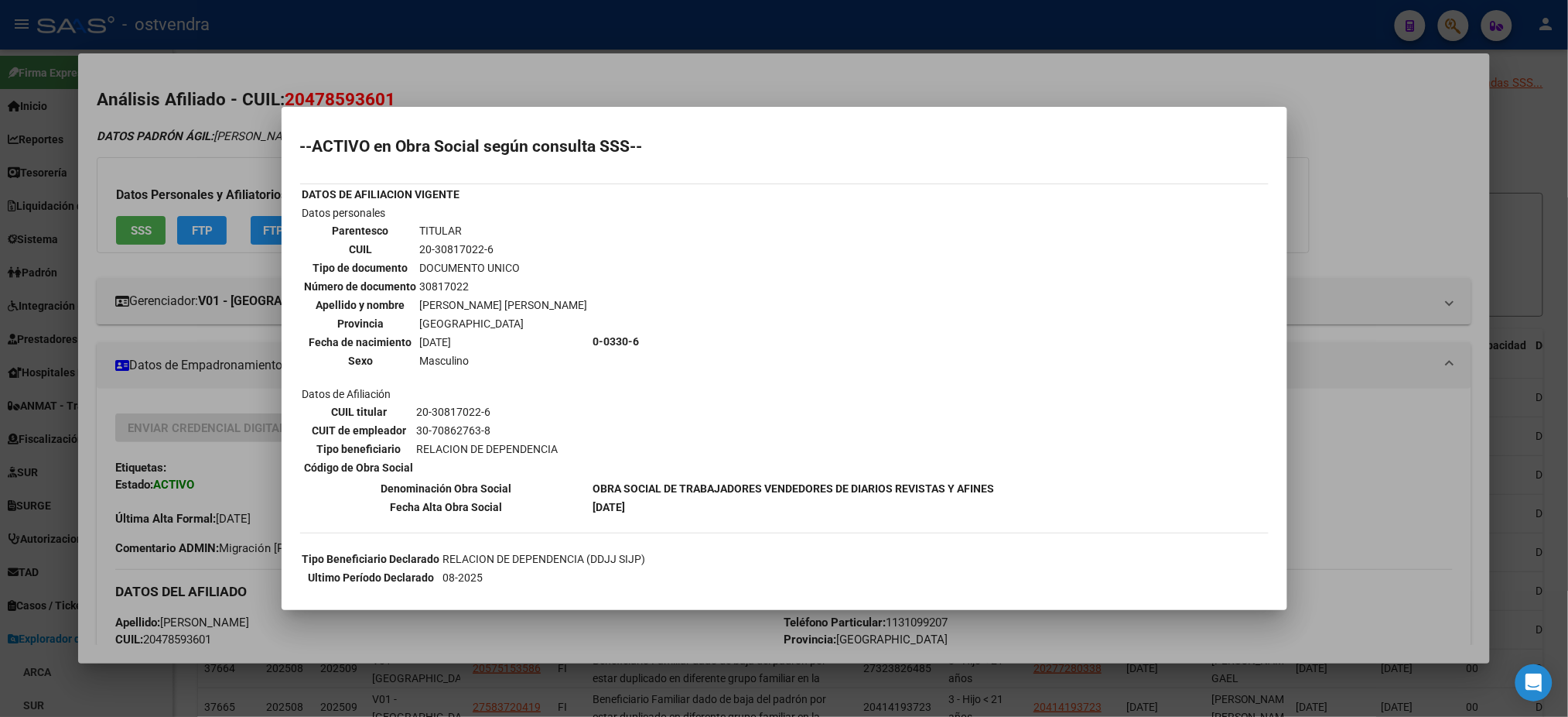
drag, startPoint x: 207, startPoint y: 161, endPoint x: 206, endPoint y: 185, distance: 24.0
click at [207, 163] on div at bounding box center [784, 358] width 1568 height 717
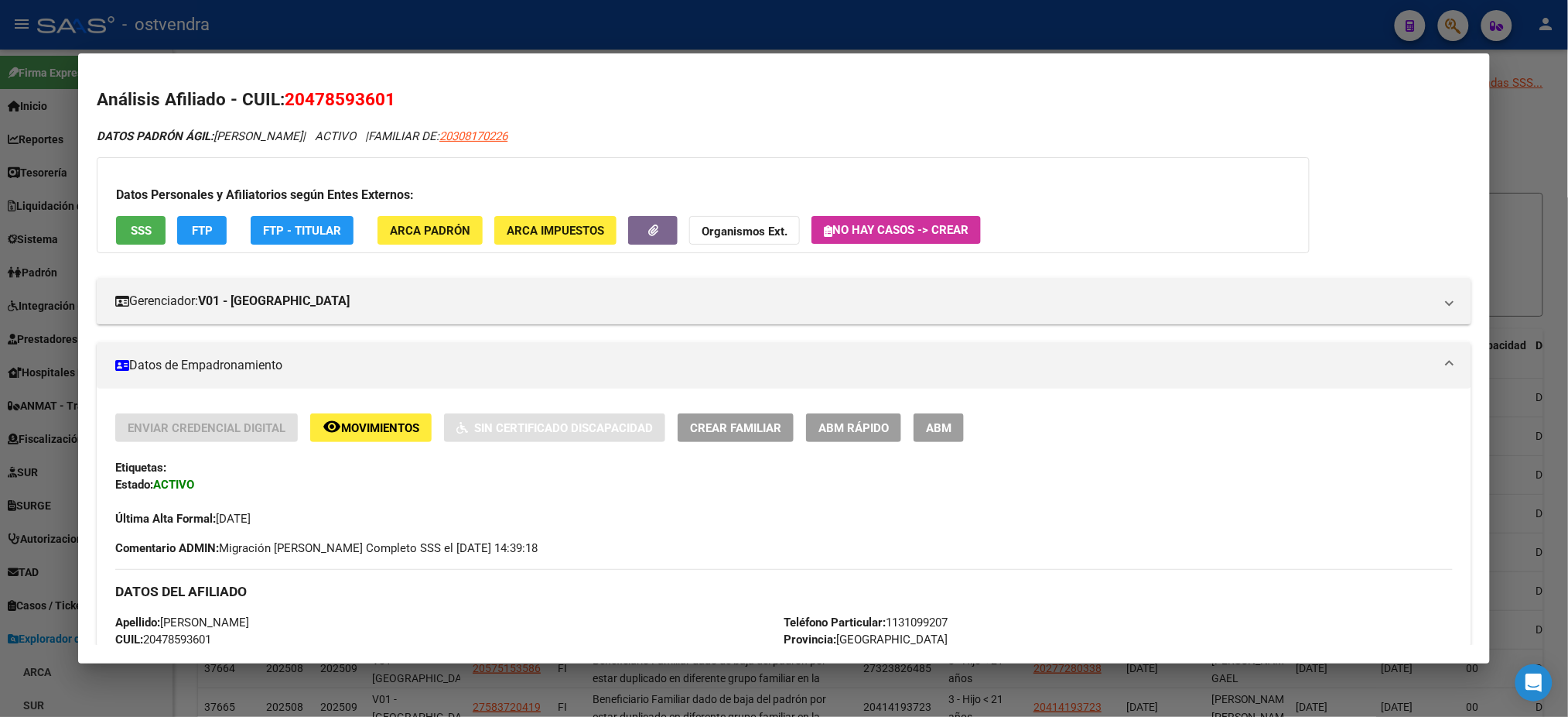
click at [212, 248] on div "Datos Personales y Afiliatorios según Entes Externos: SSS FTP FTP - Titular ARC…" at bounding box center [703, 204] width 1214 height 96
click at [209, 231] on button "FTP" at bounding box center [201, 230] width 49 height 29
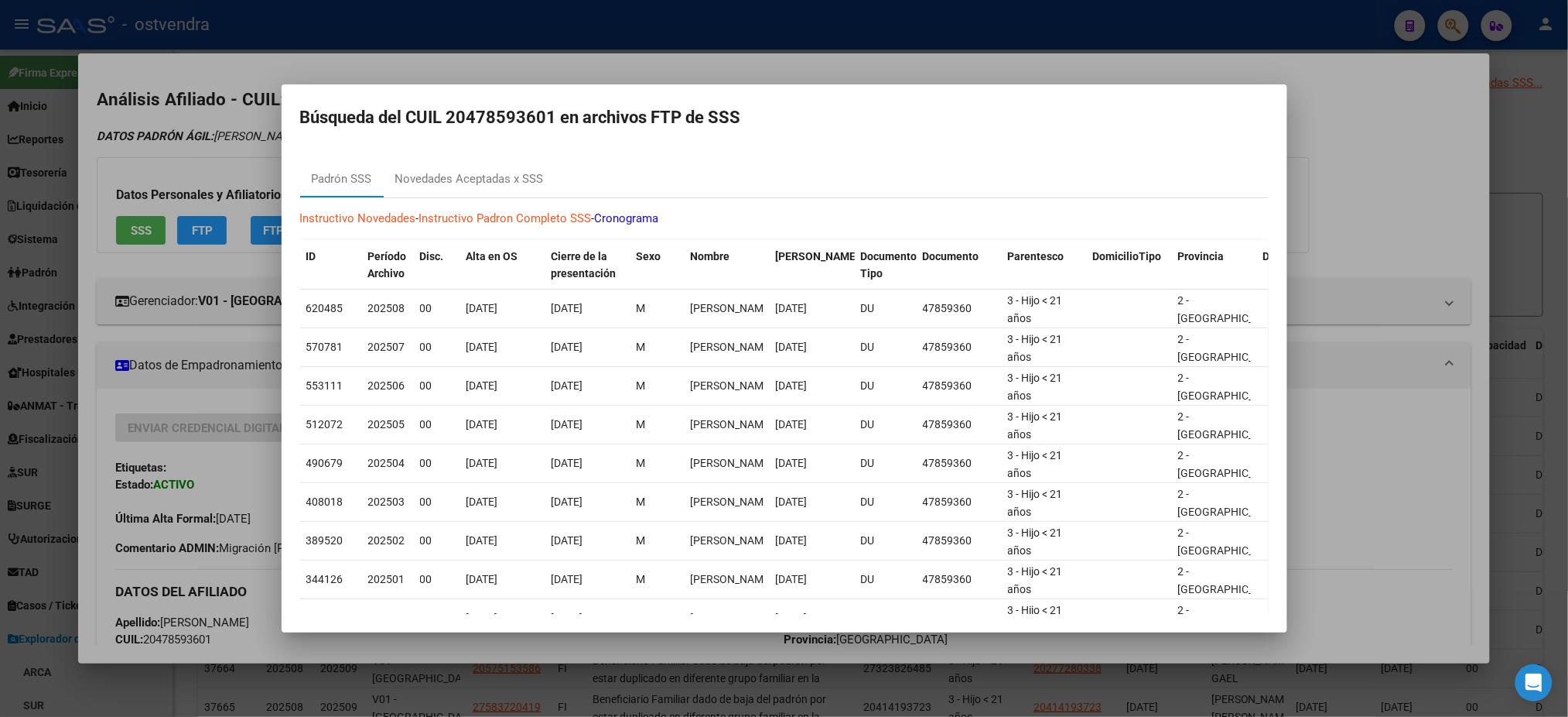
click at [576, 75] on div at bounding box center [784, 358] width 1568 height 717
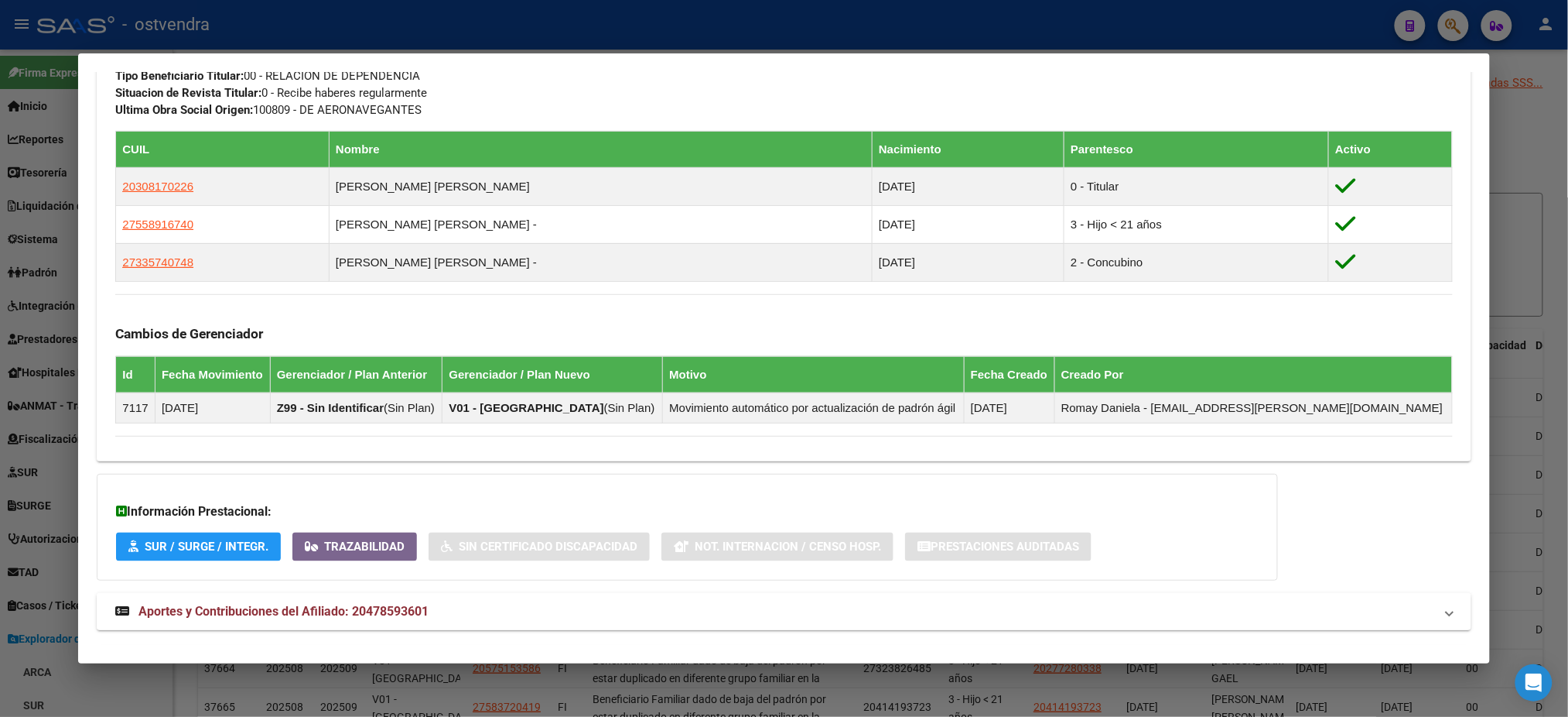
scroll to position [880, 0]
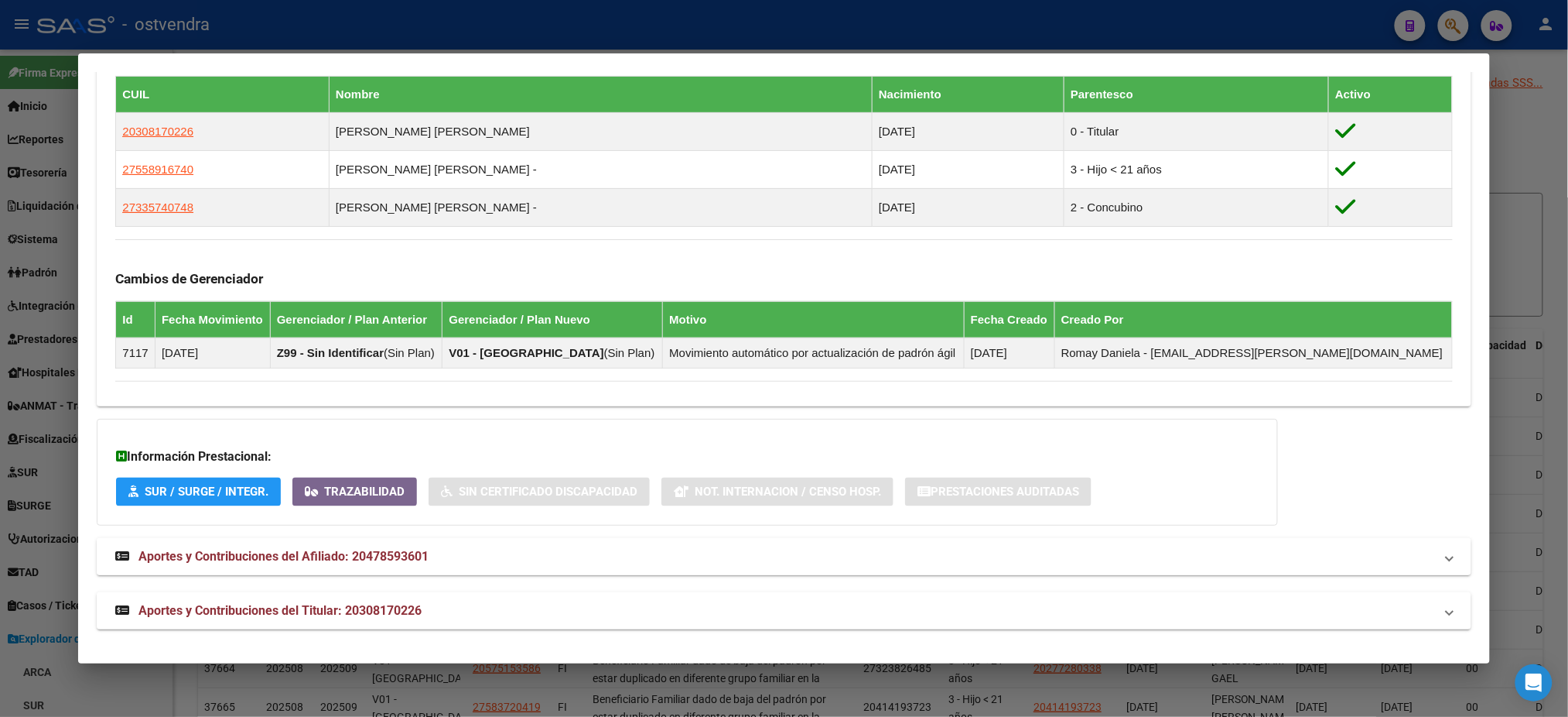
click at [499, 560] on mat-panel-title "Aportes y Contribuciones del Afiliado: 20478593601" at bounding box center [774, 556] width 1318 height 19
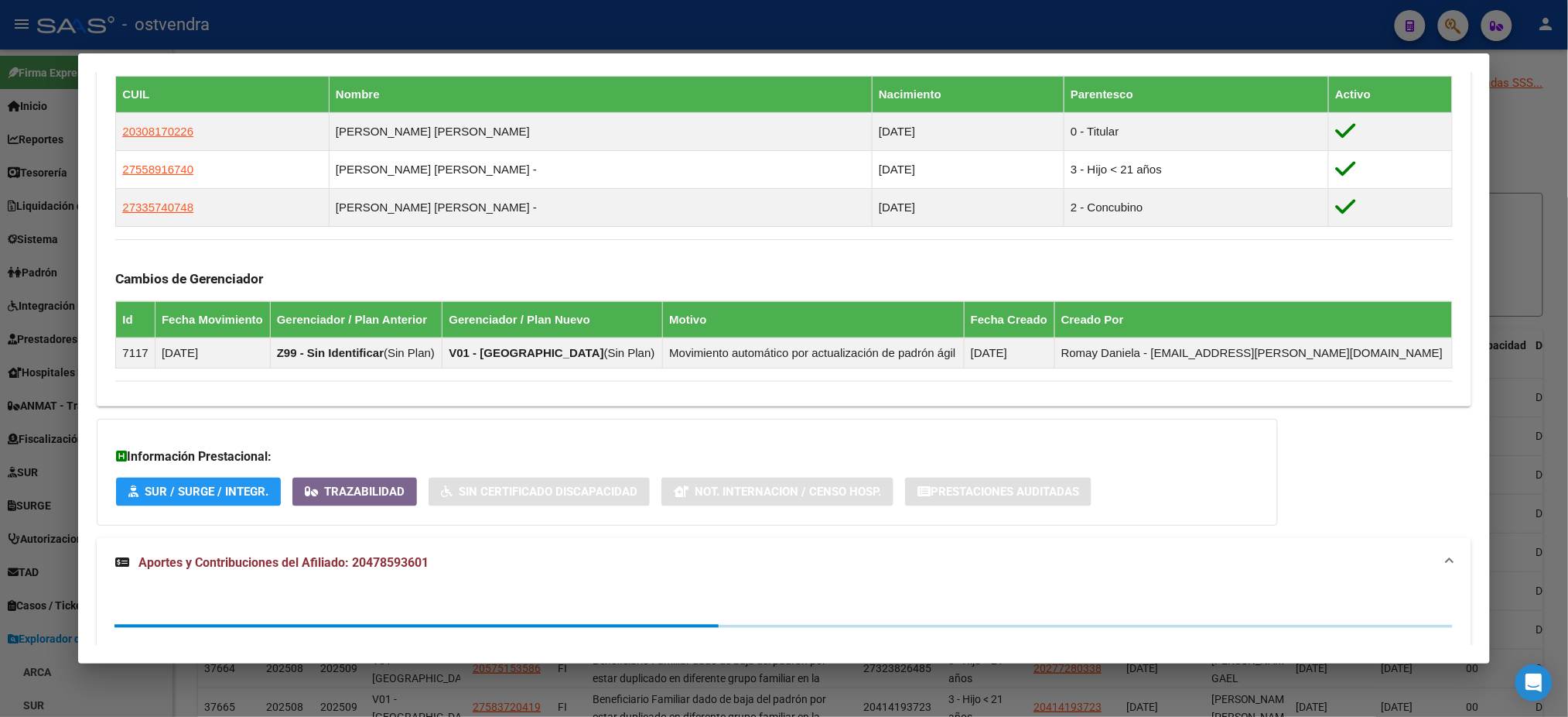
click at [501, 566] on mat-panel-title "Aportes y Contribuciones del Afiliado: 20478593601" at bounding box center [774, 562] width 1318 height 19
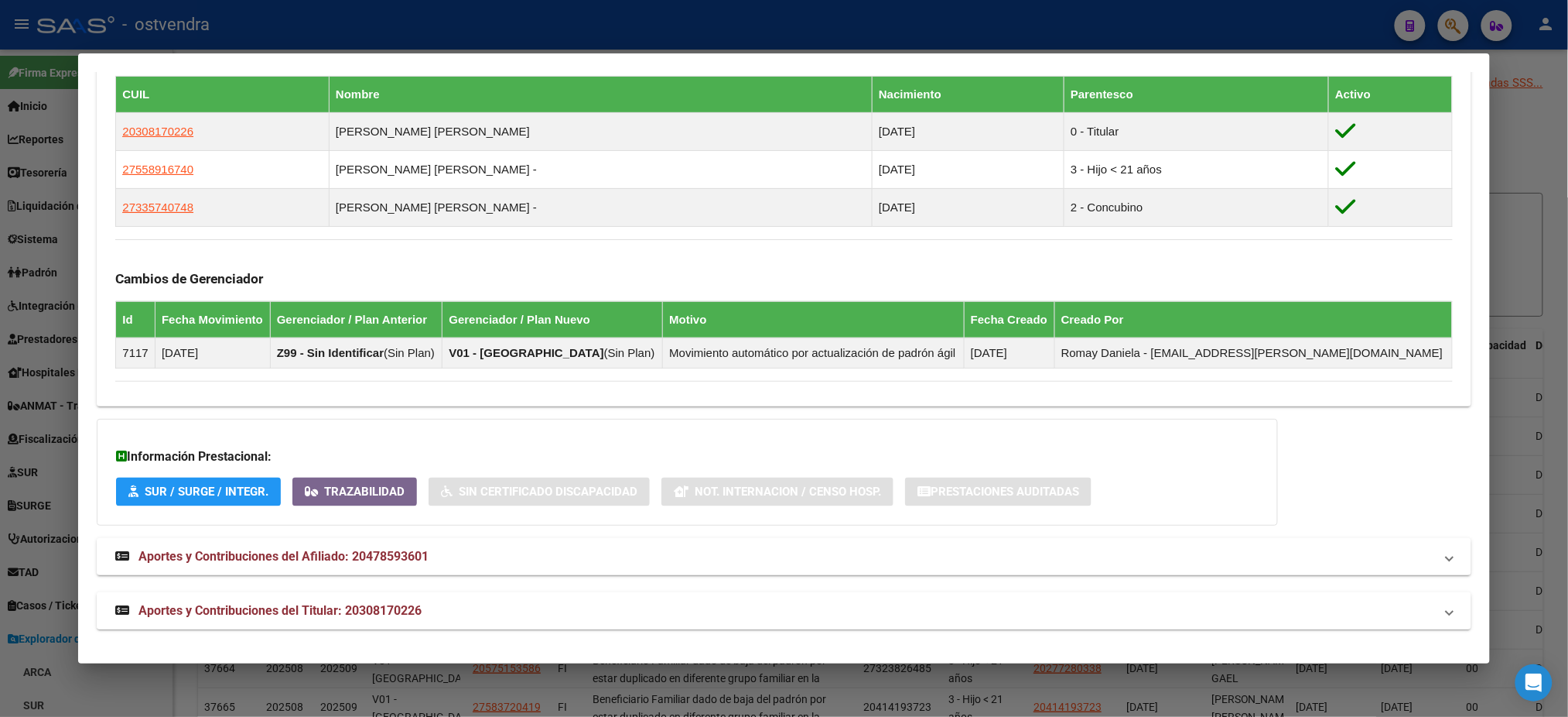
click at [461, 615] on mat-panel-title "Aportes y Contribuciones del Titular: 20308170226" at bounding box center [774, 610] width 1318 height 19
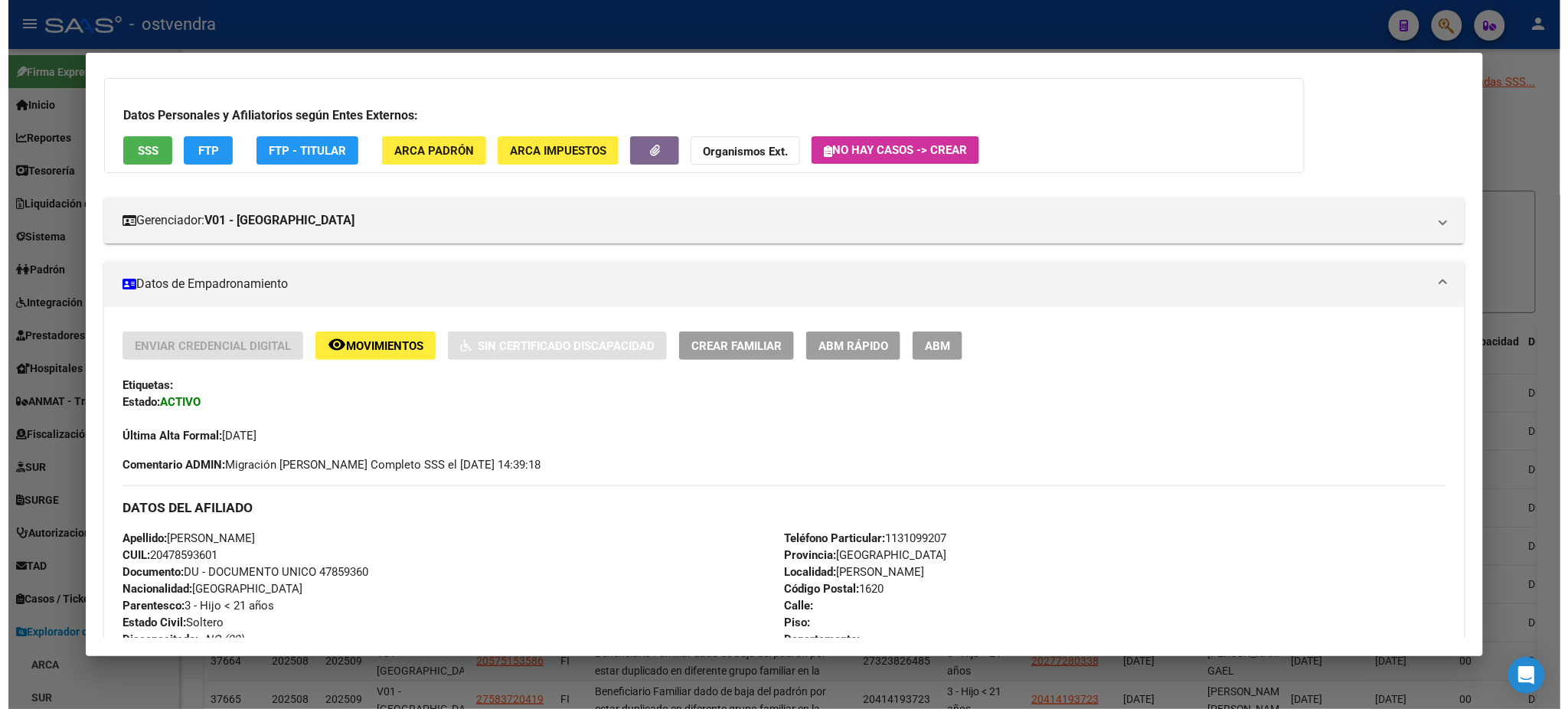
scroll to position [0, 0]
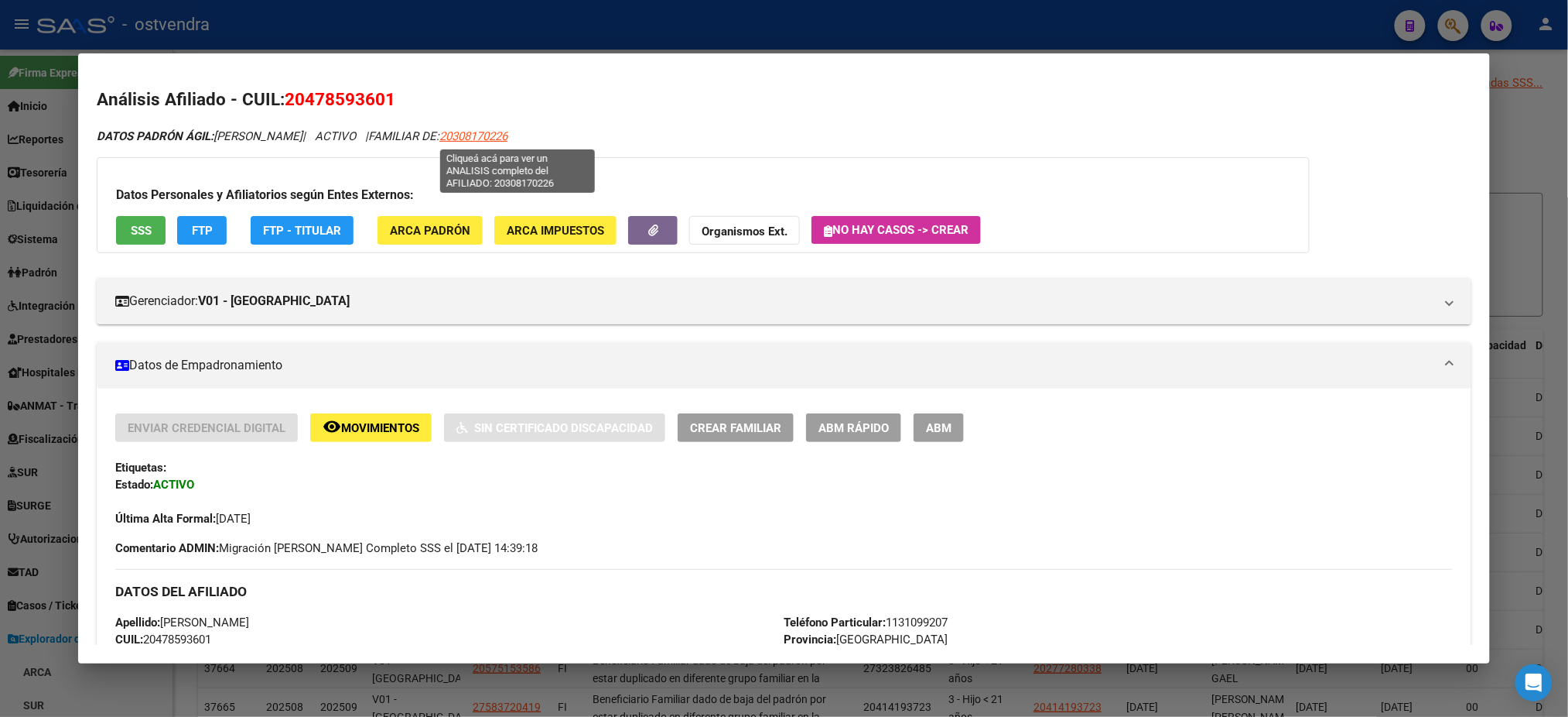
click at [504, 128] on app-link-go-to "20308170226" at bounding box center [473, 137] width 68 height 18
click at [506, 138] on span "20308170226" at bounding box center [473, 136] width 68 height 14
type textarea "20308170226"
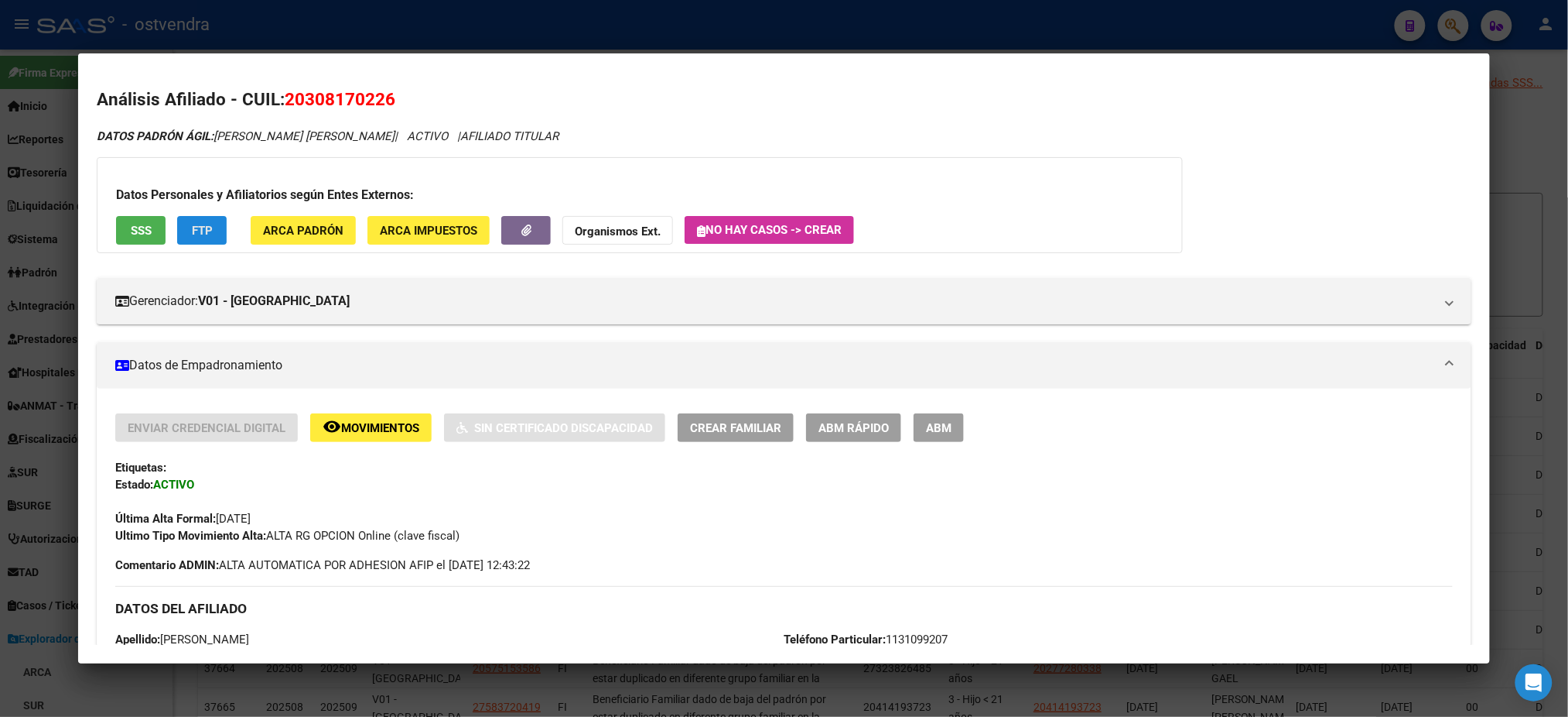
click at [202, 232] on span "FTP" at bounding box center [201, 231] width 21 height 14
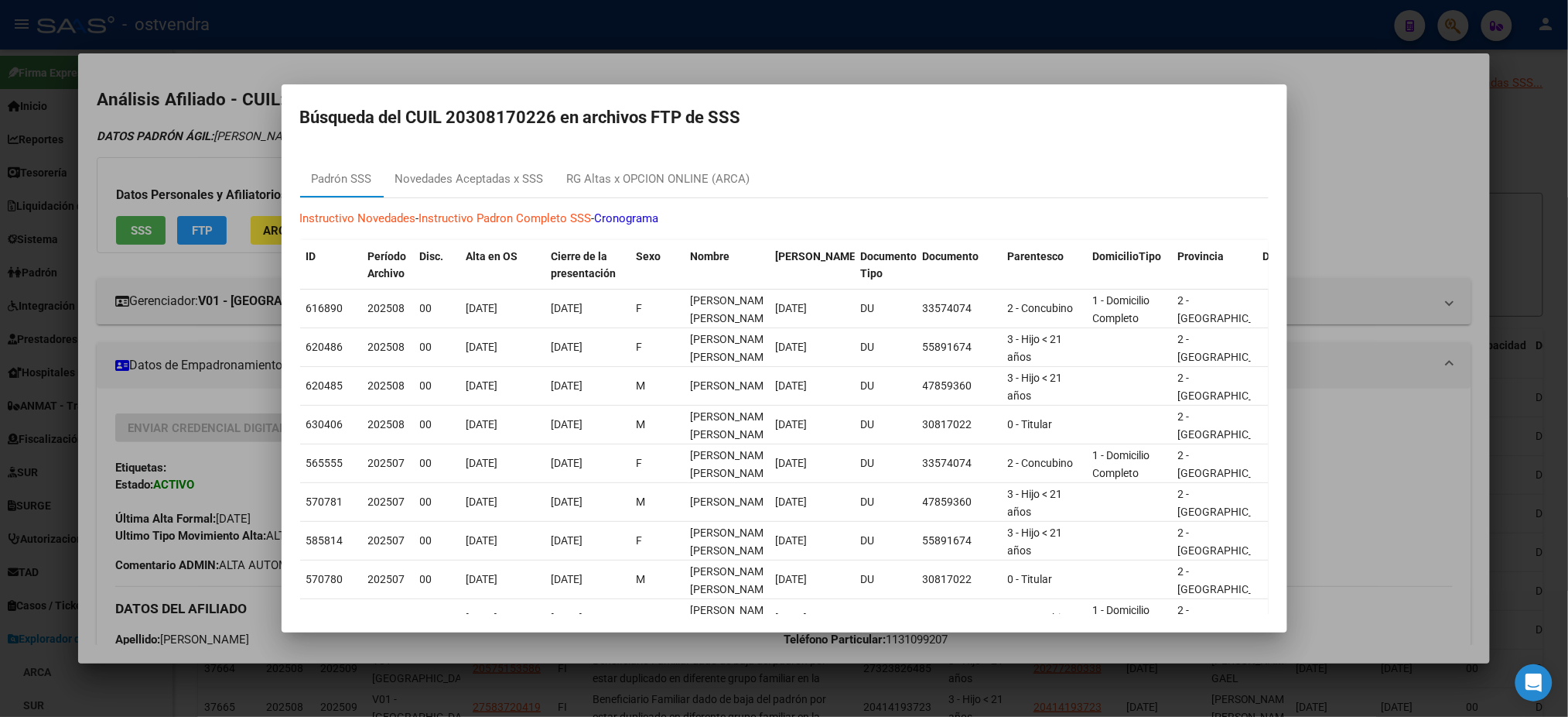
click at [757, 36] on div at bounding box center [784, 358] width 1568 height 717
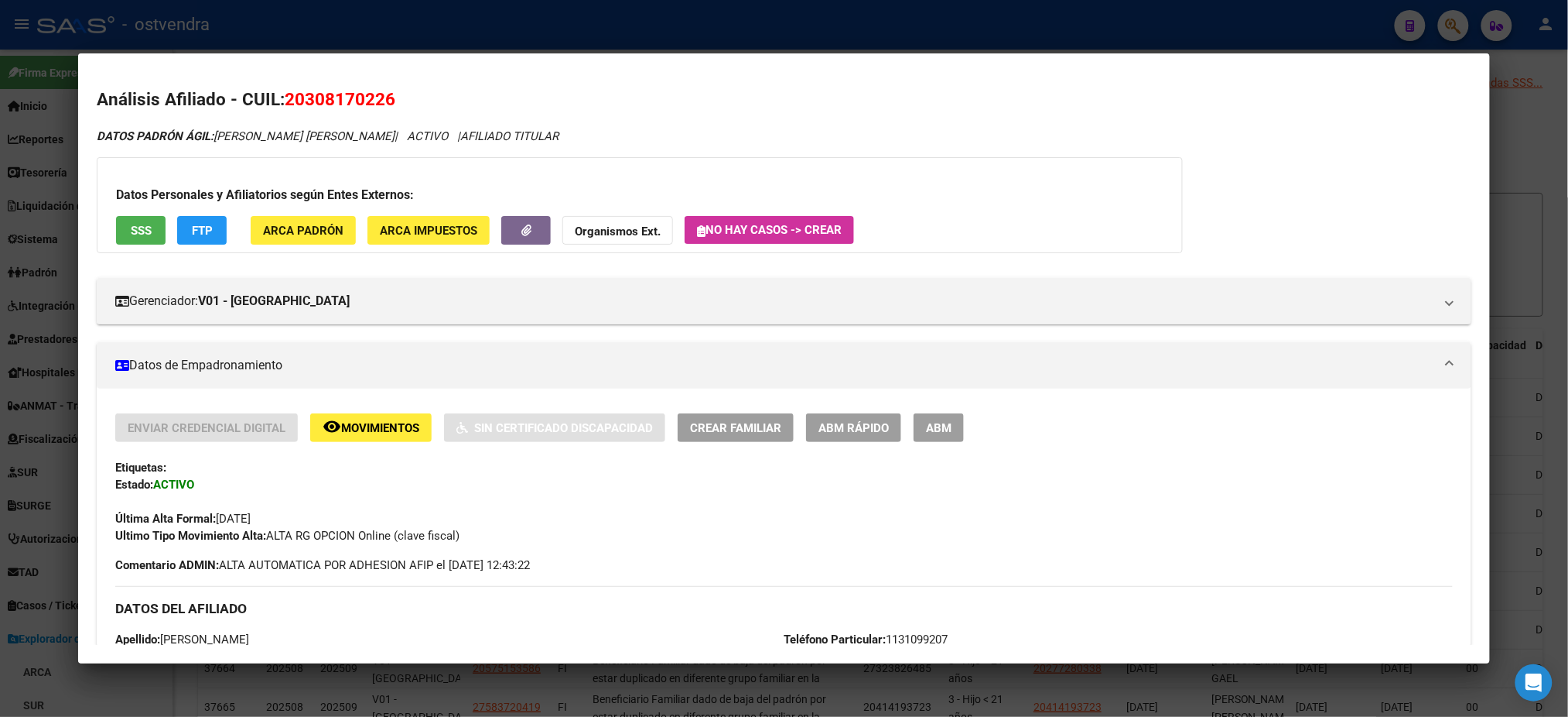
click at [768, 20] on div at bounding box center [784, 358] width 1568 height 717
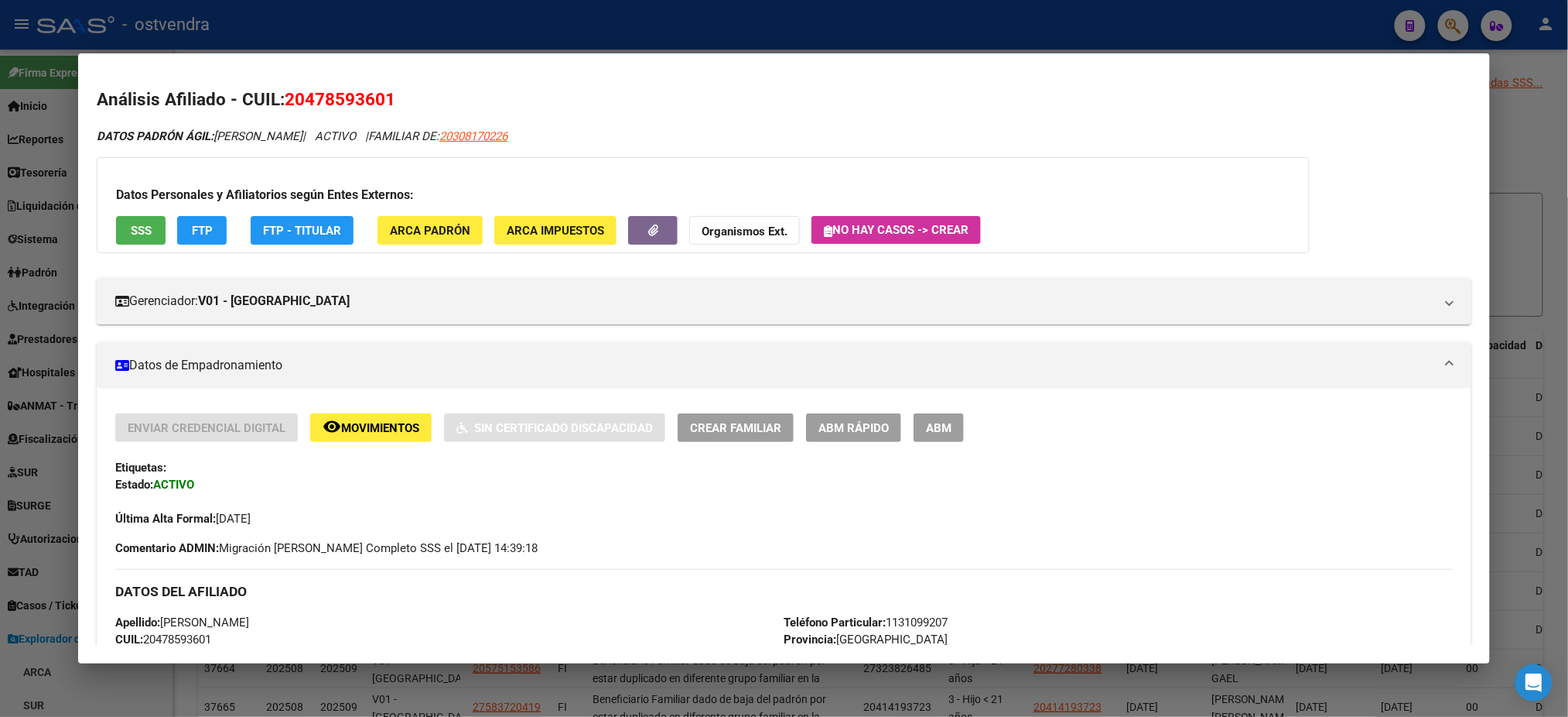
click at [768, 20] on div at bounding box center [784, 358] width 1568 height 717
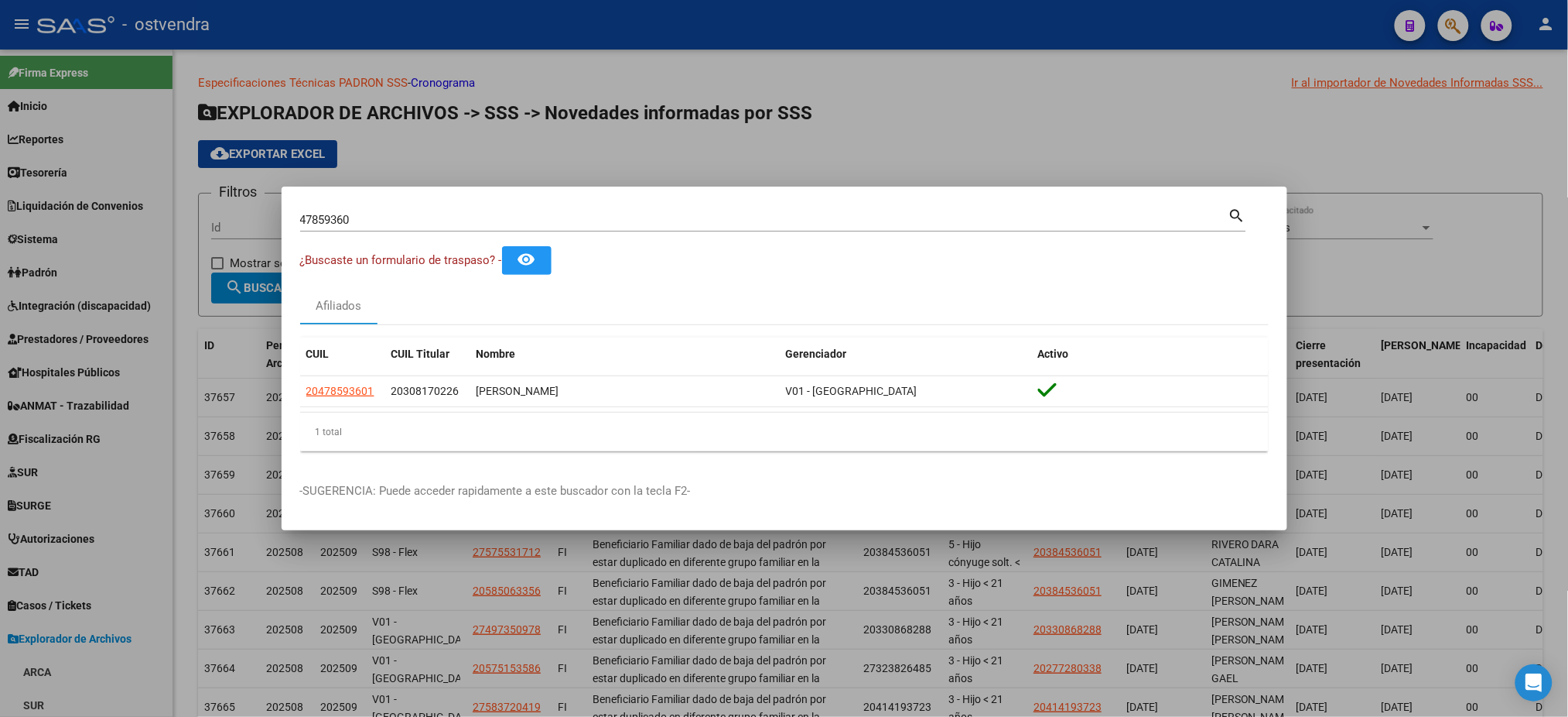
click at [768, 20] on div at bounding box center [784, 358] width 1568 height 717
